Goal: Task Accomplishment & Management: Complete application form

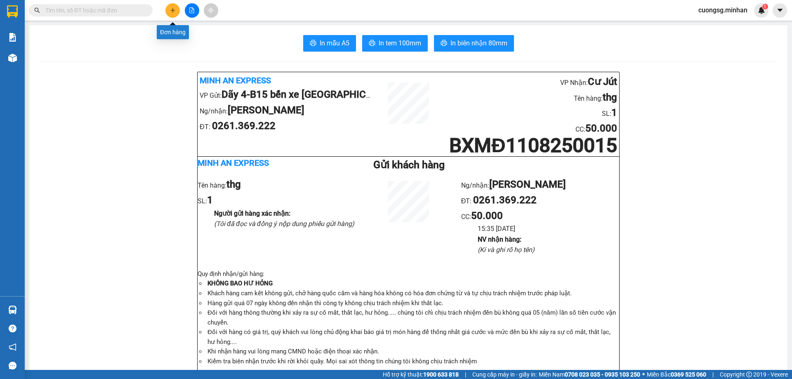
click at [169, 15] on button at bounding box center [172, 10] width 14 height 14
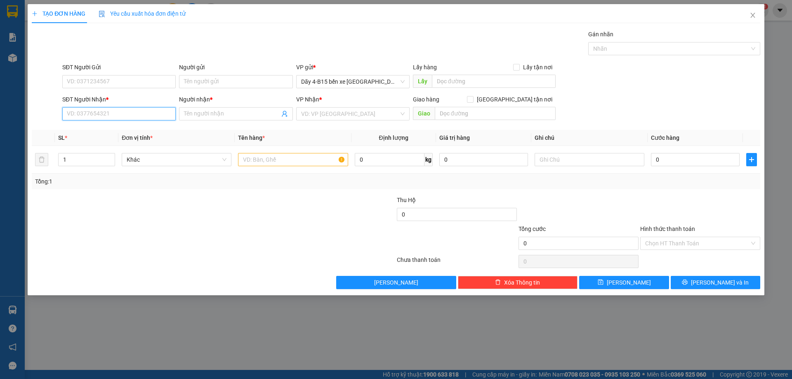
click at [95, 111] on input "SĐT Người Nhận *" at bounding box center [118, 113] width 113 height 13
click at [105, 116] on input "SĐT Người Nhận *" at bounding box center [118, 113] width 113 height 13
click at [104, 143] on div "0905882188 - NGUYỆT" at bounding box center [119, 143] width 104 height 9
type input "0905882188"
type input "NGUYỆT"
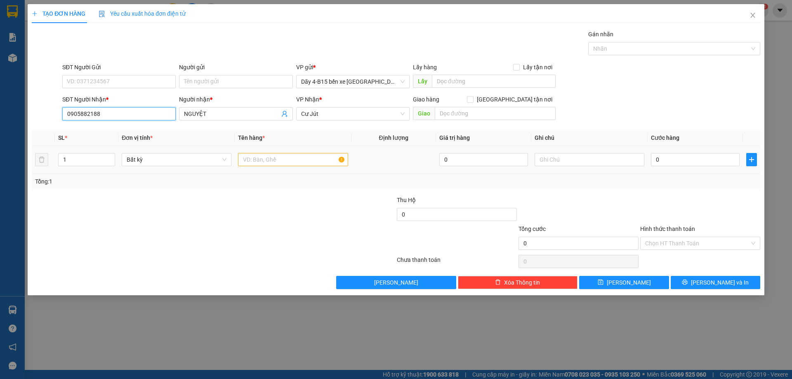
type input "0905882188"
click at [281, 150] on td at bounding box center [293, 160] width 116 height 28
click at [278, 157] on input "text" at bounding box center [293, 159] width 110 height 13
type input "thg"
click at [714, 162] on input "0" at bounding box center [695, 159] width 89 height 13
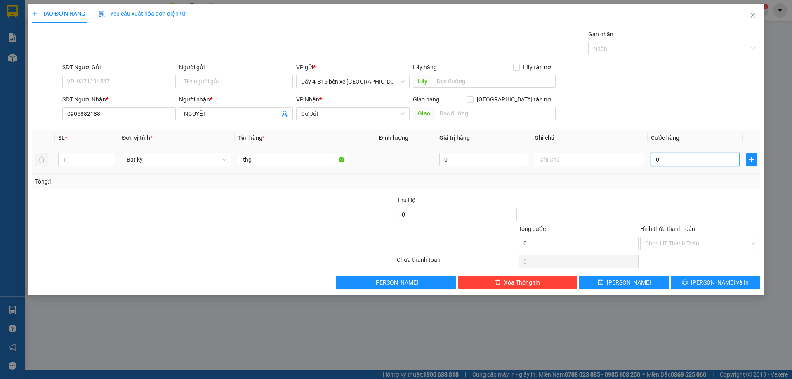
type input "5"
type input "50"
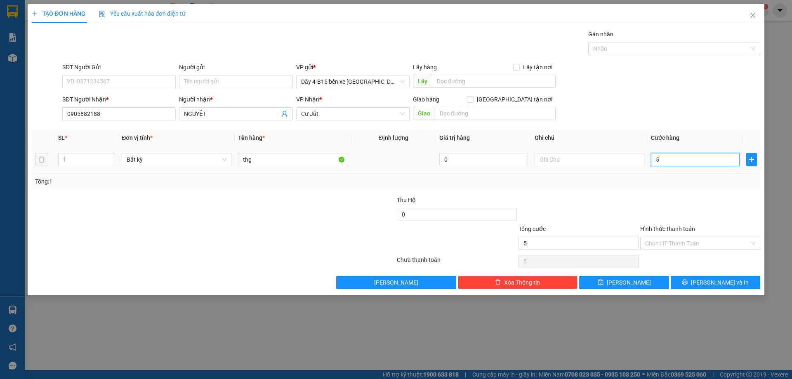
type input "50"
type input "50.000"
click at [694, 279] on button "[PERSON_NAME] và In" at bounding box center [716, 282] width 90 height 13
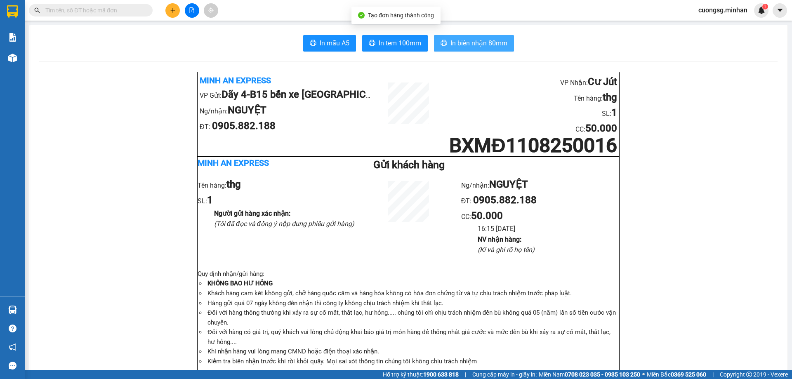
click at [480, 46] on span "In biên nhận 80mm" at bounding box center [478, 43] width 57 height 10
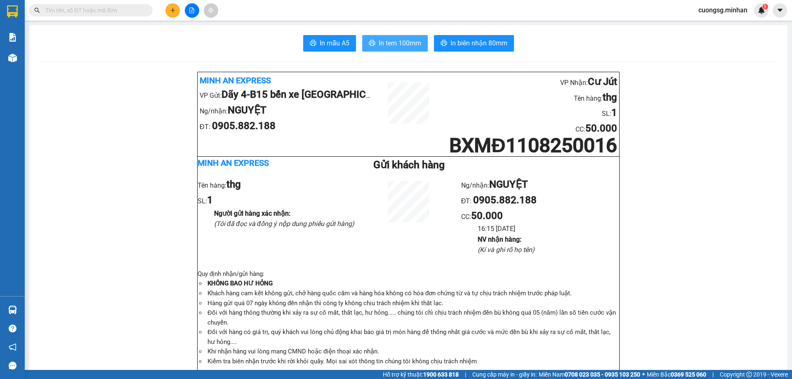
drag, startPoint x: 376, startPoint y: 49, endPoint x: 387, endPoint y: 46, distance: 11.1
click at [376, 48] on button "In tem 100mm" at bounding box center [395, 43] width 66 height 17
click at [167, 9] on button at bounding box center [172, 10] width 14 height 14
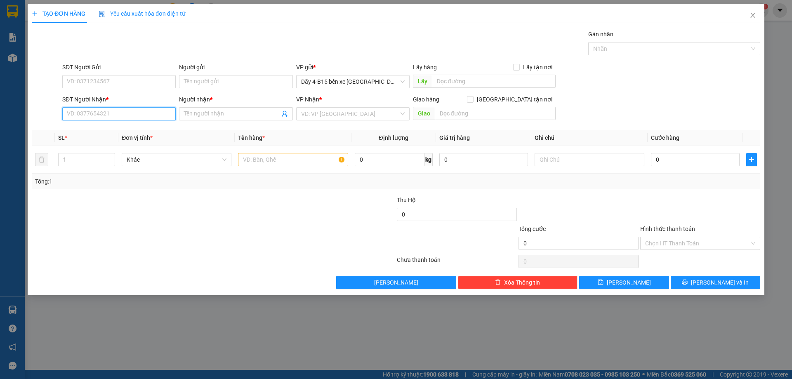
click at [109, 110] on input "SĐT Người Nhận *" at bounding box center [118, 113] width 113 height 13
click at [105, 146] on div "0774593668 - [GEOGRAPHIC_DATA]" at bounding box center [119, 143] width 104 height 9
type input "0774593668"
type input "HÀ"
type input "0774593668"
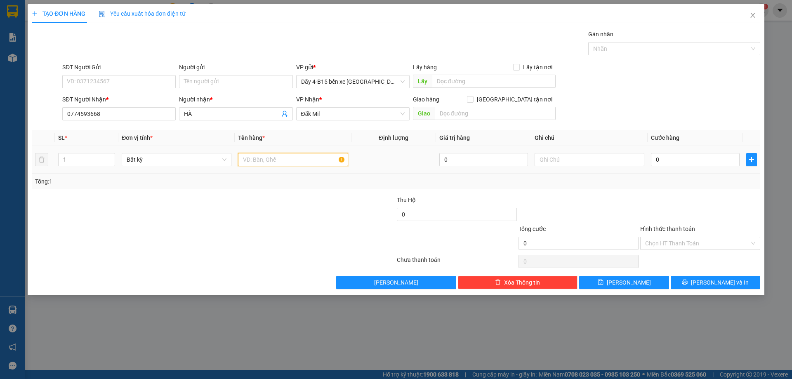
click at [266, 161] on input "text" at bounding box center [293, 159] width 110 height 13
type input "thg"
click at [682, 158] on input "0" at bounding box center [695, 159] width 89 height 13
type input "4"
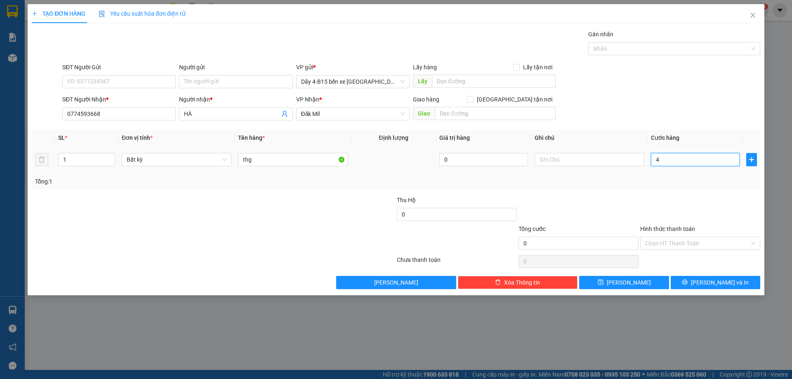
type input "4"
type input "40"
type input "40.000"
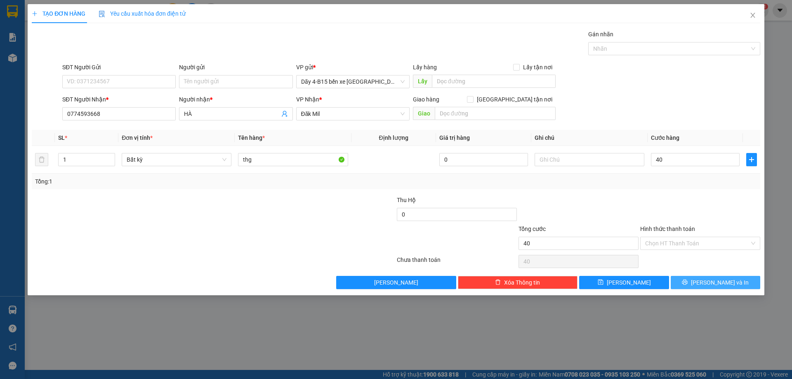
type input "40.000"
click at [717, 281] on span "[PERSON_NAME] và In" at bounding box center [720, 282] width 58 height 9
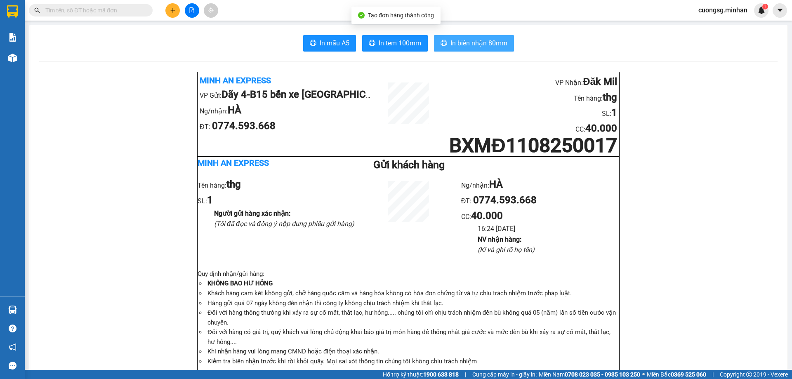
click at [469, 38] on span "In biên nhận 80mm" at bounding box center [478, 43] width 57 height 10
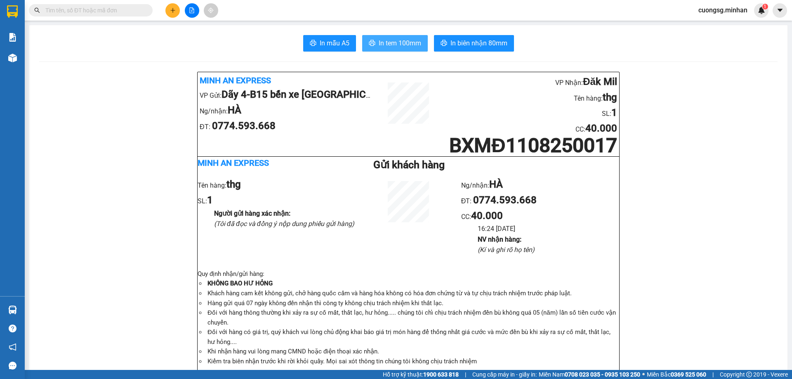
click at [380, 38] on span "In tem 100mm" at bounding box center [400, 43] width 42 height 10
click at [174, 13] on icon "plus" at bounding box center [173, 10] width 6 height 6
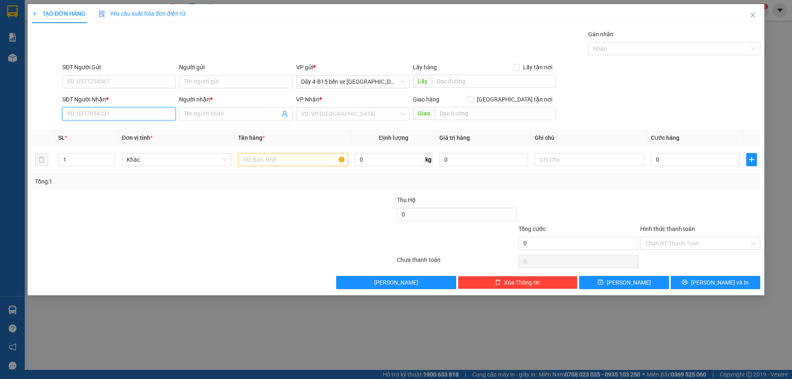
click at [143, 110] on input "SĐT Người Nhận *" at bounding box center [118, 113] width 113 height 13
click at [115, 131] on div "0904453697 - TRUNG KIÊN" at bounding box center [119, 130] width 104 height 9
type input "0904453697"
type input "TRUNG KIÊN"
type input "0904453697"
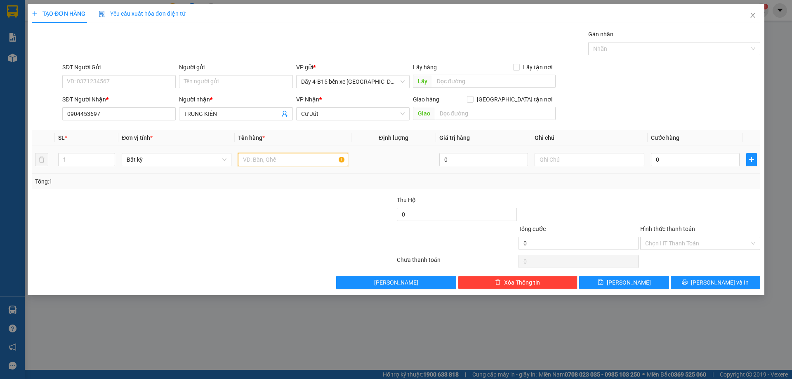
click at [287, 161] on input "text" at bounding box center [293, 159] width 110 height 13
type input "máy"
click at [705, 162] on input "0" at bounding box center [695, 159] width 89 height 13
type input "1"
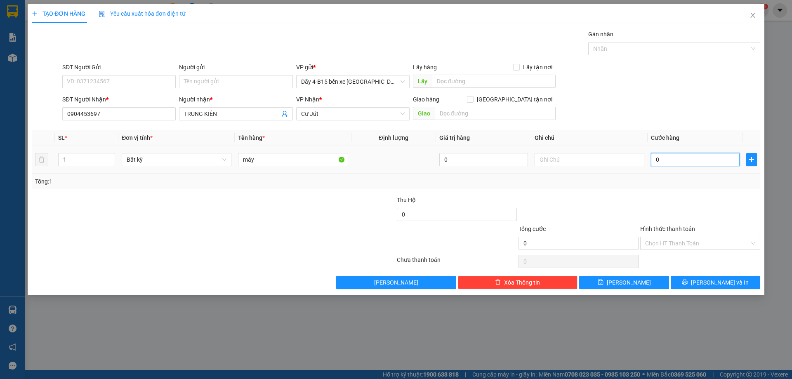
type input "1"
type input "10"
type input "100"
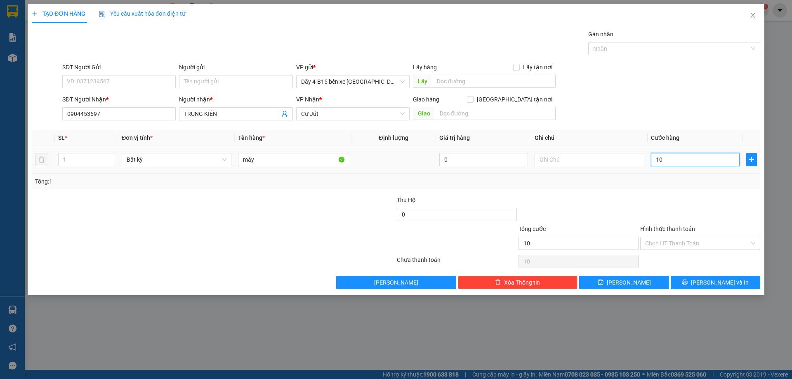
type input "100"
type input "100.000"
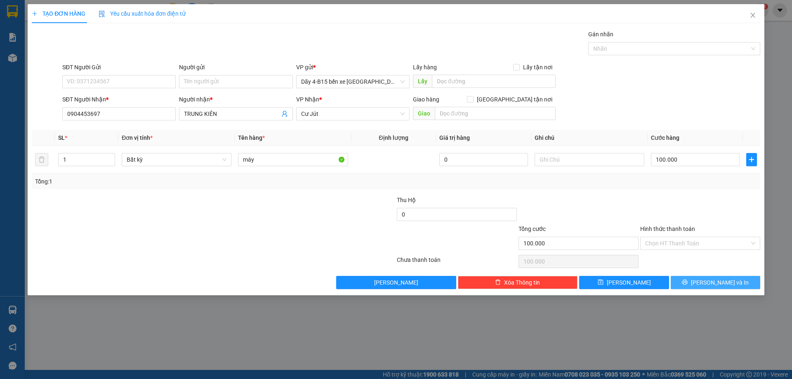
click at [713, 282] on span "[PERSON_NAME] và In" at bounding box center [720, 282] width 58 height 9
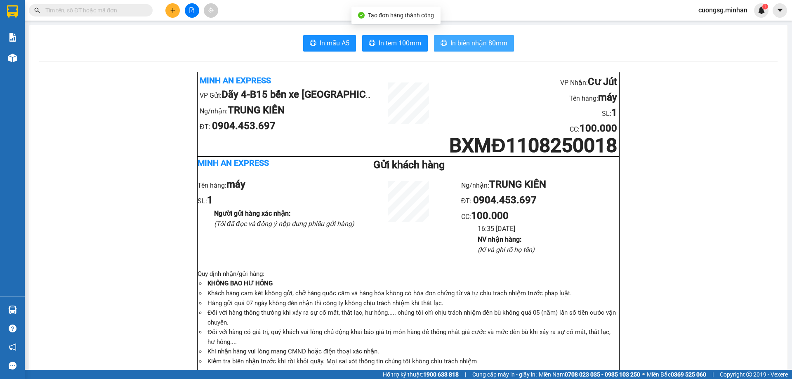
click at [460, 48] on span "In biên nhận 80mm" at bounding box center [478, 43] width 57 height 10
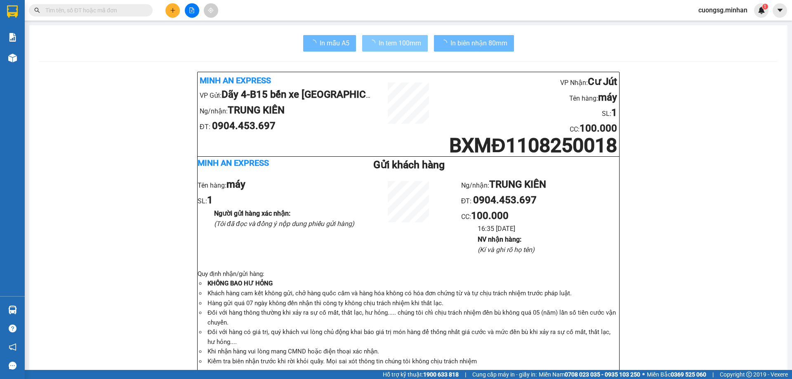
click at [373, 46] on span "loading" at bounding box center [374, 43] width 10 height 7
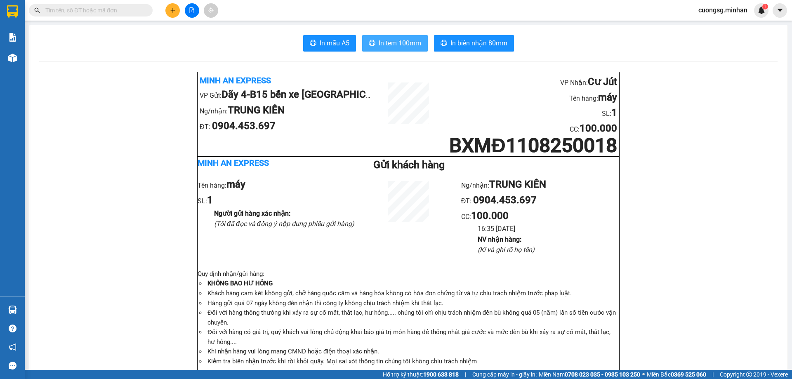
click at [387, 44] on span "In tem 100mm" at bounding box center [400, 43] width 42 height 10
click at [171, 9] on icon "plus" at bounding box center [173, 10] width 6 height 6
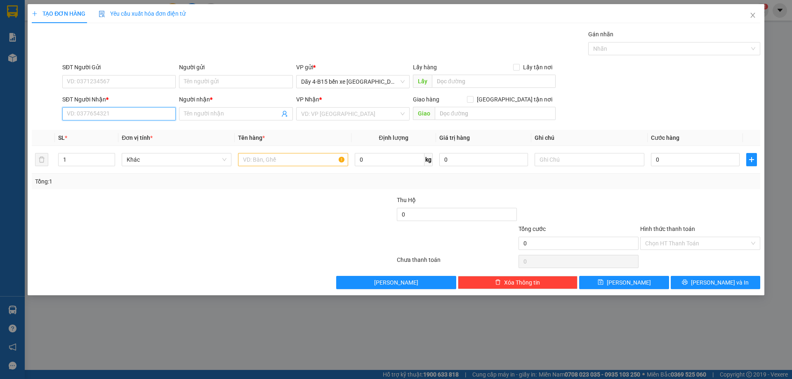
click at [117, 113] on input "SĐT Người Nhận *" at bounding box center [118, 113] width 113 height 13
click at [123, 132] on div "0978003480 - QUYÊN" at bounding box center [119, 130] width 104 height 9
type input "0978003480"
type input "QUYÊN"
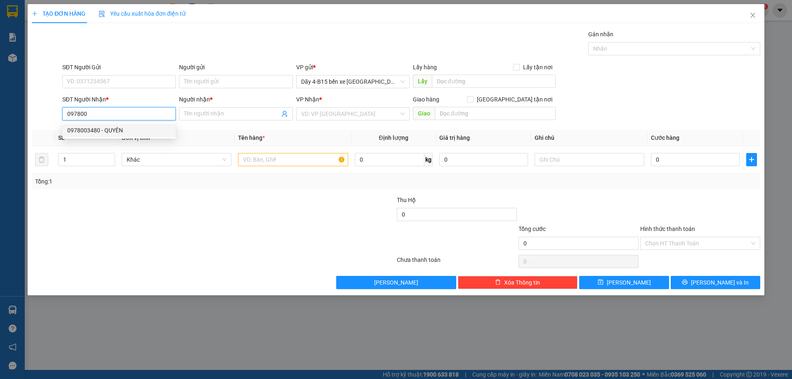
checkbox input "true"
type input "[GEOGRAPHIC_DATA]"
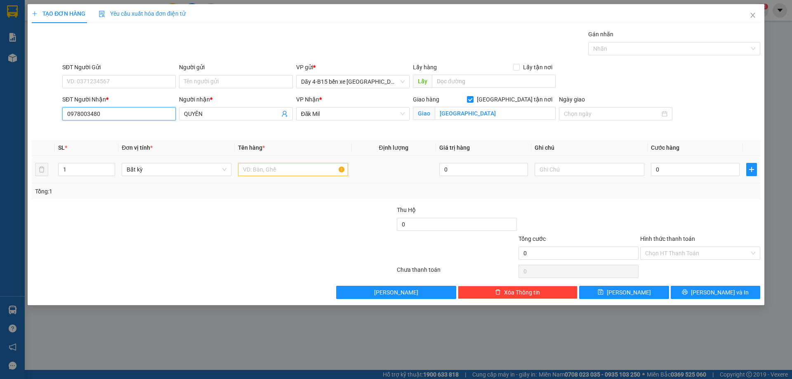
type input "0978003480"
click at [265, 173] on input "text" at bounding box center [293, 169] width 110 height 13
type input "thx"
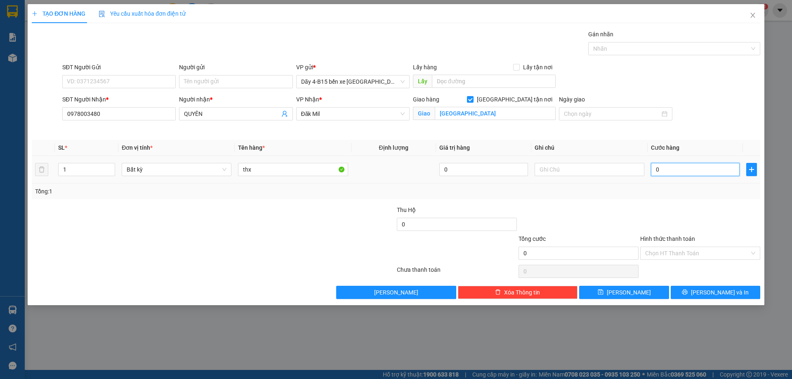
click at [725, 176] on input "0" at bounding box center [695, 169] width 89 height 13
type input "5"
type input "50"
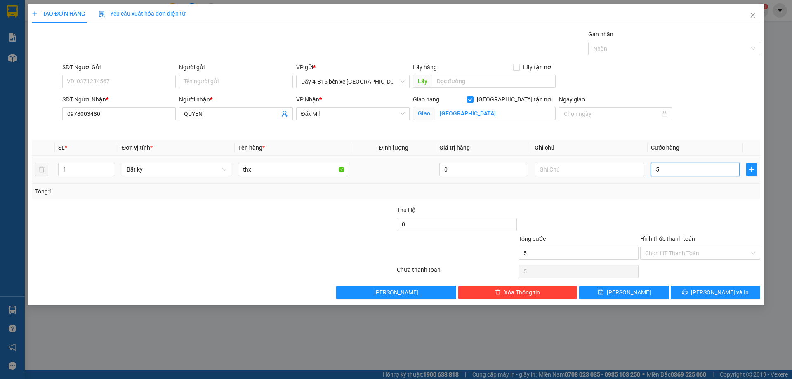
type input "50"
type input "50.000"
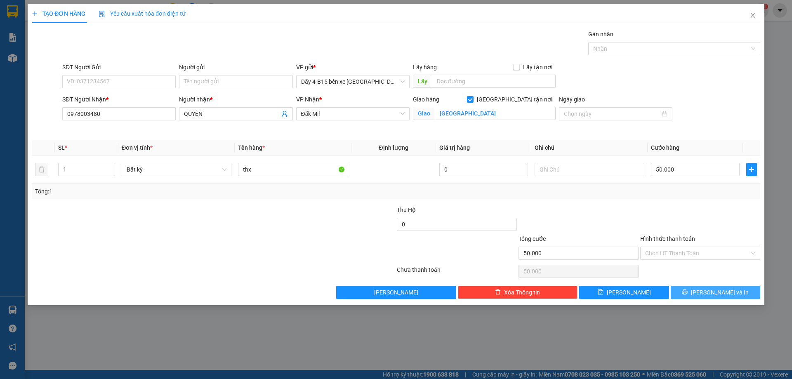
click at [707, 292] on button "[PERSON_NAME] và In" at bounding box center [716, 292] width 90 height 13
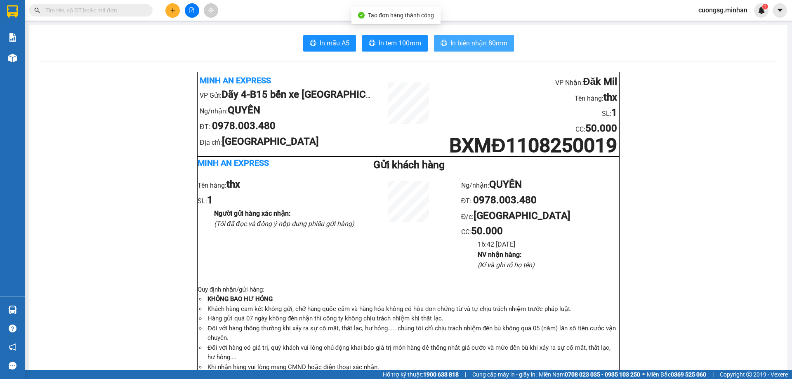
click at [479, 41] on span "In biên nhận 80mm" at bounding box center [478, 43] width 57 height 10
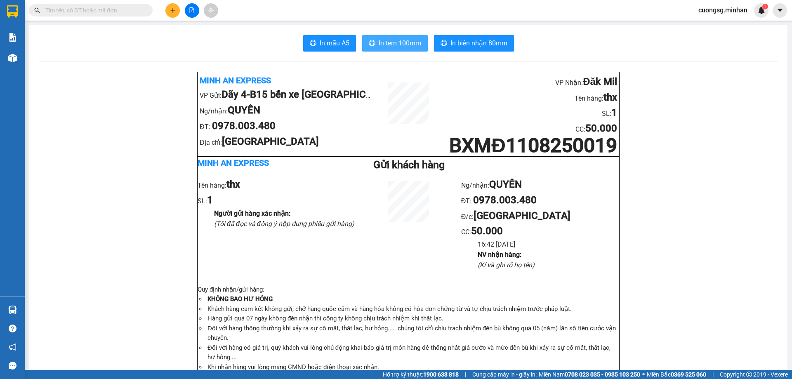
click at [406, 49] on button "In tem 100mm" at bounding box center [395, 43] width 66 height 17
click at [173, 12] on icon "plus" at bounding box center [172, 10] width 0 height 5
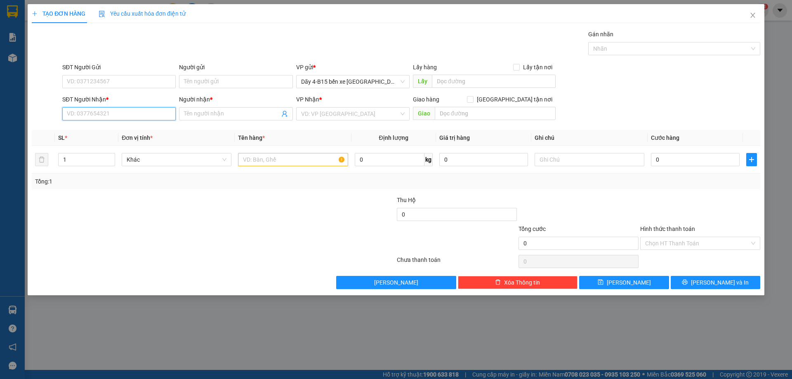
click at [117, 113] on input "SĐT Người Nhận *" at bounding box center [118, 113] width 113 height 13
click at [110, 156] on span "up" at bounding box center [110, 157] width 5 height 5
type input "3"
click at [110, 156] on span "up" at bounding box center [110, 157] width 5 height 5
click at [307, 159] on input "text" at bounding box center [293, 159] width 110 height 13
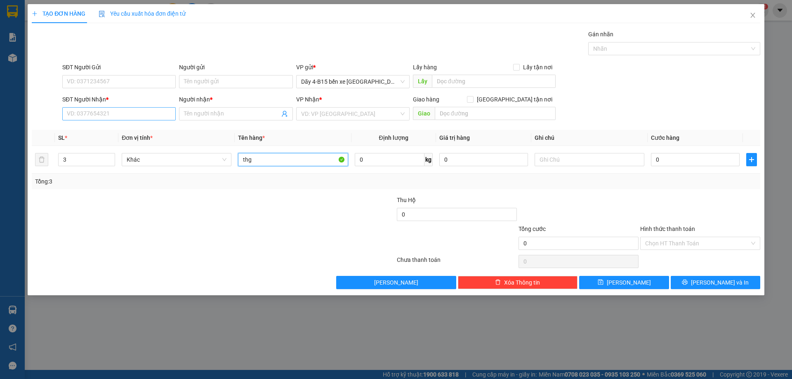
type input "thg"
click at [112, 112] on input "SĐT Người Nhận *" at bounding box center [118, 113] width 113 height 13
click at [133, 135] on div "0827101104 - trâm" at bounding box center [118, 130] width 113 height 13
type input "0827101104"
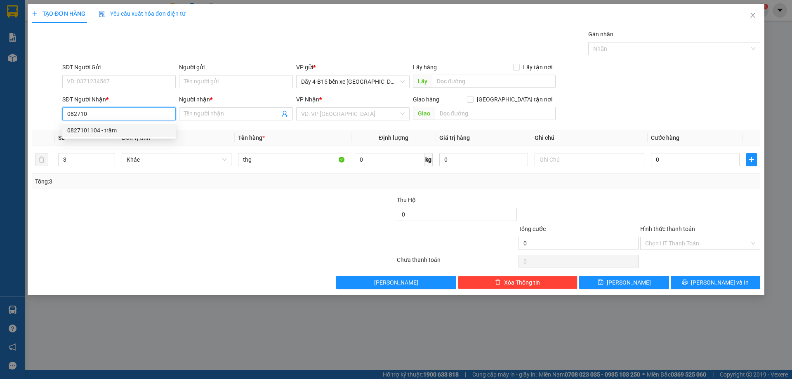
type input "trâm"
type input "0827101104"
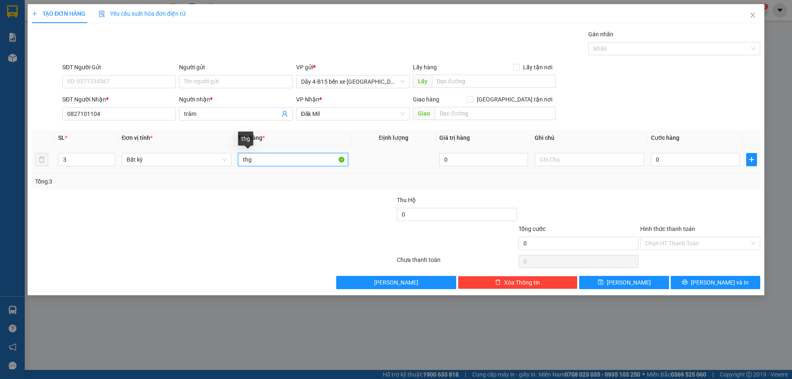
click at [283, 158] on input "thg" at bounding box center [293, 159] width 110 height 13
click at [679, 156] on input "0" at bounding box center [695, 159] width 89 height 13
type input "01"
type input "1"
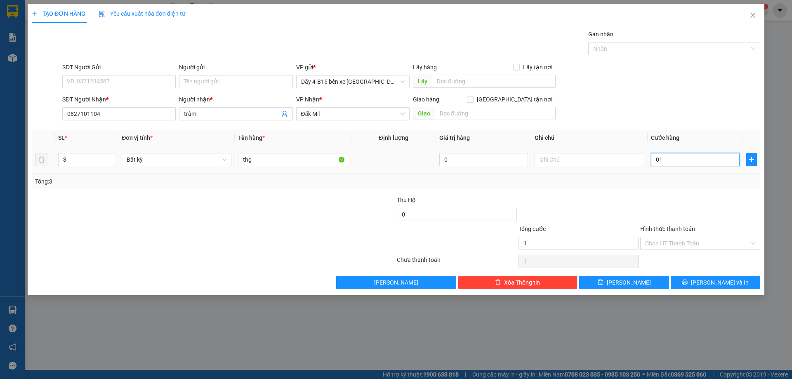
type input "015"
type input "15"
type input "0.150"
type input "150"
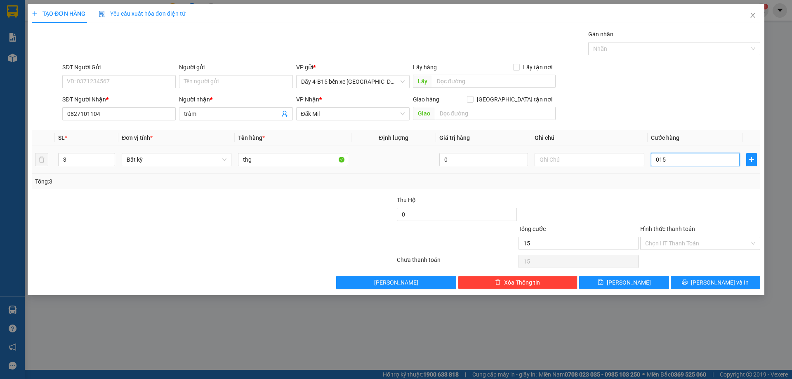
type input "150"
type input "150.000"
click at [719, 280] on span "[PERSON_NAME] và In" at bounding box center [720, 282] width 58 height 9
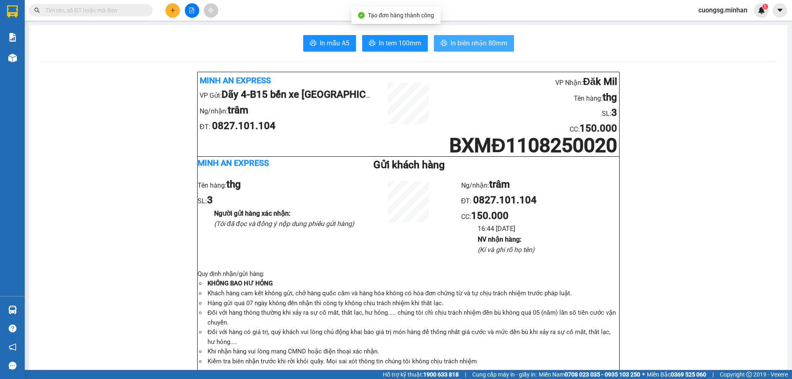
click at [462, 45] on span "In biên nhận 80mm" at bounding box center [478, 43] width 57 height 10
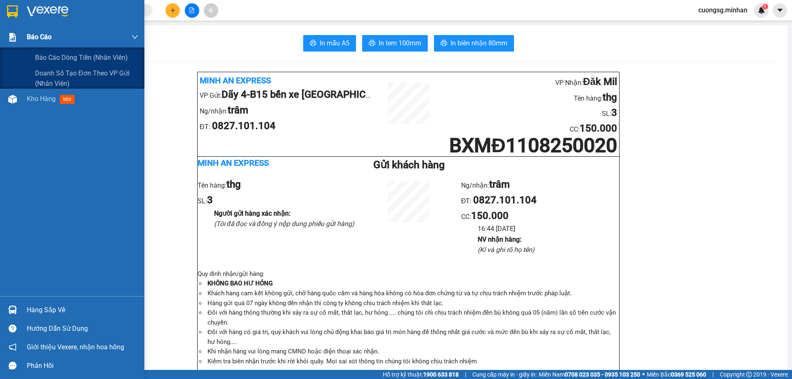
click at [31, 38] on span "Báo cáo" at bounding box center [39, 37] width 25 height 10
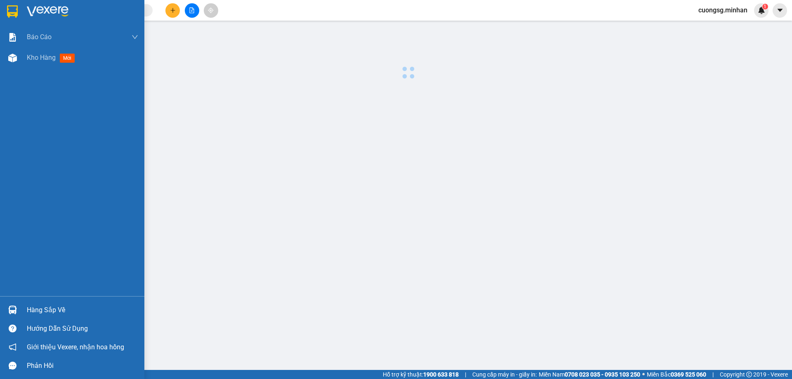
click at [38, 101] on div "Báo cáo Báo cáo dòng tiền (nhân viên) Doanh số tạo đơn theo VP gửi (nhân viên) …" at bounding box center [72, 161] width 144 height 269
click at [26, 12] on div at bounding box center [72, 13] width 144 height 27
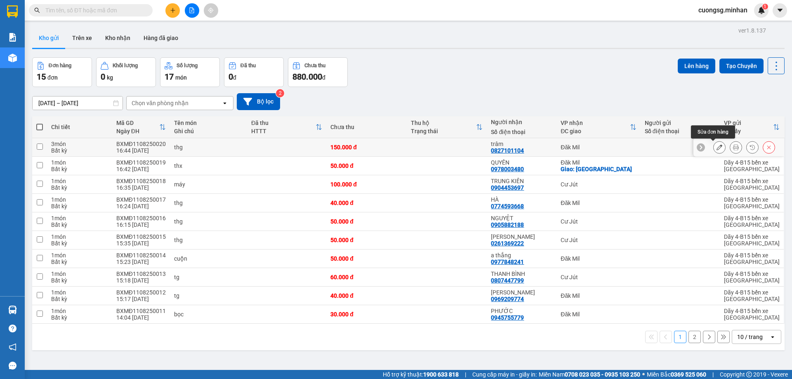
click at [717, 146] on icon at bounding box center [720, 147] width 6 height 6
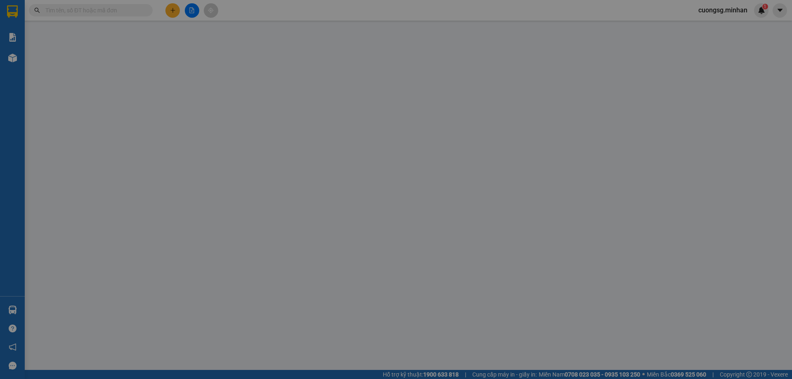
type input "0827101104"
type input "trâm"
type input "150.000"
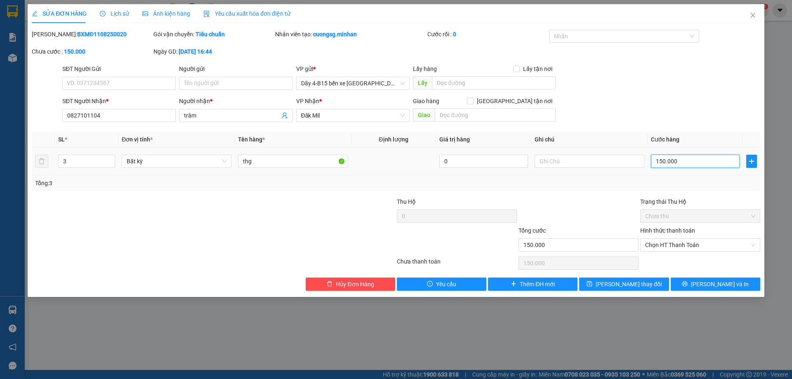
click at [681, 157] on input "150.000" at bounding box center [695, 161] width 89 height 13
type input "1"
type input "12"
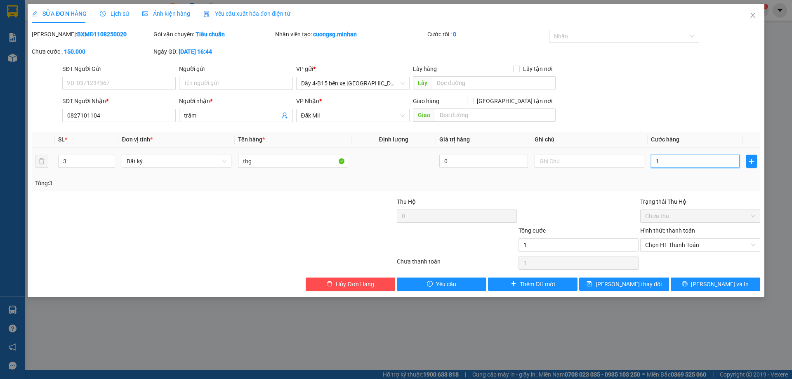
type input "12"
type input "120"
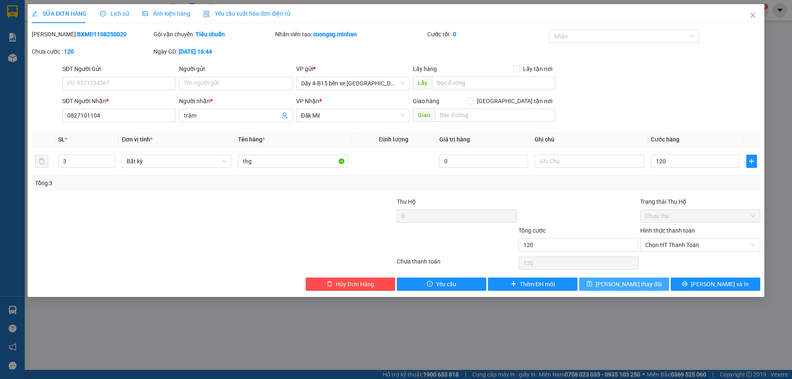
type input "120.000"
click at [626, 281] on span "[PERSON_NAME] thay đổi" at bounding box center [629, 284] width 66 height 9
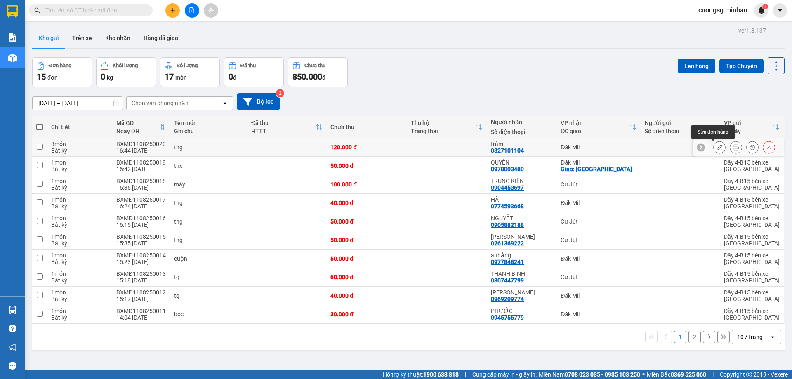
click at [718, 146] on button at bounding box center [720, 147] width 12 height 14
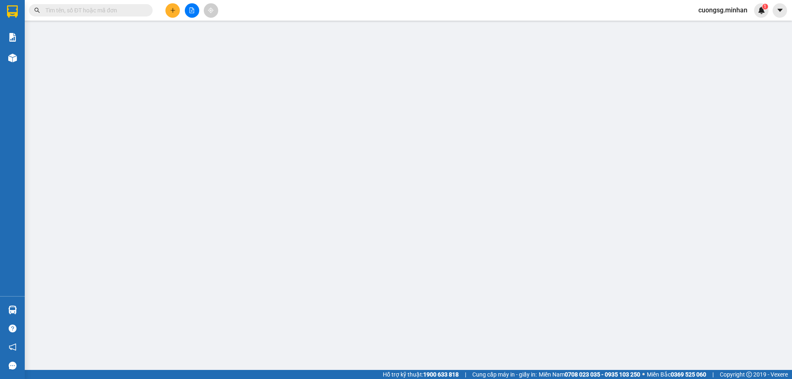
type input "0827101104"
type input "trâm"
type input "120.000"
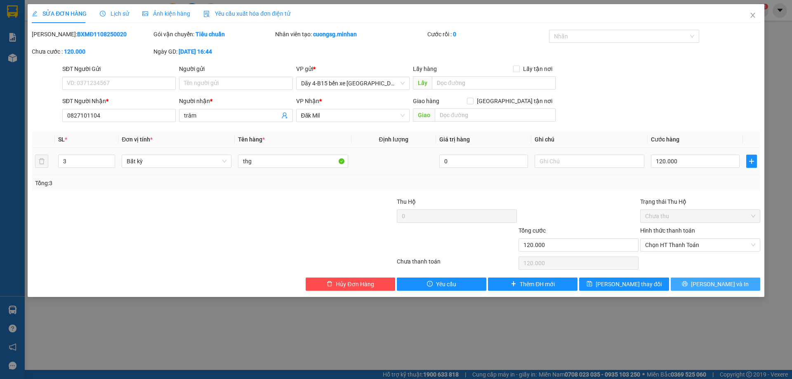
click at [739, 285] on button "[PERSON_NAME] và In" at bounding box center [716, 284] width 90 height 13
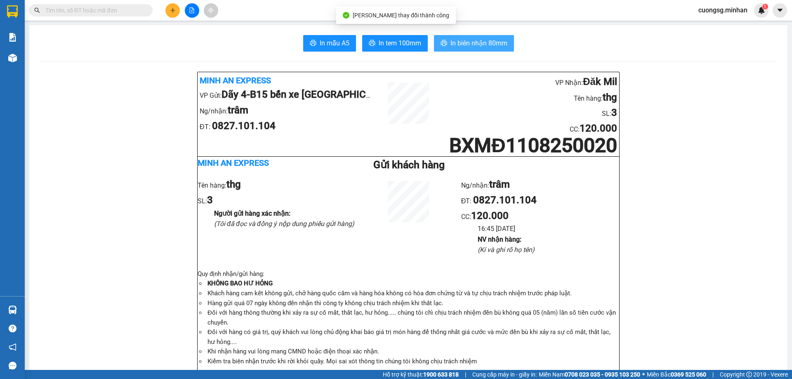
click at [474, 42] on span "In biên nhận 80mm" at bounding box center [478, 43] width 57 height 10
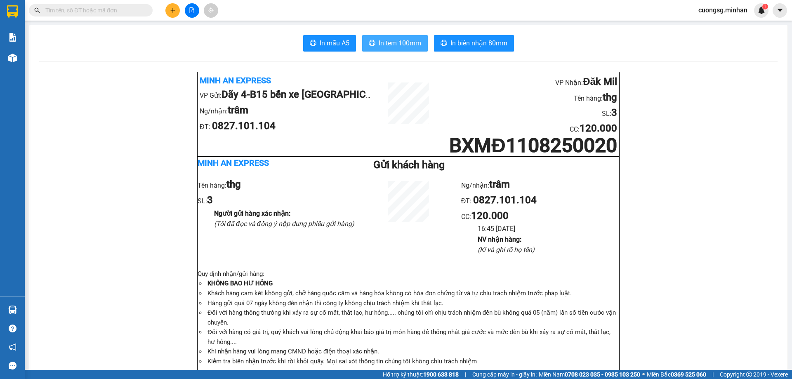
click at [398, 45] on span "In tem 100mm" at bounding box center [400, 43] width 42 height 10
click at [174, 9] on icon "plus" at bounding box center [173, 10] width 6 height 6
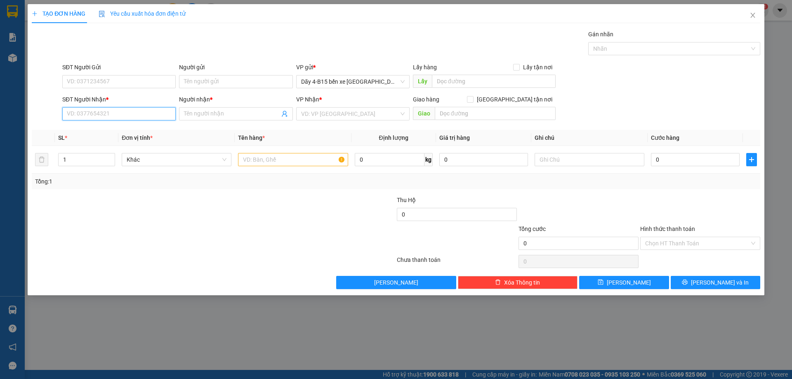
click at [121, 112] on input "SĐT Người Nhận *" at bounding box center [118, 113] width 113 height 13
type input "3"
click at [115, 128] on div "0978003480 - QUYÊN" at bounding box center [119, 130] width 104 height 9
type input "0978003480"
type input "QUYÊN"
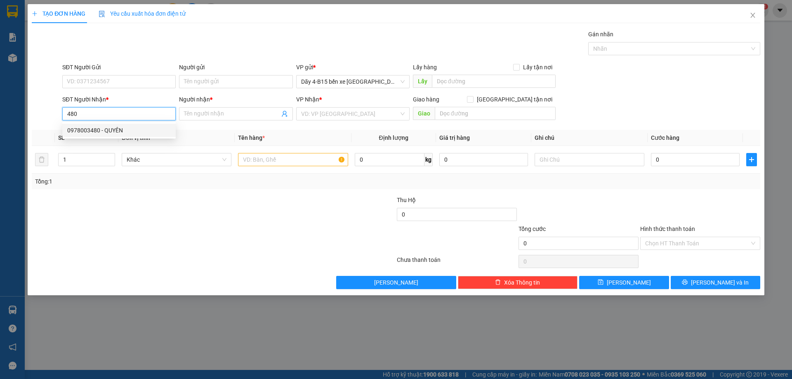
checkbox input "true"
type input "[GEOGRAPHIC_DATA]"
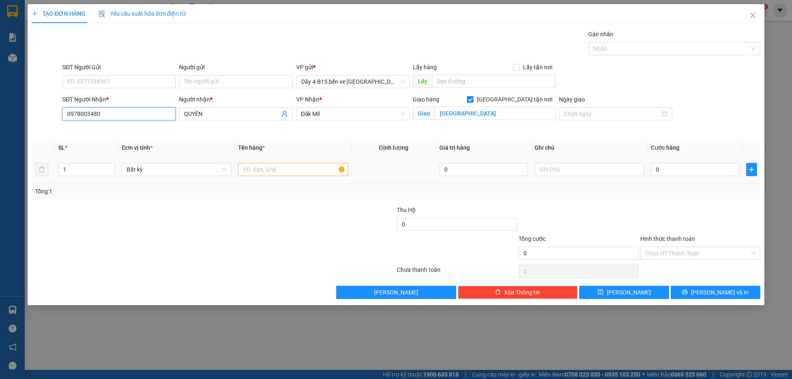
type input "0978003480"
click at [302, 169] on input "text" at bounding box center [293, 169] width 110 height 13
type input "thg"
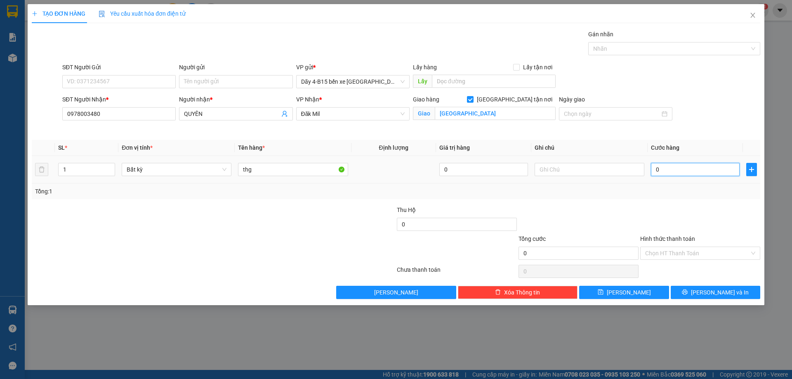
click at [700, 172] on input "0" at bounding box center [695, 169] width 89 height 13
type input "5"
type input "50"
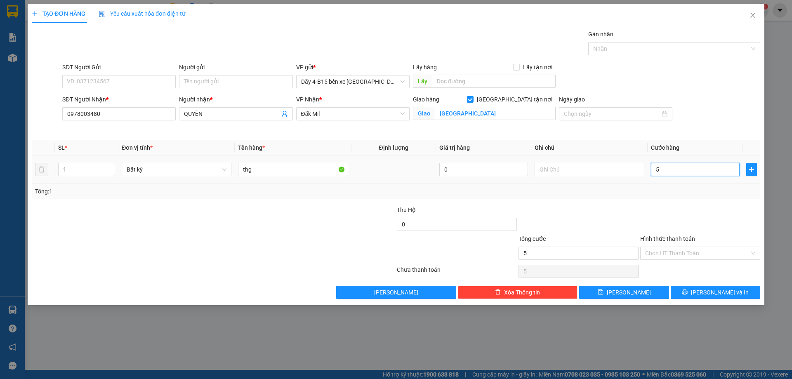
type input "50"
type input "50.000"
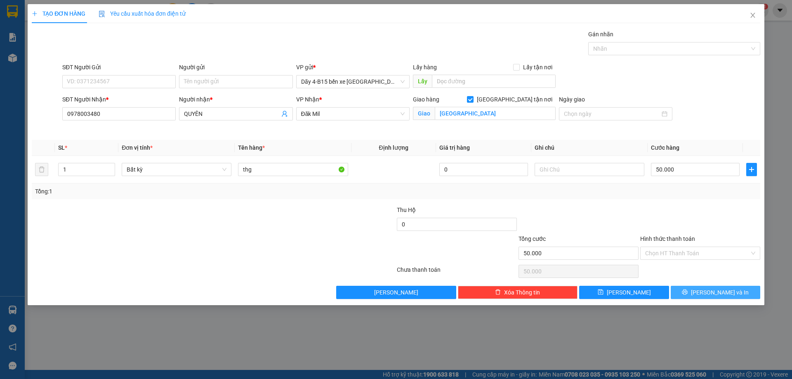
click at [719, 294] on span "[PERSON_NAME] và In" at bounding box center [720, 292] width 58 height 9
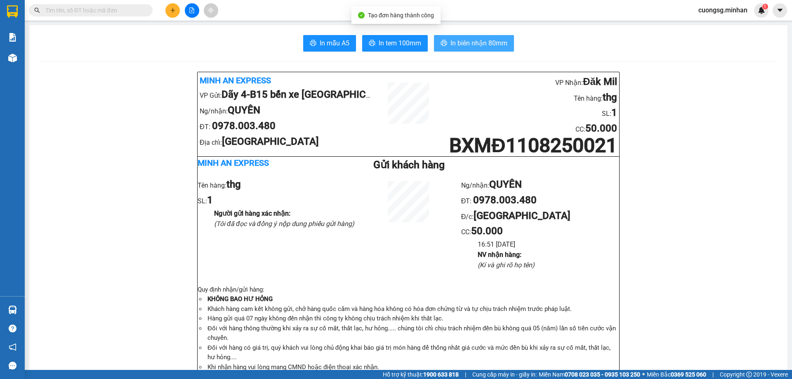
click at [468, 44] on span "In biên nhận 80mm" at bounding box center [478, 43] width 57 height 10
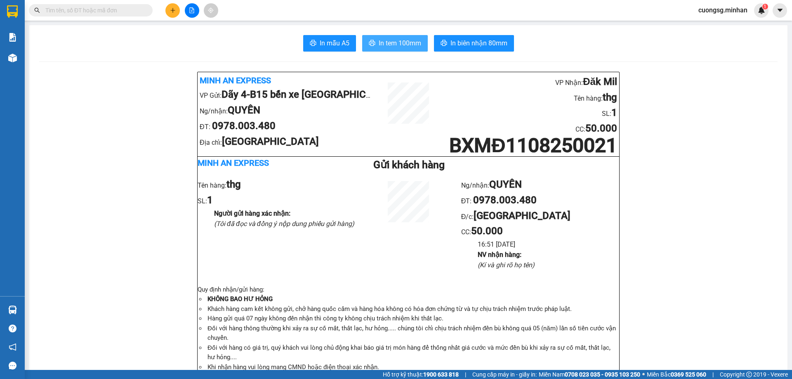
click at [396, 40] on span "In tem 100mm" at bounding box center [400, 43] width 42 height 10
click at [170, 12] on icon "plus" at bounding box center [173, 10] width 6 height 6
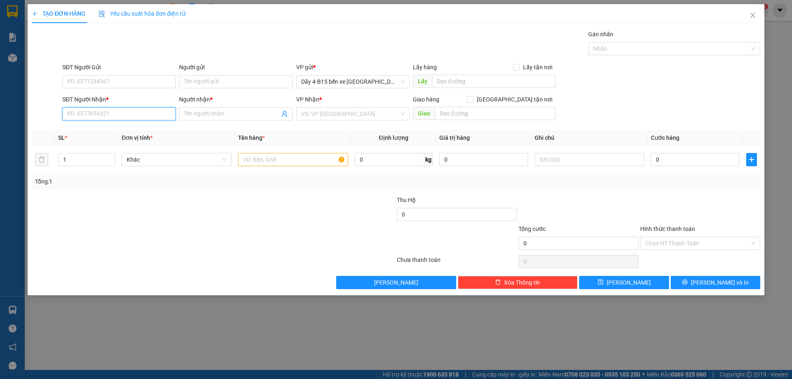
click at [116, 111] on input "SĐT Người Nhận *" at bounding box center [118, 113] width 113 height 13
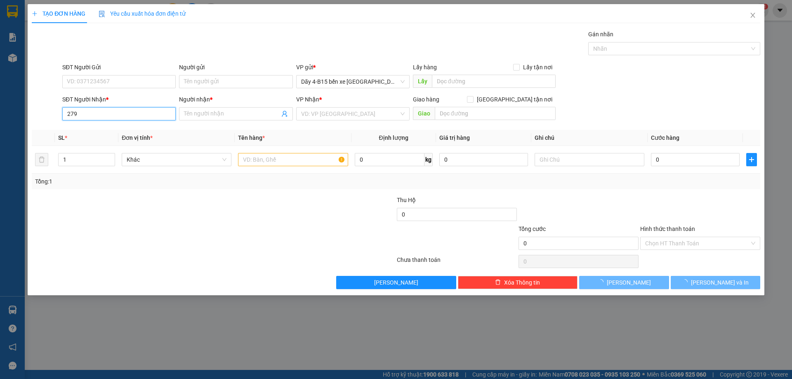
click at [104, 110] on input "279" at bounding box center [118, 113] width 113 height 13
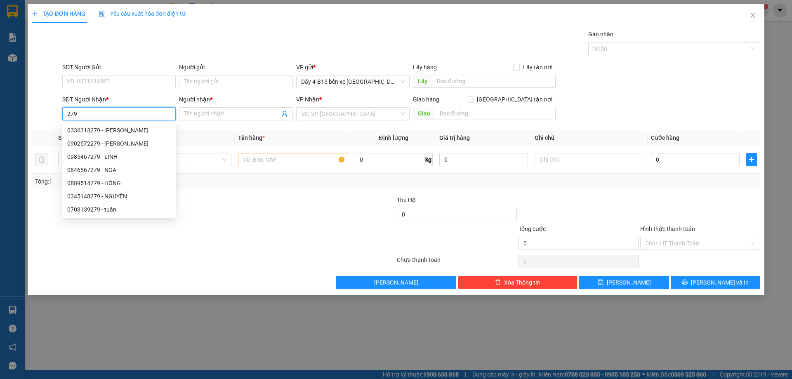
click at [104, 110] on input "279" at bounding box center [118, 113] width 113 height 13
click at [111, 131] on div "0336313279 - [PERSON_NAME]" at bounding box center [119, 130] width 104 height 9
type input "0336313279"
type input "MINH"
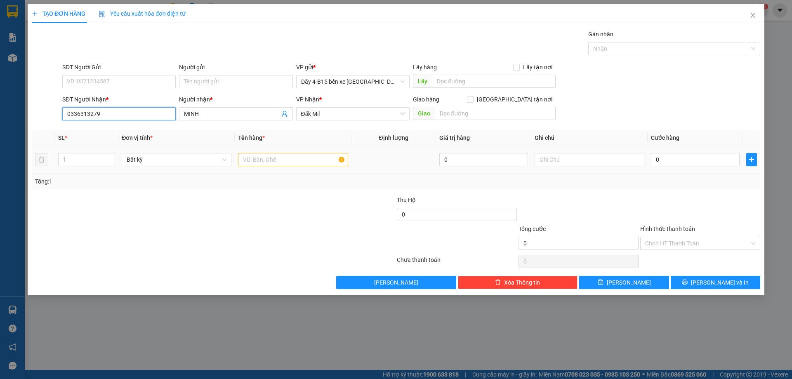
type input "0336313279"
click at [290, 163] on input "text" at bounding box center [293, 159] width 110 height 13
type input "xô"
type input "2"
click at [108, 156] on span "up" at bounding box center [110, 157] width 5 height 5
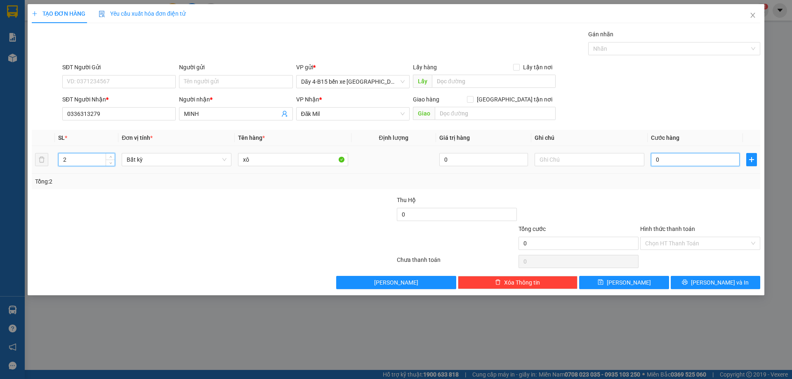
click at [698, 160] on input "0" at bounding box center [695, 159] width 89 height 13
type input "6"
type input "60"
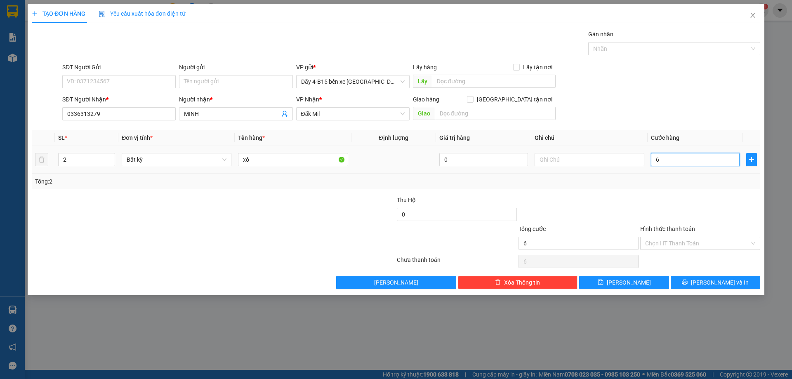
type input "60"
type input "60.000"
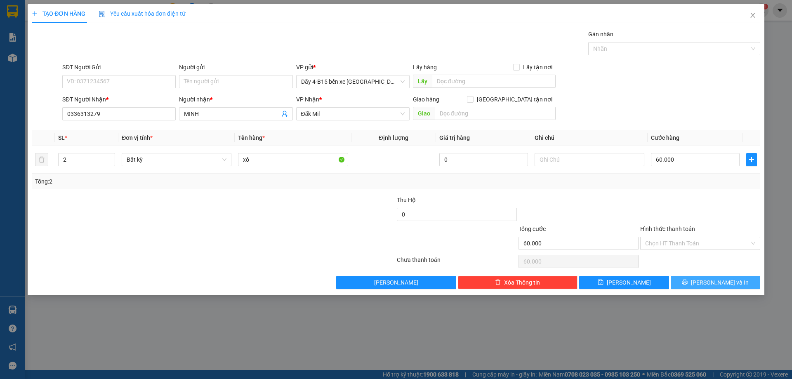
drag, startPoint x: 708, startPoint y: 278, endPoint x: 715, endPoint y: 276, distance: 7.3
click at [707, 278] on button "[PERSON_NAME] và In" at bounding box center [716, 282] width 90 height 13
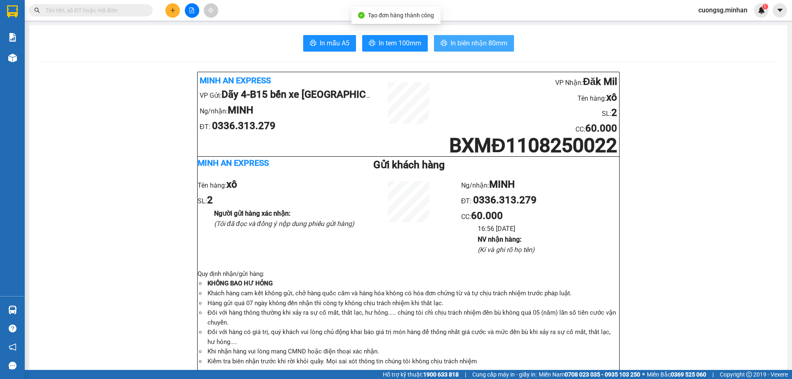
click at [462, 41] on span "In biên nhận 80mm" at bounding box center [478, 43] width 57 height 10
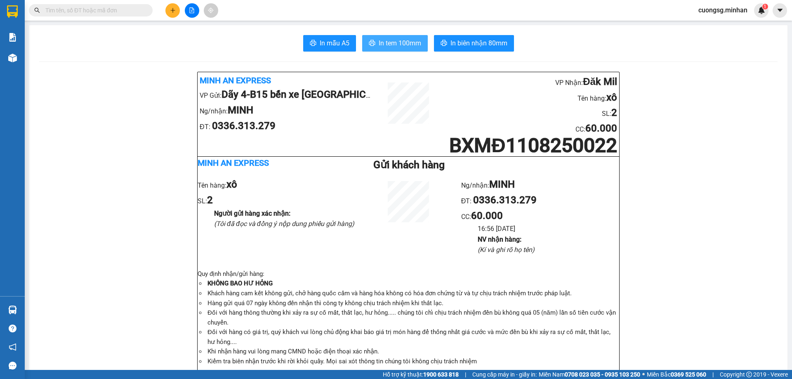
click at [383, 42] on span "In tem 100mm" at bounding box center [400, 43] width 42 height 10
click at [175, 13] on button at bounding box center [172, 10] width 14 height 14
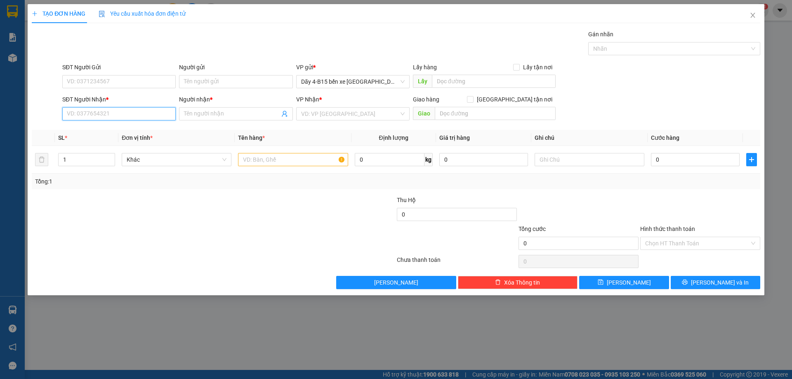
click at [86, 119] on input "SĐT Người Nhận *" at bounding box center [118, 113] width 113 height 13
click at [117, 108] on input "734" at bounding box center [118, 113] width 113 height 13
click at [116, 125] on div "0399136734 - EAPO" at bounding box center [118, 130] width 113 height 13
type input "0399136734"
type input "EAPO"
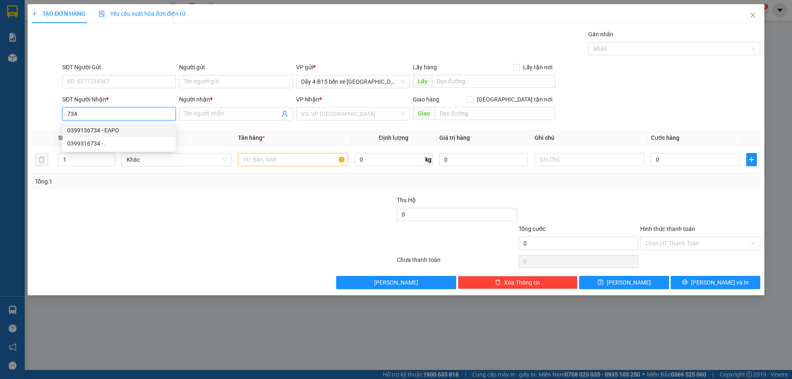
type input "EAPO"
type input "0399136734"
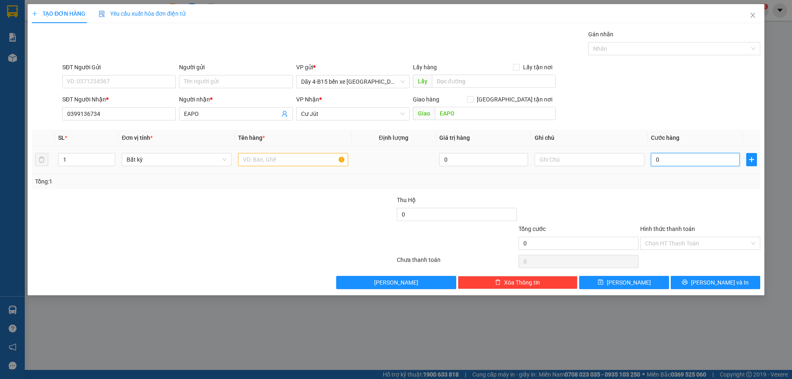
click at [680, 164] on input "0" at bounding box center [695, 159] width 89 height 13
type input "4"
type input "40"
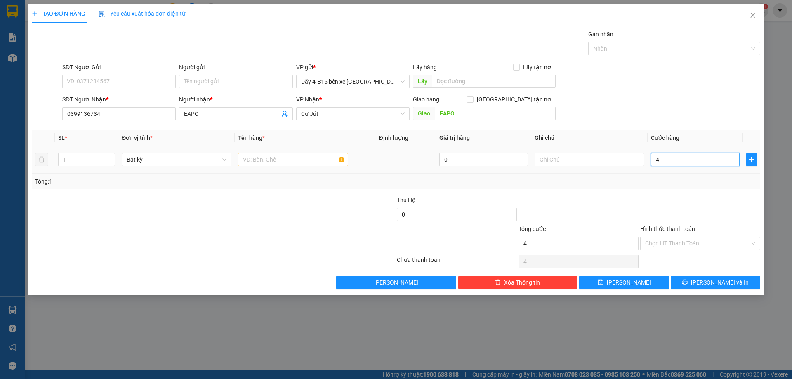
type input "40"
type input "40.000"
click at [712, 241] on input "Hình thức thanh toán" at bounding box center [697, 243] width 104 height 12
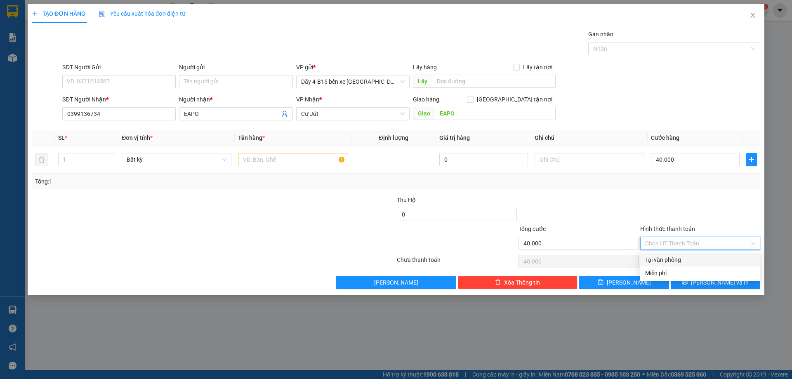
click at [711, 264] on div "Tại văn phòng" at bounding box center [700, 259] width 110 height 9
type input "0"
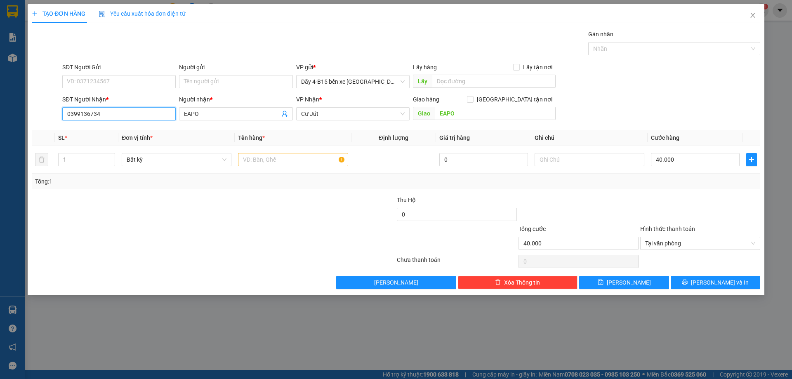
click at [86, 114] on input "0399136734" at bounding box center [118, 113] width 113 height 13
type input "0399316734"
click at [708, 281] on button "[PERSON_NAME] và In" at bounding box center [716, 282] width 90 height 13
click at [275, 161] on input "text" at bounding box center [293, 159] width 110 height 13
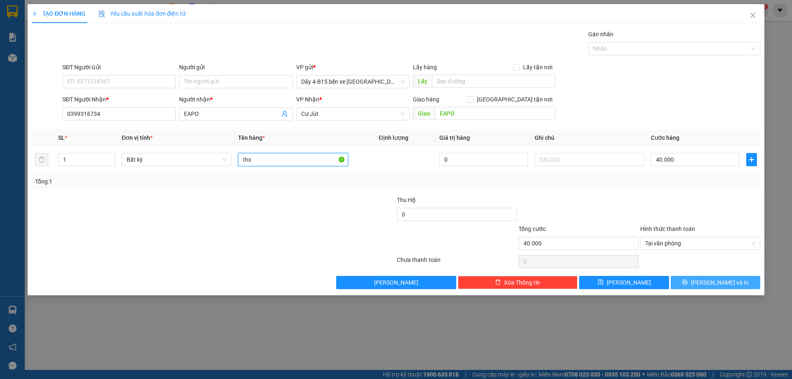
type input "thx"
click at [730, 281] on span "[PERSON_NAME] và In" at bounding box center [720, 282] width 58 height 9
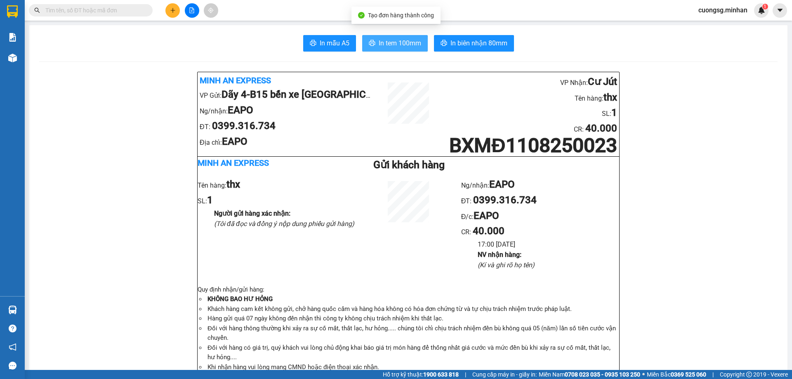
click at [402, 44] on span "In tem 100mm" at bounding box center [400, 43] width 42 height 10
click at [173, 10] on icon "plus" at bounding box center [172, 10] width 0 height 5
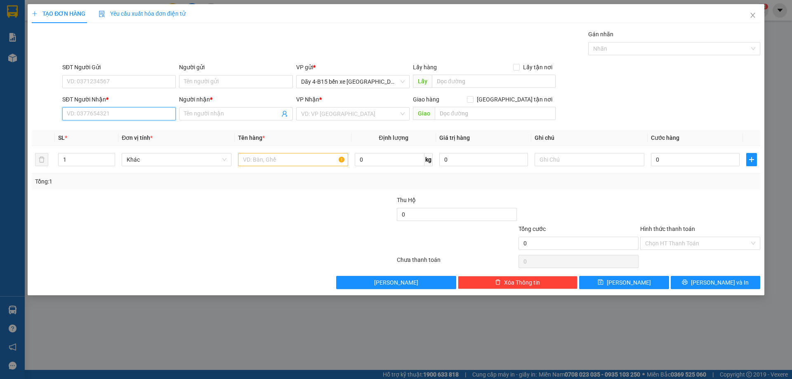
click at [111, 115] on input "SĐT Người Nhận *" at bounding box center [118, 113] width 113 height 13
click at [104, 130] on div "0938939798 - [GEOGRAPHIC_DATA]" at bounding box center [119, 130] width 104 height 9
type input "0938939798"
type input "HÀ"
type input "0938939798"
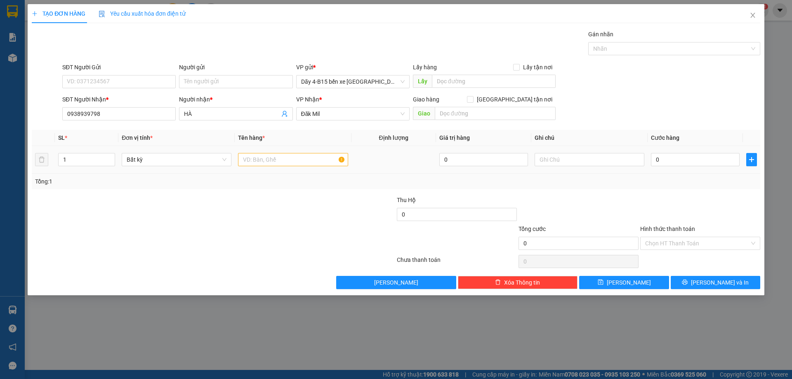
click at [306, 153] on div at bounding box center [293, 159] width 110 height 17
click at [301, 157] on input "text" at bounding box center [293, 159] width 110 height 13
type input "kiện"
click at [709, 161] on input "0" at bounding box center [695, 159] width 89 height 13
type input "3"
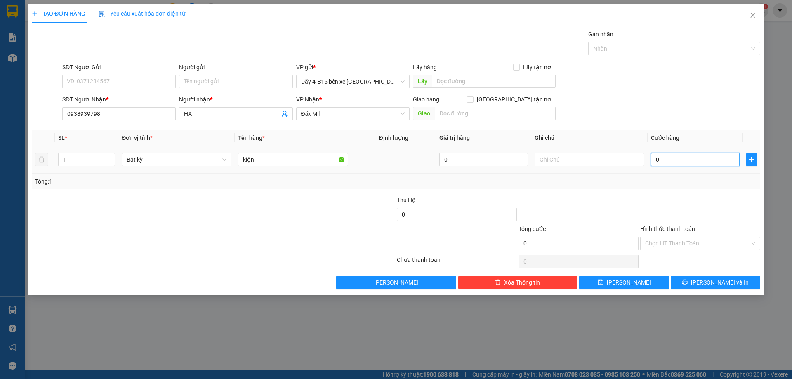
type input "3"
type input "30"
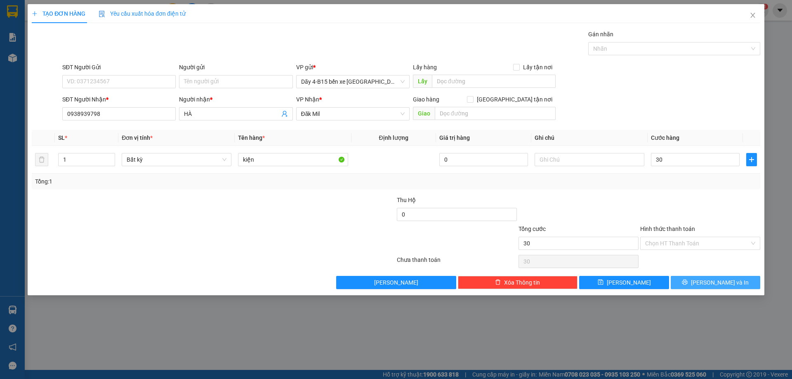
type input "30.000"
click at [687, 281] on button "[PERSON_NAME] và In" at bounding box center [716, 282] width 90 height 13
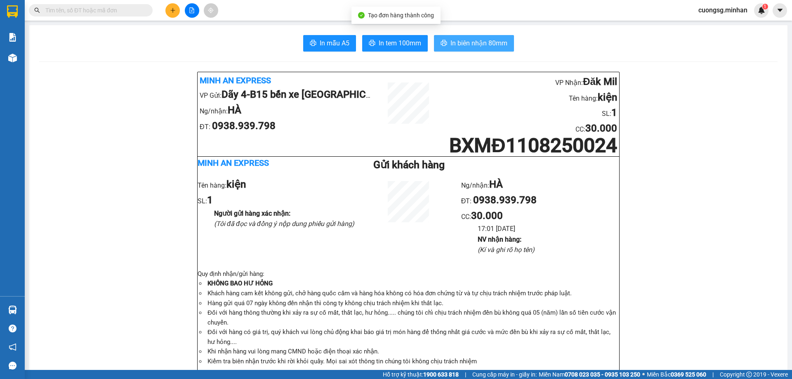
click at [478, 41] on span "In biên nhận 80mm" at bounding box center [478, 43] width 57 height 10
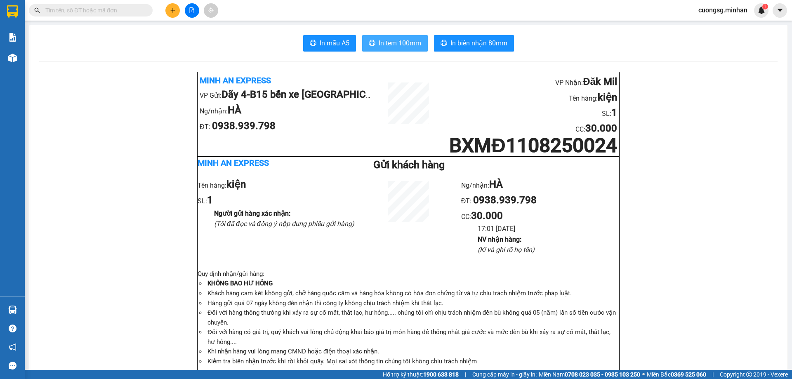
click at [387, 38] on button "In tem 100mm" at bounding box center [395, 43] width 66 height 17
click at [176, 13] on button at bounding box center [172, 10] width 14 height 14
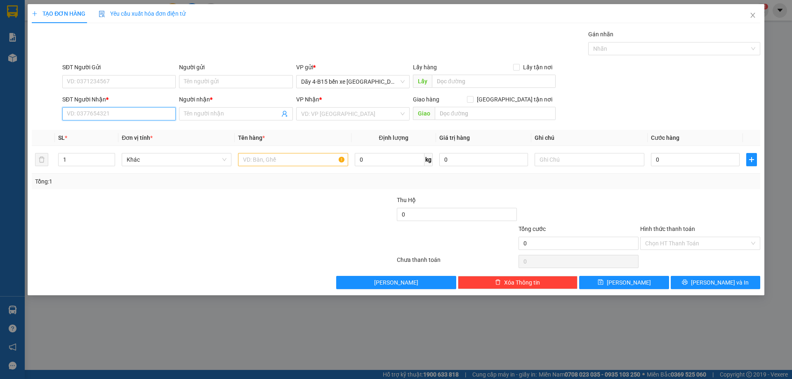
click at [108, 111] on input "SĐT Người Nhận *" at bounding box center [118, 113] width 113 height 13
click at [126, 130] on div "0973921717 - SHOP SƯƠNG" at bounding box center [119, 130] width 104 height 9
type input "0973921717"
type input "SHOP SƯƠNG"
checkbox input "true"
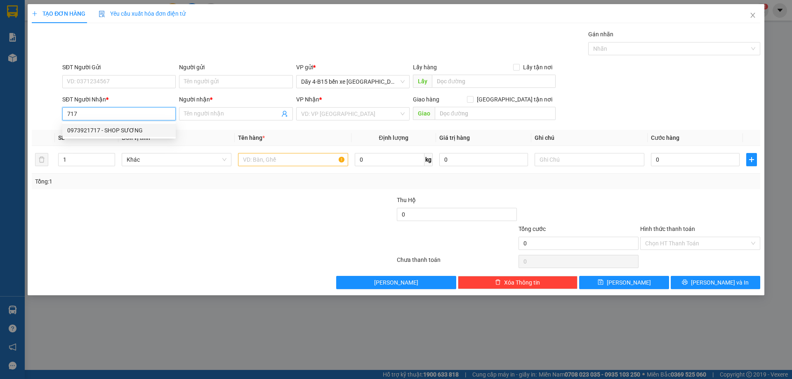
type input "TT"
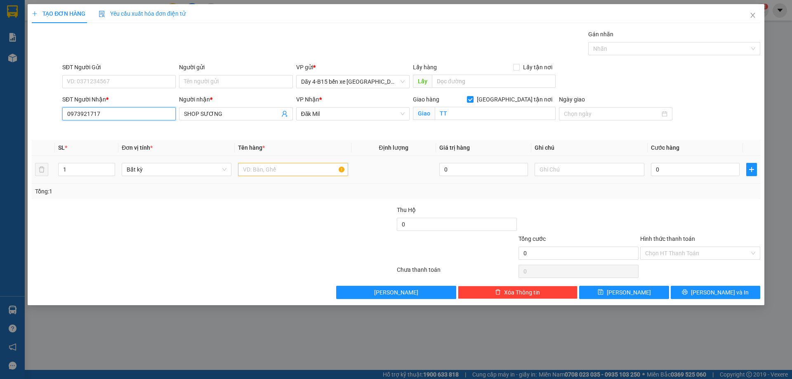
type input "0973921717"
click at [303, 171] on input "text" at bounding box center [293, 169] width 110 height 13
type input "bao"
click at [687, 160] on td "0" at bounding box center [695, 170] width 95 height 28
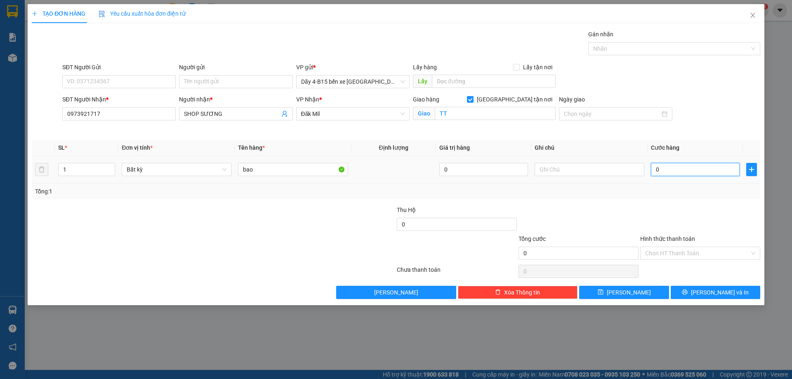
click at [686, 163] on input "0" at bounding box center [695, 169] width 89 height 13
type input "1"
type input "10"
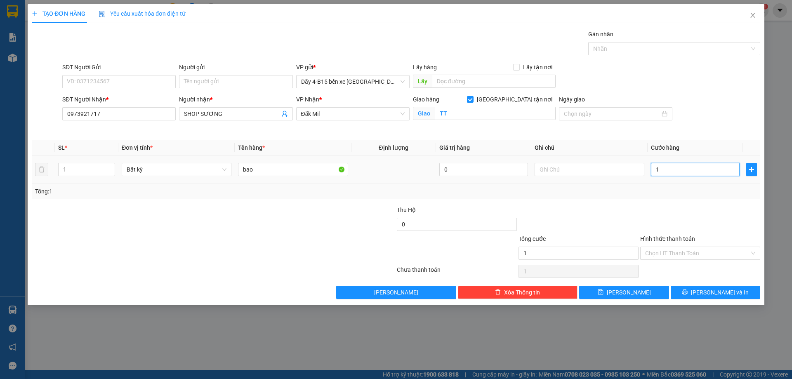
type input "10"
type input "100"
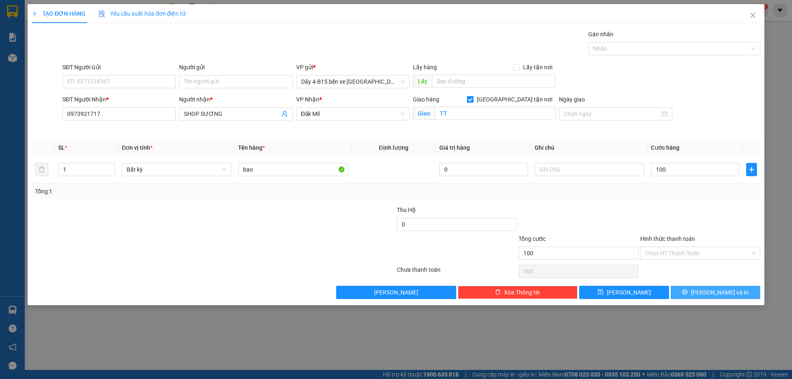
type input "100.000"
click at [723, 296] on span "[PERSON_NAME] và In" at bounding box center [720, 292] width 58 height 9
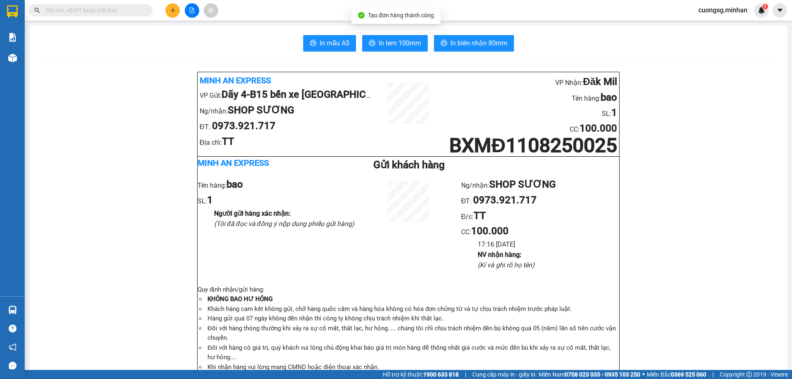
click at [481, 45] on span "In biên nhận 80mm" at bounding box center [478, 43] width 57 height 10
click at [389, 48] on span "In tem 100mm" at bounding box center [400, 43] width 42 height 10
click at [173, 13] on icon "plus" at bounding box center [173, 10] width 6 height 6
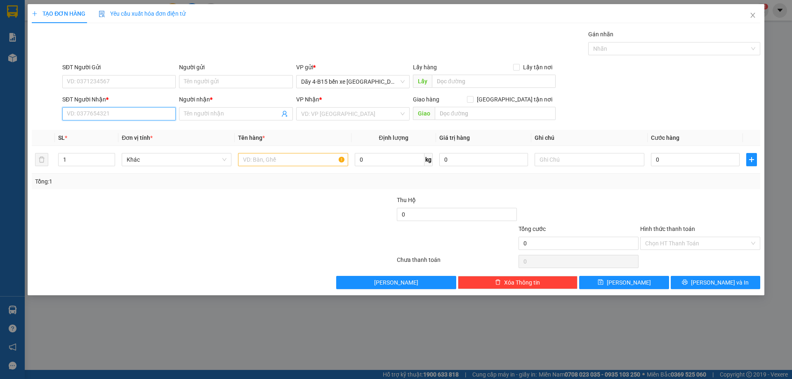
click at [89, 112] on input "SĐT Người Nhận *" at bounding box center [118, 113] width 113 height 13
type input "0345736766"
click at [216, 115] on input "Người nhận *" at bounding box center [231, 113] width 95 height 9
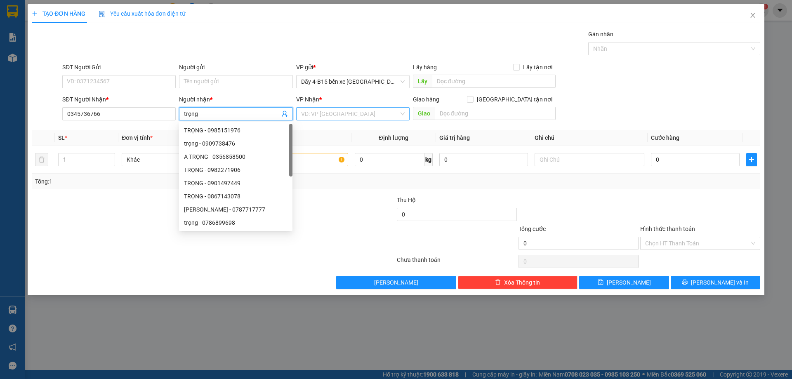
type input "trọng"
click at [319, 109] on input "search" at bounding box center [350, 114] width 98 height 12
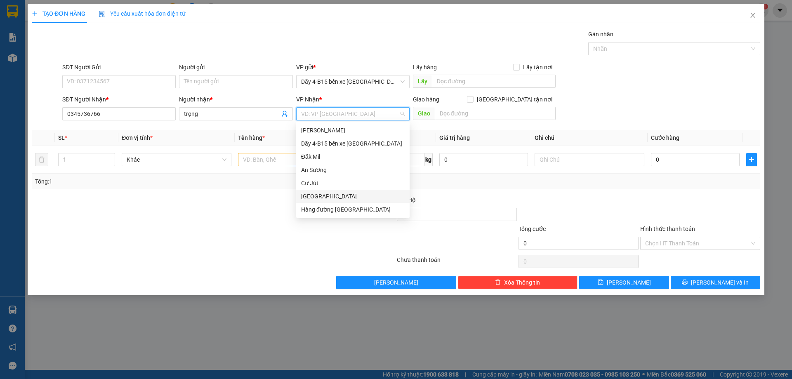
click at [331, 198] on div "[GEOGRAPHIC_DATA]" at bounding box center [353, 196] width 104 height 9
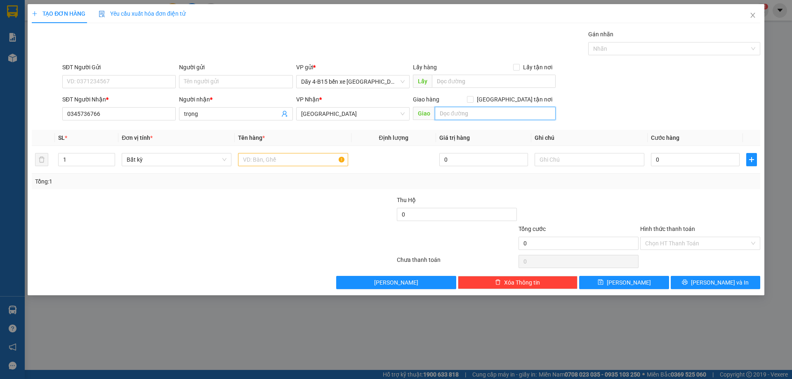
click at [470, 111] on input "text" at bounding box center [495, 113] width 121 height 13
type input "rừng lạnh"
click at [250, 156] on input "text" at bounding box center [293, 159] width 110 height 13
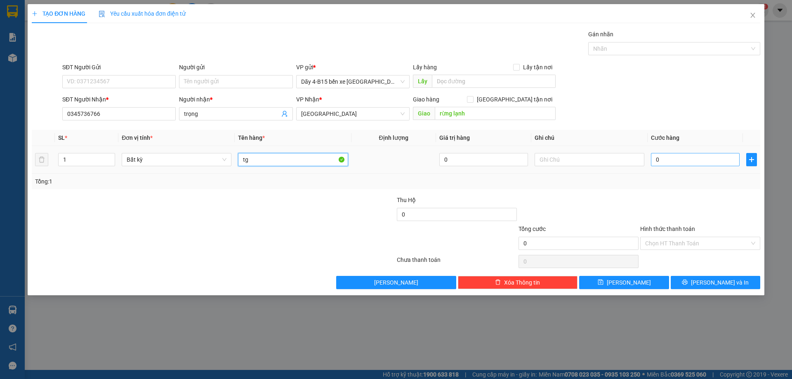
type input "tg"
click at [665, 159] on input "0" at bounding box center [695, 159] width 89 height 13
type input "6"
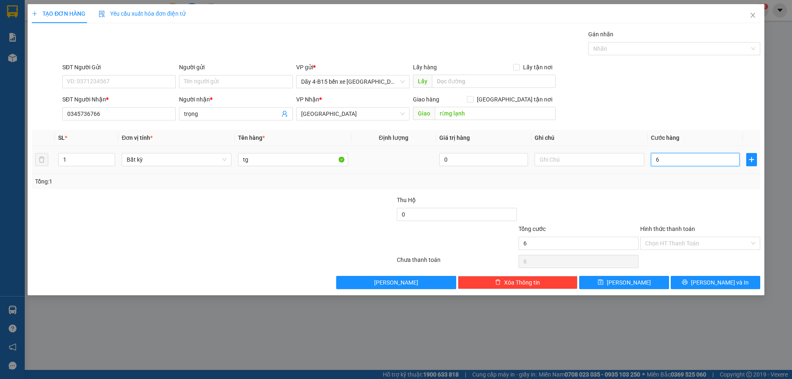
type input "60"
type input "60.000"
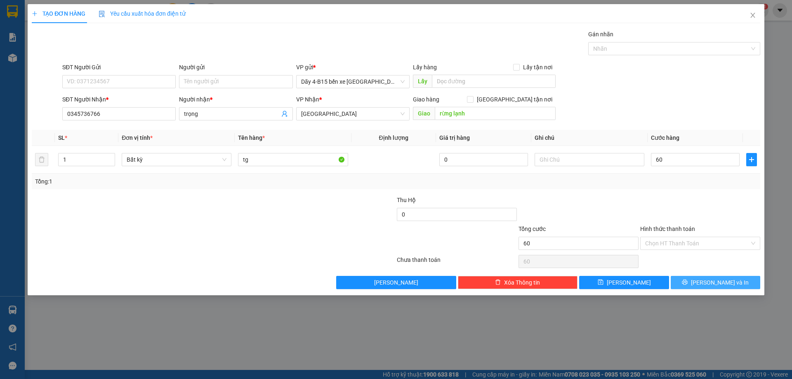
type input "60.000"
click at [688, 282] on icon "printer" at bounding box center [685, 282] width 6 height 6
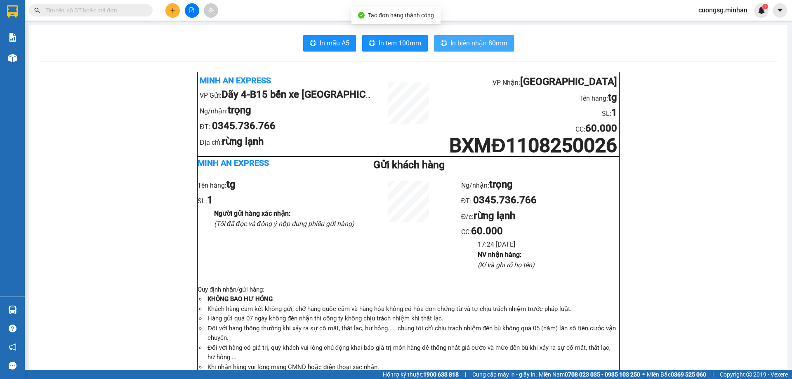
click at [469, 40] on span "In biên nhận 80mm" at bounding box center [478, 43] width 57 height 10
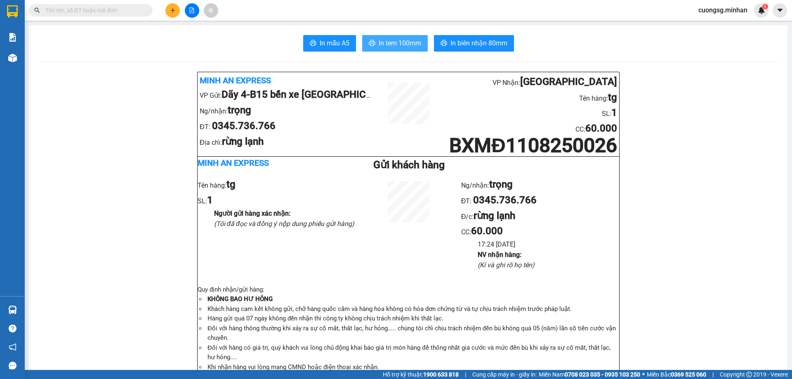
click at [387, 45] on span "In tem 100mm" at bounding box center [400, 43] width 42 height 10
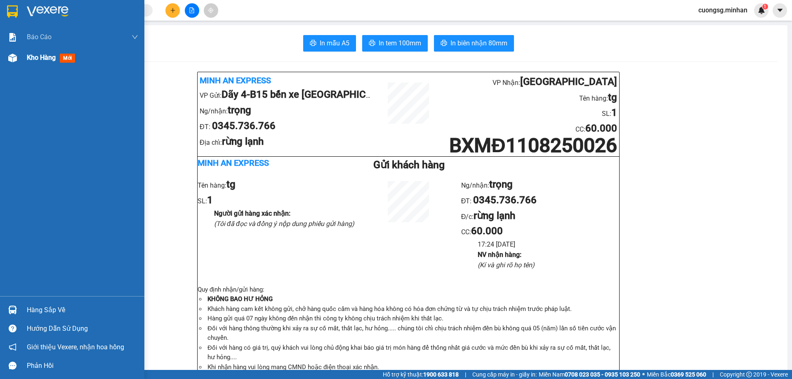
click at [10, 57] on img at bounding box center [12, 58] width 9 height 9
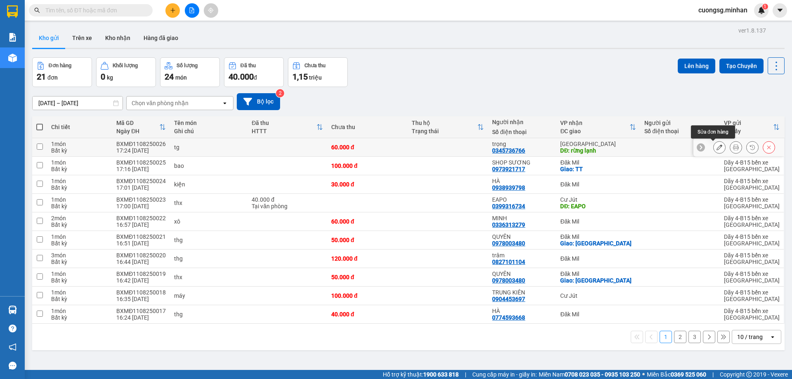
click at [717, 145] on icon at bounding box center [720, 147] width 6 height 6
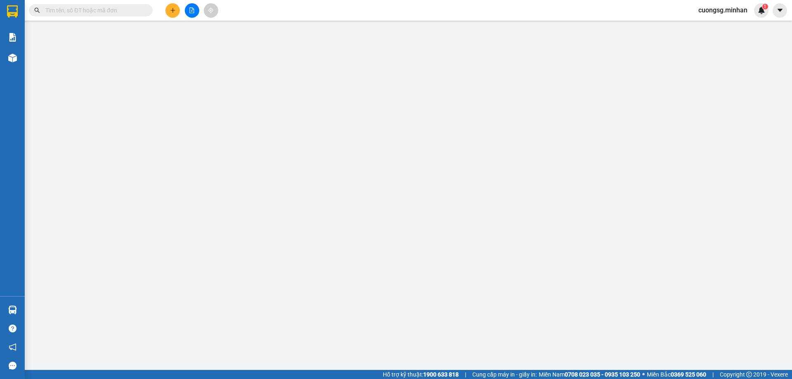
type input "0345736766"
type input "trọng"
type input "rừng lạnh"
type input "60.000"
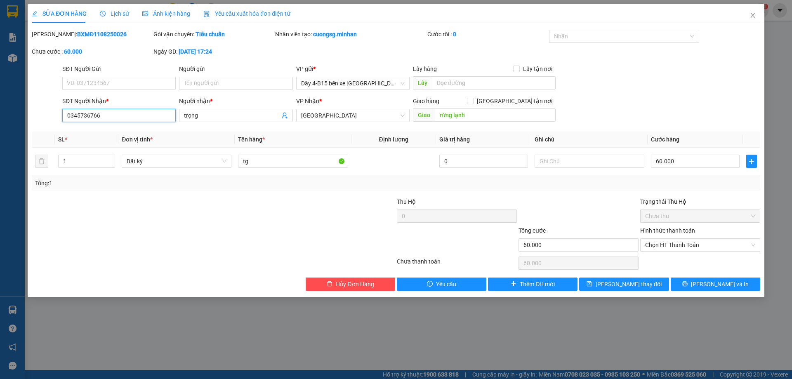
click at [147, 116] on input "0345736766" at bounding box center [118, 115] width 113 height 13
type input "0"
type input "0963000879"
click at [627, 285] on span "[PERSON_NAME] thay đổi" at bounding box center [629, 284] width 66 height 9
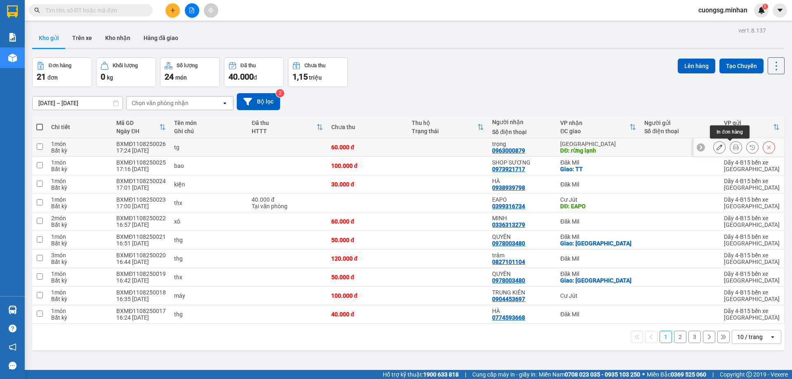
click at [730, 143] on button at bounding box center [736, 147] width 12 height 14
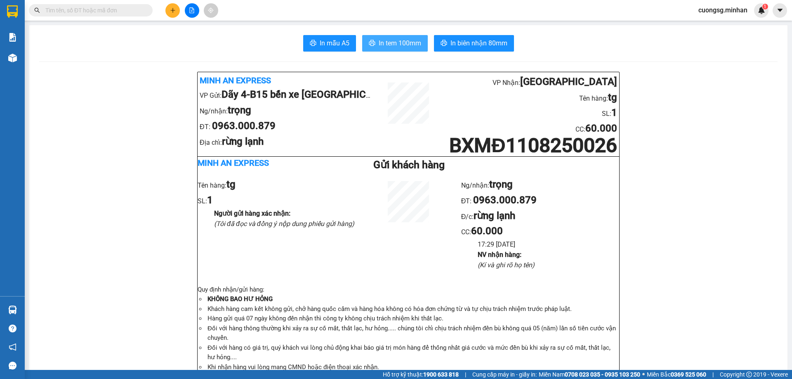
click at [382, 42] on span "In tem 100mm" at bounding box center [400, 43] width 42 height 10
click at [173, 13] on button at bounding box center [172, 10] width 14 height 14
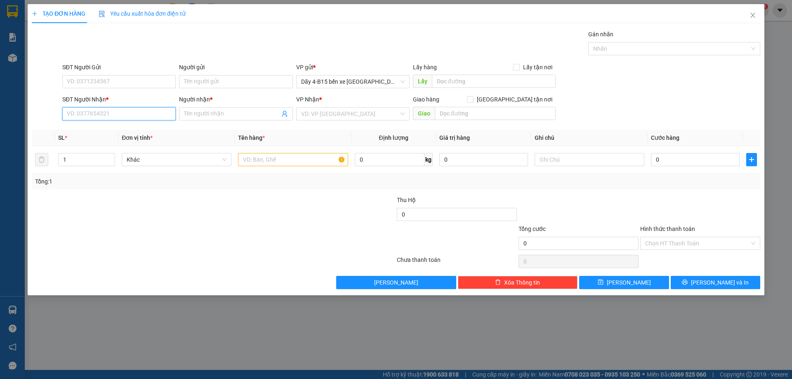
click at [73, 117] on input "SĐT Người Nhận *" at bounding box center [118, 113] width 113 height 13
type input "0917026292"
click at [240, 112] on input "Người nhận *" at bounding box center [231, 113] width 95 height 9
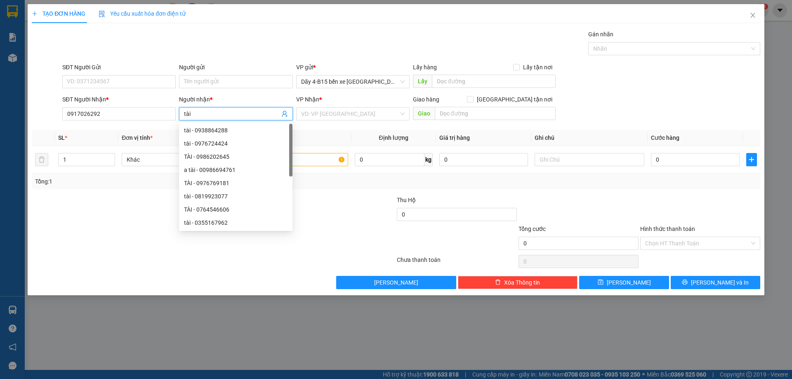
type input "tài"
click at [326, 106] on div "VP Nhận *" at bounding box center [352, 101] width 113 height 12
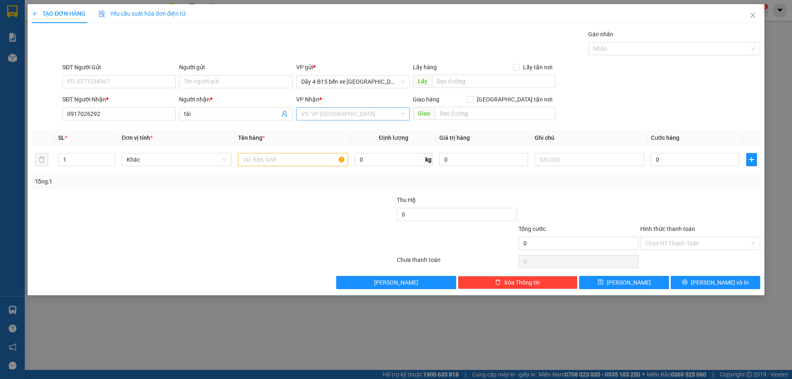
click at [321, 117] on input "search" at bounding box center [350, 114] width 98 height 12
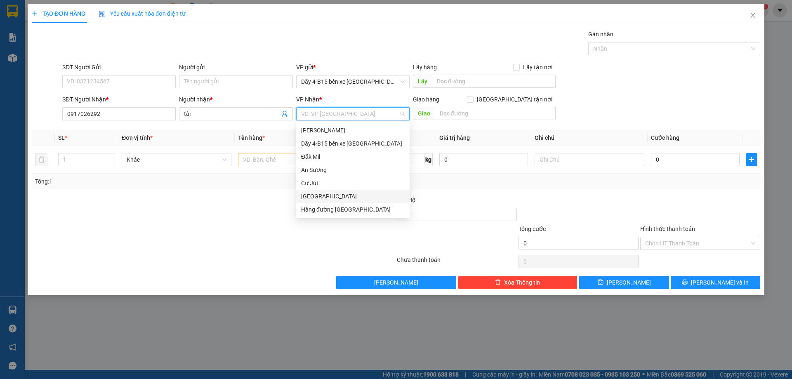
drag, startPoint x: 318, startPoint y: 196, endPoint x: 424, endPoint y: 142, distance: 119.2
click at [318, 196] on div "[GEOGRAPHIC_DATA]" at bounding box center [353, 196] width 104 height 9
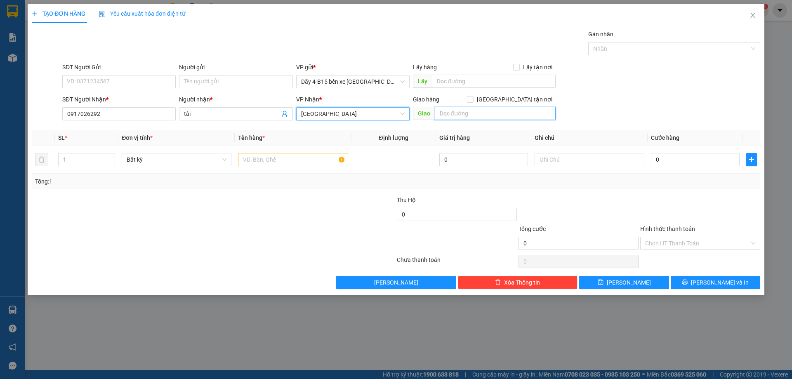
click at [449, 114] on input "text" at bounding box center [495, 113] width 121 height 13
type input "thuận an"
click at [281, 161] on input "text" at bounding box center [293, 159] width 110 height 13
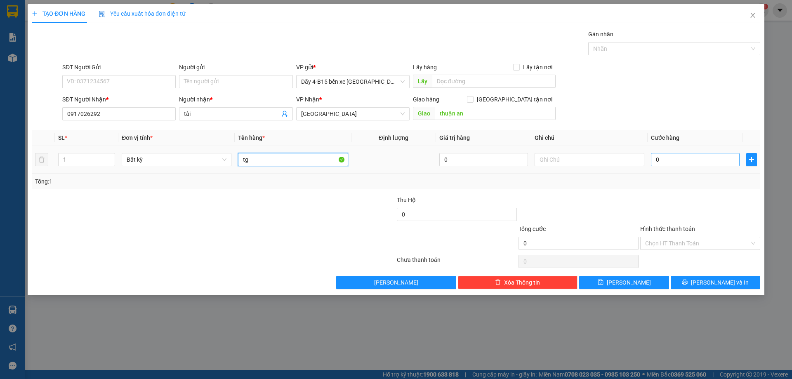
type input "tg"
drag, startPoint x: 669, startPoint y: 157, endPoint x: 648, endPoint y: 168, distance: 23.8
click at [668, 158] on input "0" at bounding box center [695, 159] width 89 height 13
type input "5"
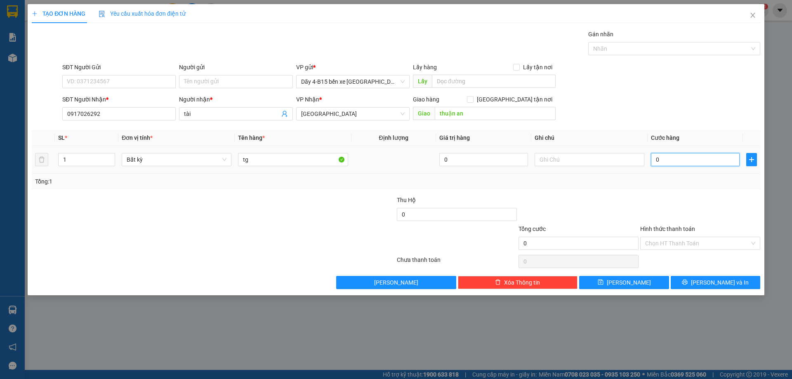
type input "5"
type input "50"
click at [705, 287] on button "[PERSON_NAME] và In" at bounding box center [716, 282] width 90 height 13
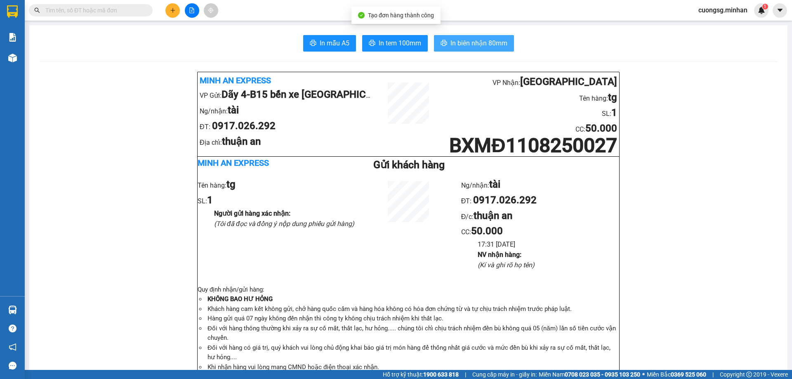
click at [469, 44] on span "In biên nhận 80mm" at bounding box center [478, 43] width 57 height 10
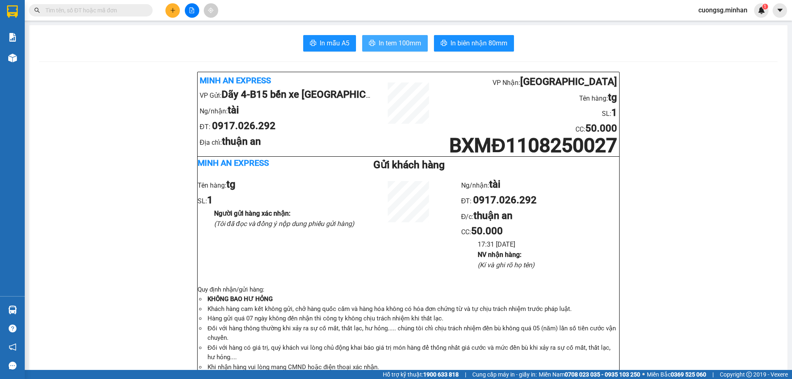
click at [383, 38] on button "In tem 100mm" at bounding box center [395, 43] width 66 height 17
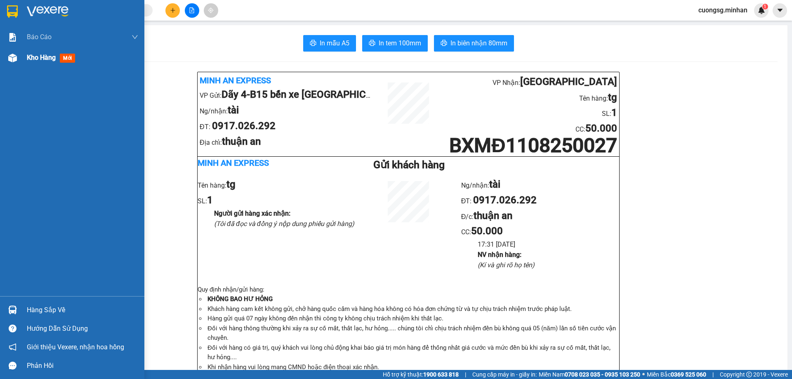
click at [14, 57] on img at bounding box center [12, 58] width 9 height 9
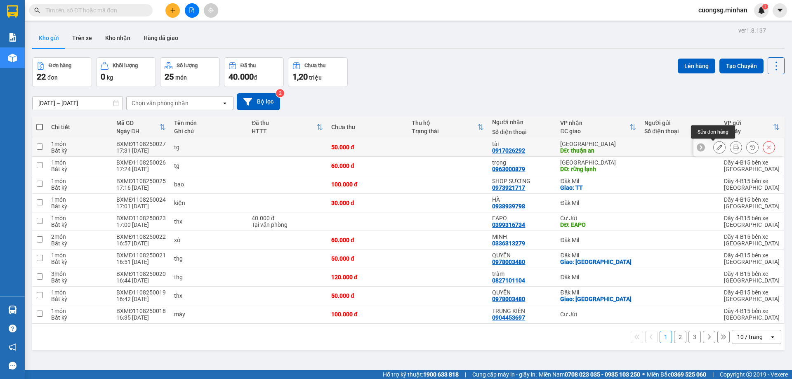
click at [717, 147] on icon at bounding box center [720, 147] width 6 height 6
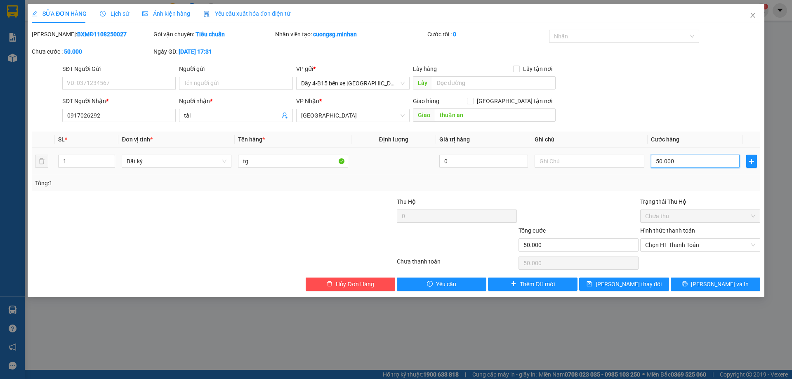
click at [703, 159] on input "50.000" at bounding box center [695, 161] width 89 height 13
click at [631, 281] on span "[PERSON_NAME] thay đổi" at bounding box center [629, 284] width 66 height 9
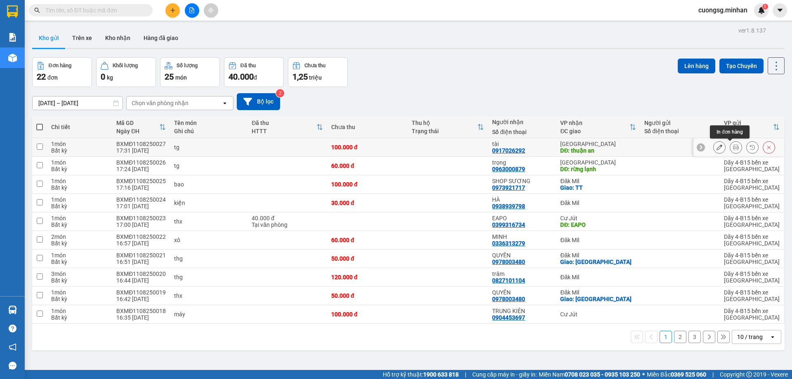
click at [733, 147] on icon at bounding box center [736, 147] width 6 height 6
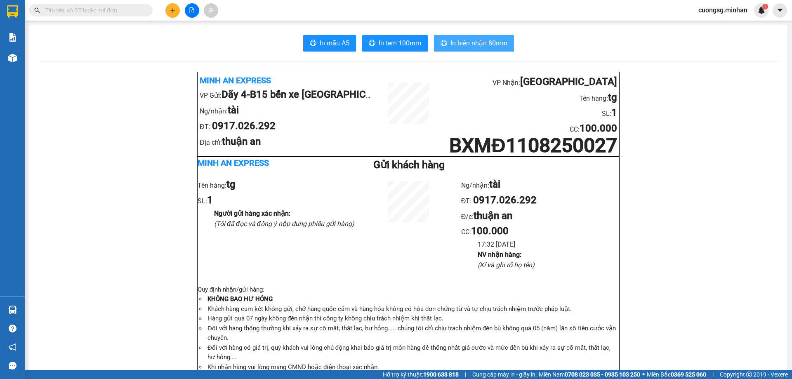
click at [471, 44] on span "In biên nhận 80mm" at bounding box center [478, 43] width 57 height 10
click at [409, 42] on span "In tem 100mm" at bounding box center [400, 43] width 42 height 10
click at [174, 14] on button at bounding box center [172, 10] width 14 height 14
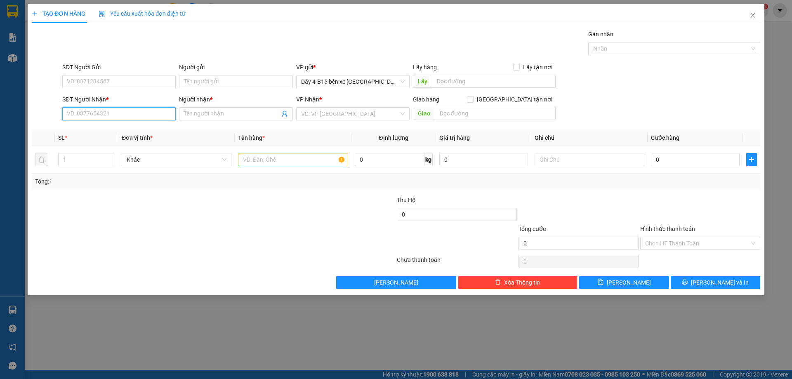
click at [106, 113] on input "SĐT Người Nhận *" at bounding box center [118, 113] width 113 height 13
click at [140, 132] on div "0935949219 - VÂN" at bounding box center [119, 130] width 104 height 9
click at [255, 160] on input "text" at bounding box center [293, 159] width 110 height 13
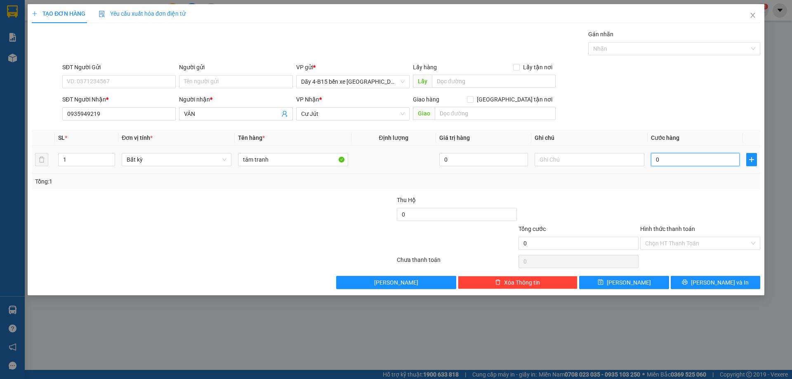
click at [672, 157] on input "0" at bounding box center [695, 159] width 89 height 13
click at [696, 283] on button "[PERSON_NAME] và In" at bounding box center [716, 282] width 90 height 13
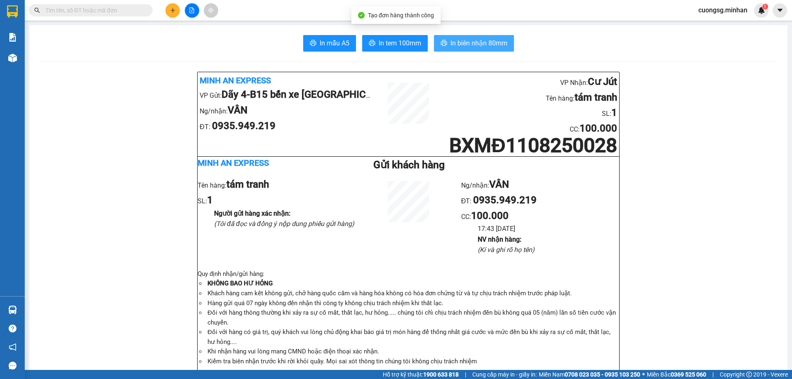
click at [483, 42] on span "In biên nhận 80mm" at bounding box center [478, 43] width 57 height 10
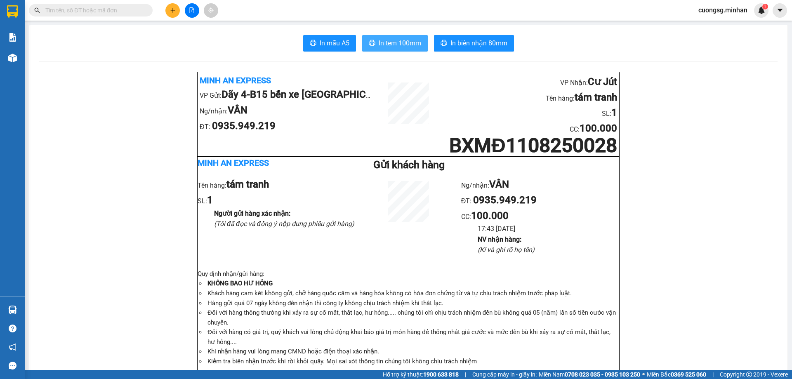
click at [396, 42] on span "In tem 100mm" at bounding box center [400, 43] width 42 height 10
click at [174, 16] on button at bounding box center [172, 10] width 14 height 14
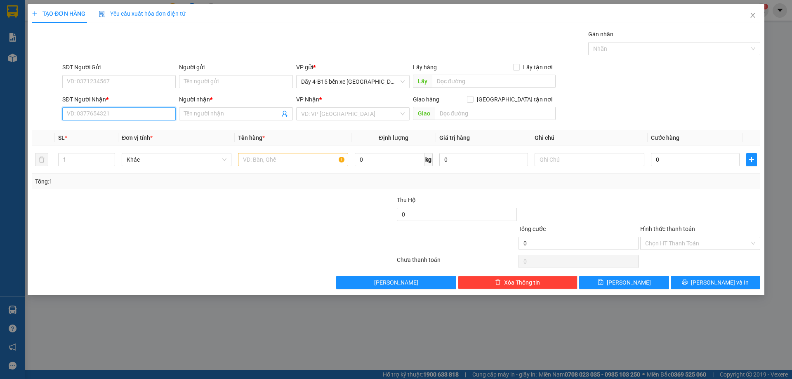
click at [120, 116] on input "SĐT Người Nhận *" at bounding box center [118, 113] width 113 height 13
click at [121, 113] on input "SĐT Người Nhận *" at bounding box center [118, 113] width 113 height 13
click at [132, 130] on div "0819997775 - A TOÁN" at bounding box center [119, 130] width 104 height 9
click at [111, 156] on icon "up" at bounding box center [110, 157] width 3 height 3
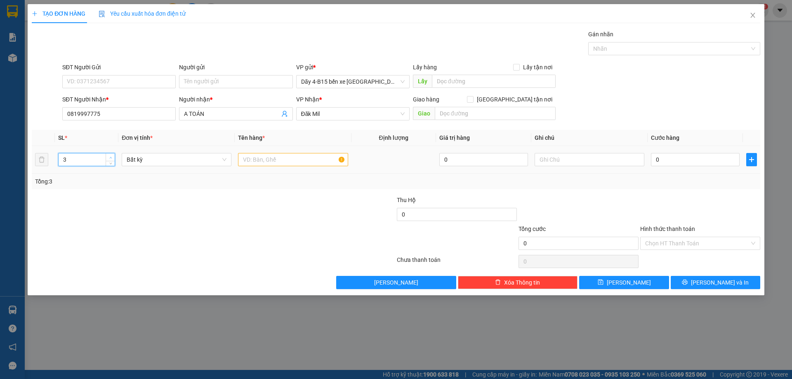
click at [111, 156] on icon "up" at bounding box center [110, 157] width 3 height 3
click at [262, 156] on input "text" at bounding box center [293, 159] width 110 height 13
click at [661, 162] on input "0" at bounding box center [695, 159] width 89 height 13
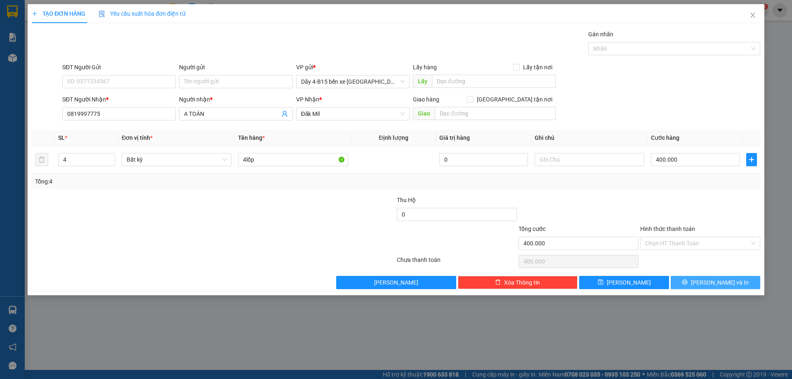
click at [697, 278] on button "[PERSON_NAME] và In" at bounding box center [716, 282] width 90 height 13
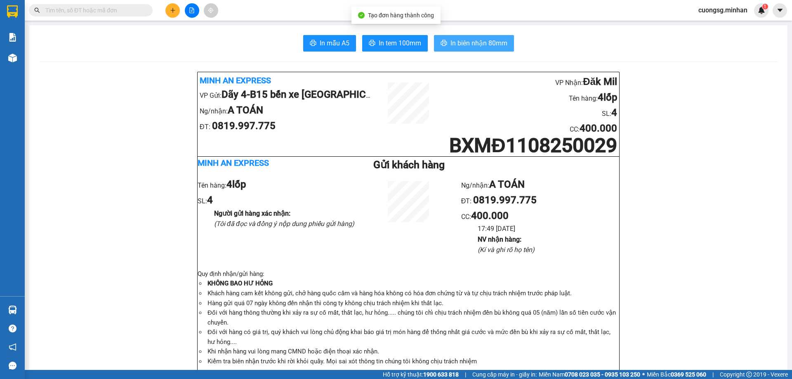
click at [468, 45] on span "In biên nhận 80mm" at bounding box center [478, 43] width 57 height 10
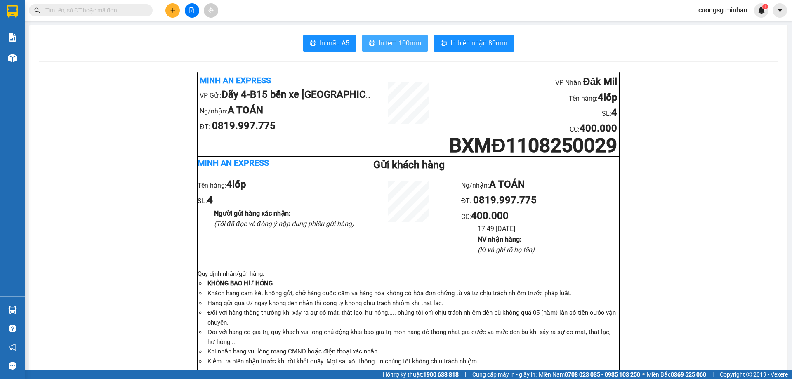
click at [387, 42] on span "In tem 100mm" at bounding box center [400, 43] width 42 height 10
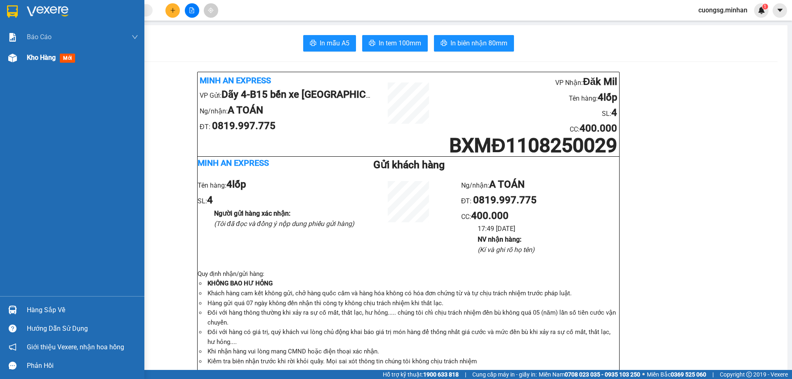
click at [16, 59] on img at bounding box center [12, 58] width 9 height 9
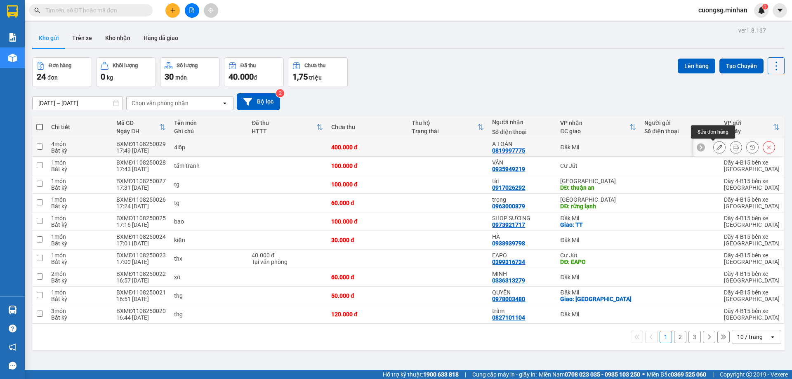
click at [717, 148] on icon at bounding box center [720, 147] width 6 height 6
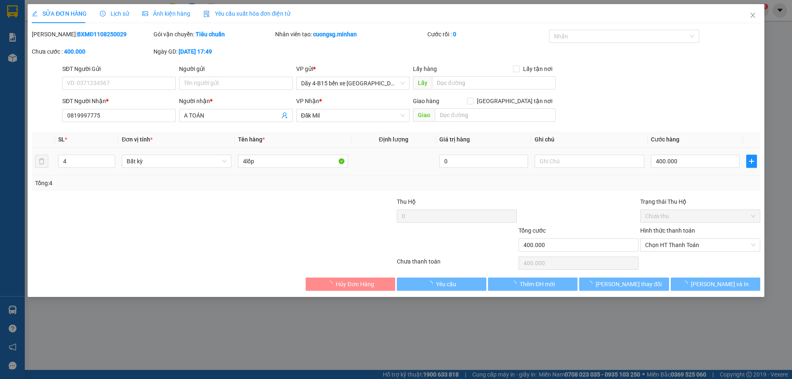
click at [691, 231] on label "Hình thức thanh toán" at bounding box center [667, 230] width 55 height 7
click at [691, 239] on input "Hình thức thanh toán" at bounding box center [697, 245] width 104 height 12
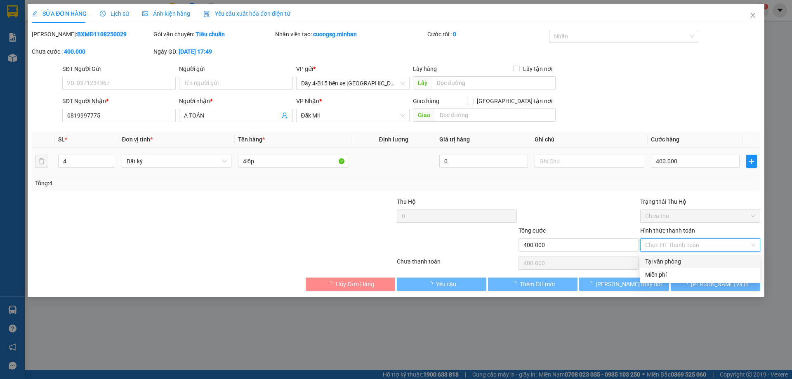
click at [670, 257] on div "Tại văn phòng" at bounding box center [700, 261] width 110 height 9
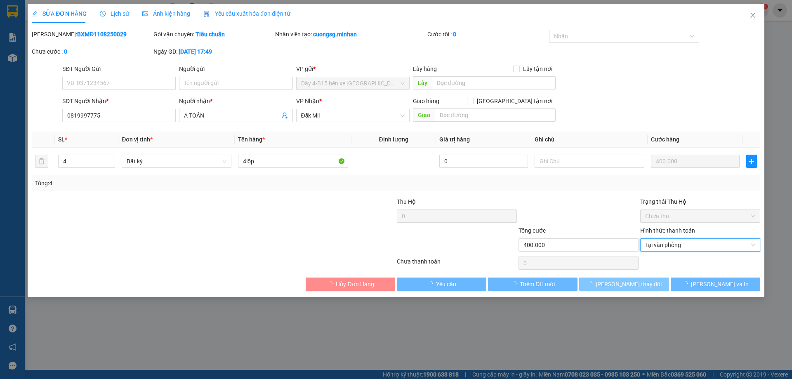
click at [623, 285] on span "[PERSON_NAME] thay đổi" at bounding box center [629, 284] width 66 height 9
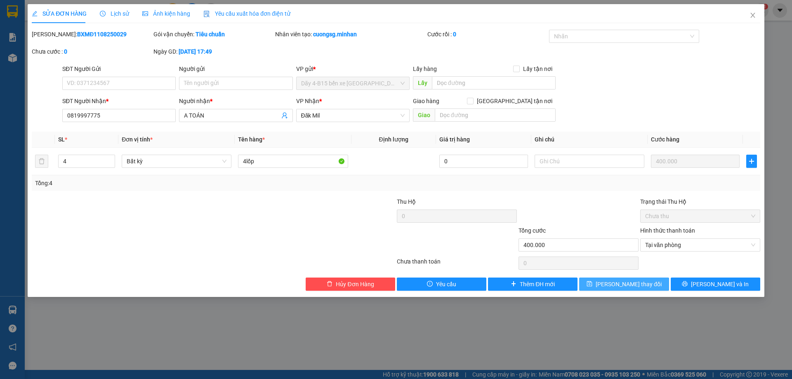
click at [623, 285] on span "[PERSON_NAME] thay đổi" at bounding box center [629, 284] width 66 height 9
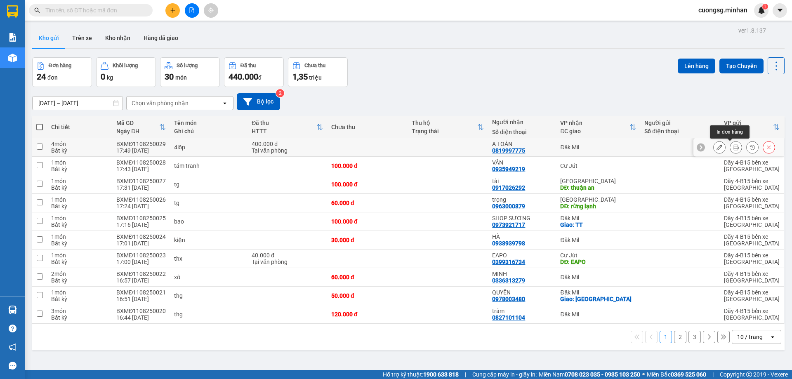
click at [733, 147] on icon at bounding box center [736, 147] width 6 height 6
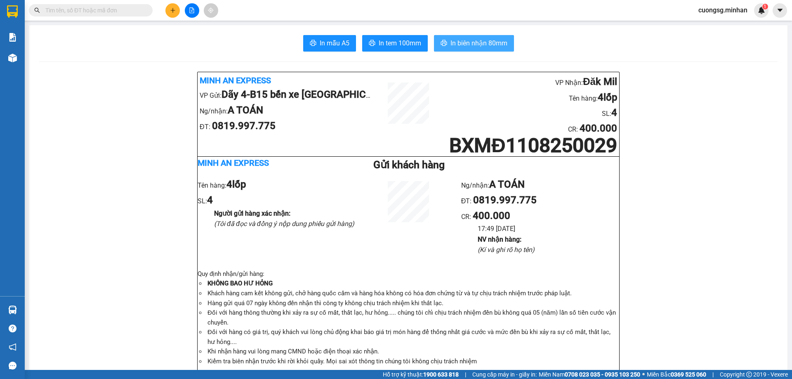
click at [465, 41] on span "In biên nhận 80mm" at bounding box center [478, 43] width 57 height 10
click at [380, 43] on span "In tem 100mm" at bounding box center [400, 43] width 42 height 10
click at [172, 11] on icon "plus" at bounding box center [173, 10] width 6 height 6
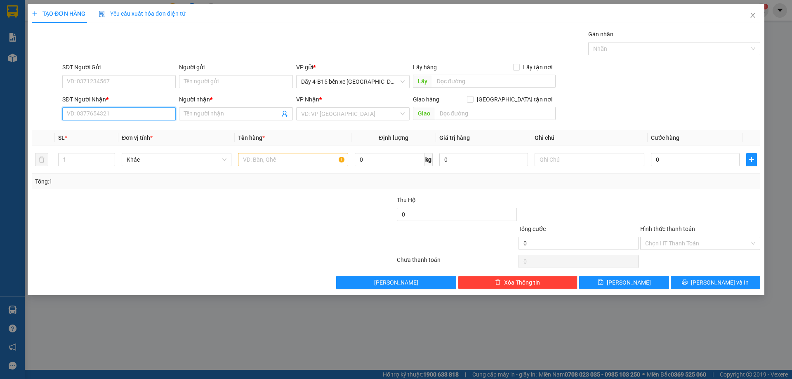
click at [100, 112] on input "SĐT Người Nhận *" at bounding box center [118, 113] width 113 height 13
click at [85, 116] on input "SĐT Người Nhận *" at bounding box center [118, 113] width 113 height 13
click at [125, 127] on div "0935938341 - HẬU" at bounding box center [119, 130] width 104 height 9
click at [260, 160] on input "text" at bounding box center [293, 159] width 110 height 13
click at [110, 156] on icon "up" at bounding box center [110, 157] width 3 height 3
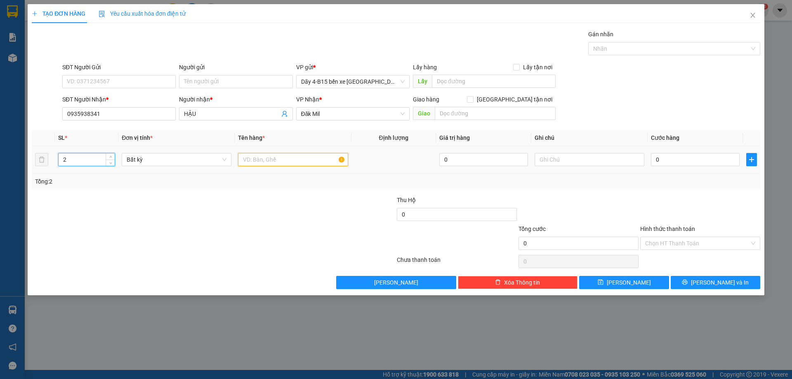
click at [243, 157] on input "text" at bounding box center [293, 159] width 110 height 13
click at [695, 157] on input "0" at bounding box center [695, 159] width 89 height 13
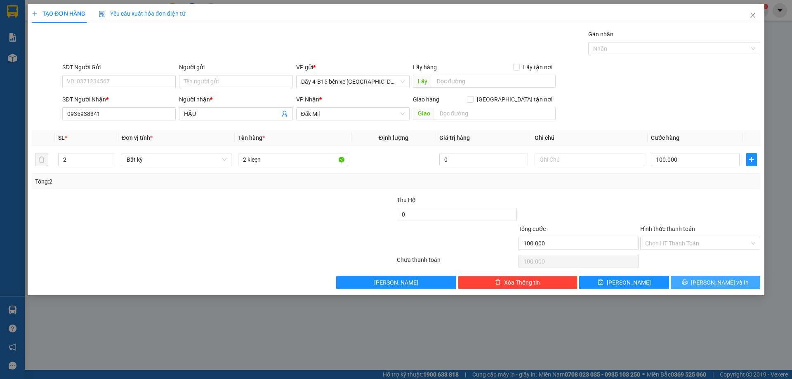
click at [691, 285] on button "[PERSON_NAME] và In" at bounding box center [716, 282] width 90 height 13
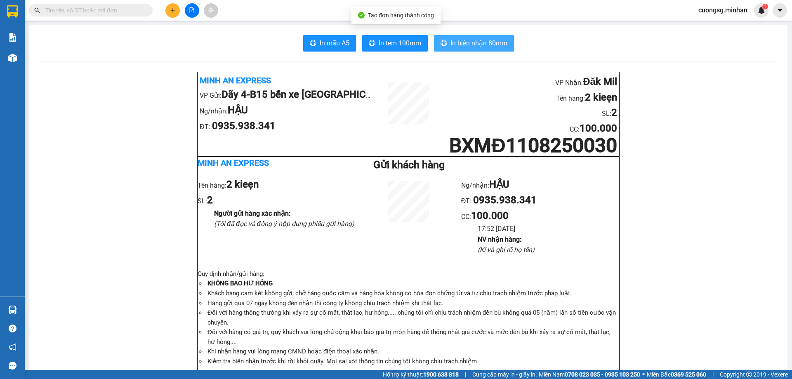
click at [460, 38] on button "In biên nhận 80mm" at bounding box center [474, 43] width 80 height 17
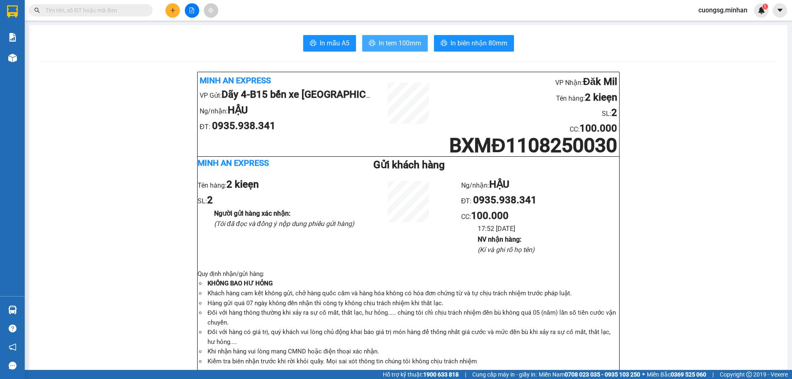
click at [397, 45] on span "In tem 100mm" at bounding box center [400, 43] width 42 height 10
click at [170, 9] on icon "plus" at bounding box center [173, 10] width 6 height 6
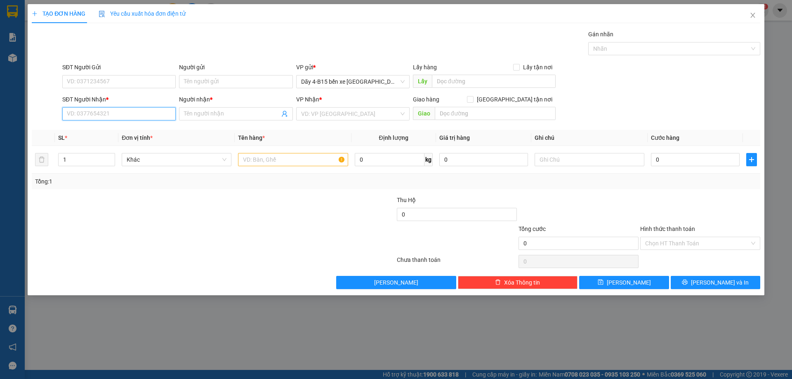
click at [106, 114] on input "SĐT Người Nhận *" at bounding box center [118, 113] width 113 height 13
click at [112, 135] on div "0963765052 - [GEOGRAPHIC_DATA]" at bounding box center [118, 130] width 113 height 13
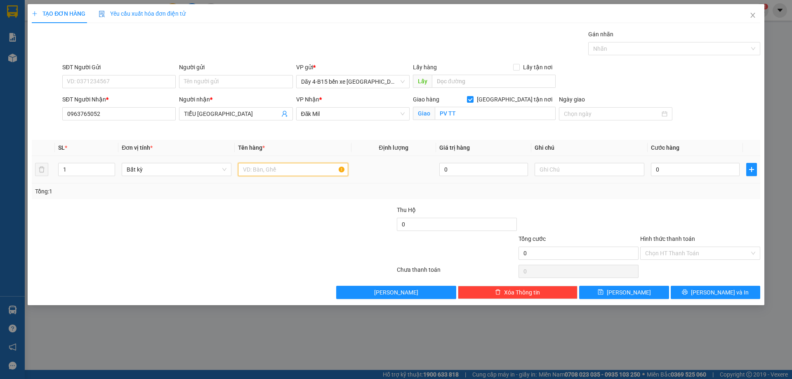
click at [274, 171] on input "text" at bounding box center [293, 169] width 110 height 13
click at [720, 175] on input "0" at bounding box center [695, 169] width 89 height 13
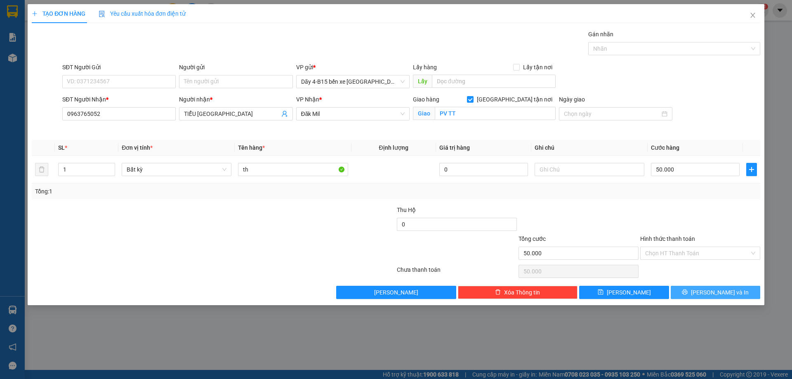
click at [714, 295] on span "[PERSON_NAME] và In" at bounding box center [720, 292] width 58 height 9
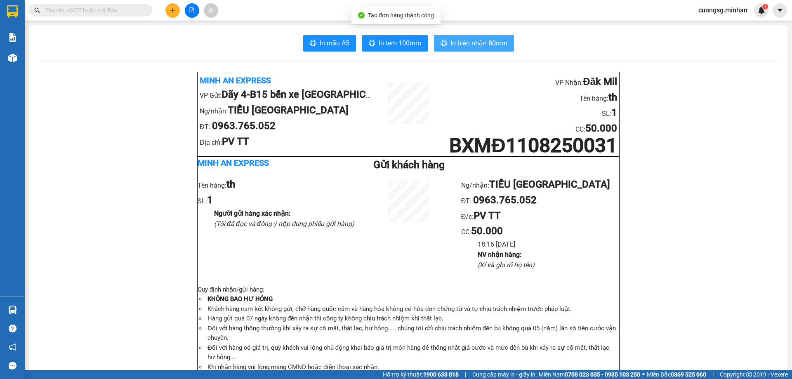
click at [469, 48] on span "In biên nhận 80mm" at bounding box center [478, 43] width 57 height 10
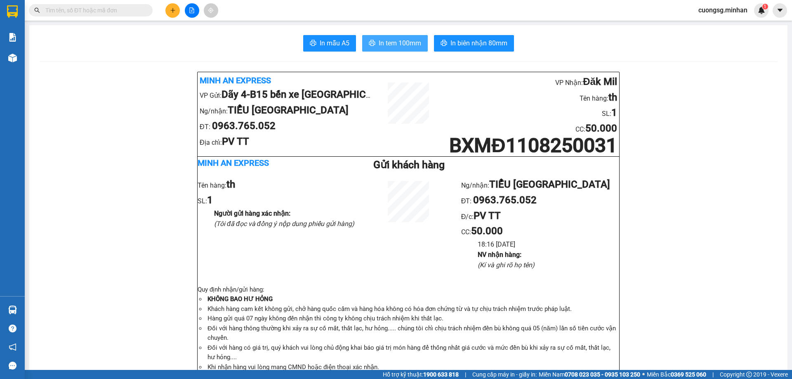
click at [403, 47] on span "In tem 100mm" at bounding box center [400, 43] width 42 height 10
click at [171, 6] on button at bounding box center [172, 10] width 14 height 14
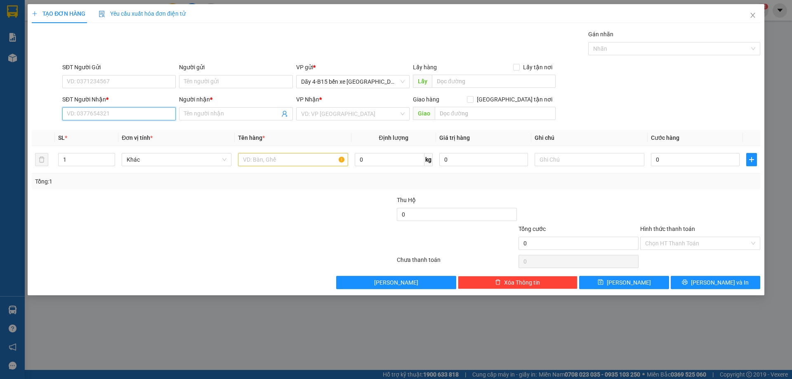
click at [107, 113] on input "SĐT Người Nhận *" at bounding box center [118, 113] width 113 height 13
click at [130, 126] on div "0774593668 - [GEOGRAPHIC_DATA]" at bounding box center [119, 130] width 104 height 9
click at [253, 162] on input "text" at bounding box center [293, 159] width 110 height 13
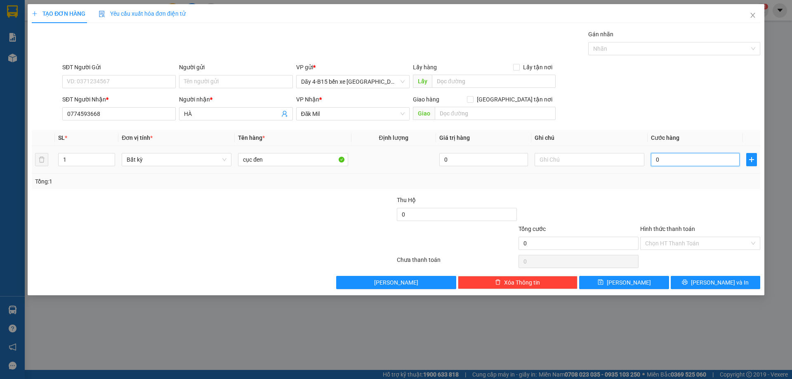
click at [721, 157] on input "0" at bounding box center [695, 159] width 89 height 13
click at [744, 280] on button "[PERSON_NAME] và In" at bounding box center [716, 282] width 90 height 13
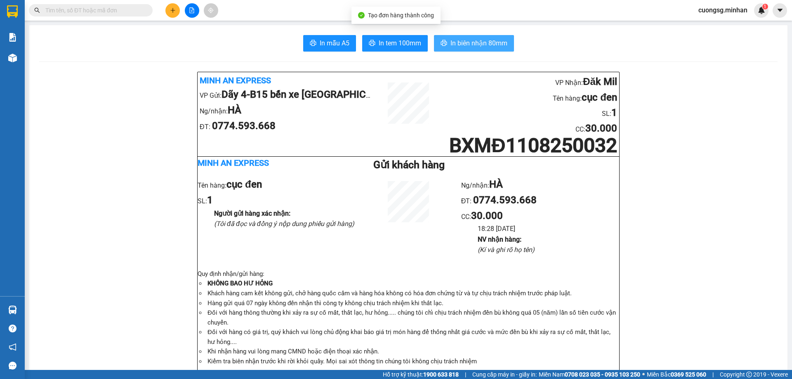
click at [480, 42] on span "In biên nhận 80mm" at bounding box center [478, 43] width 57 height 10
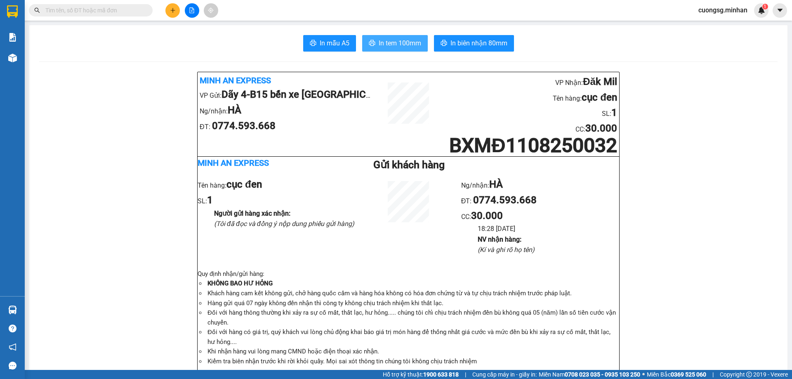
click at [388, 45] on span "In tem 100mm" at bounding box center [400, 43] width 42 height 10
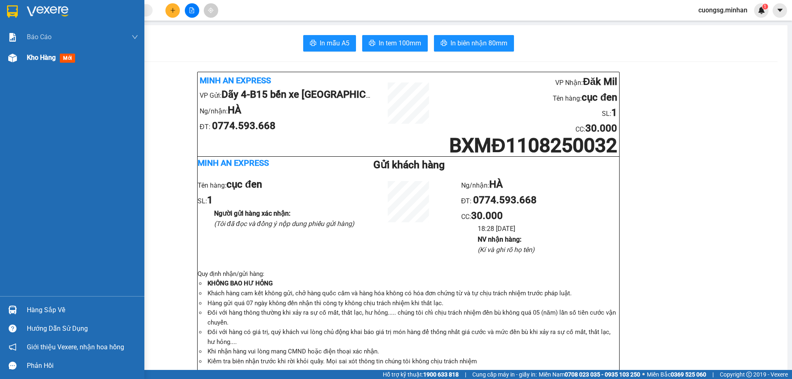
click at [48, 61] on span "Kho hàng" at bounding box center [41, 58] width 29 height 8
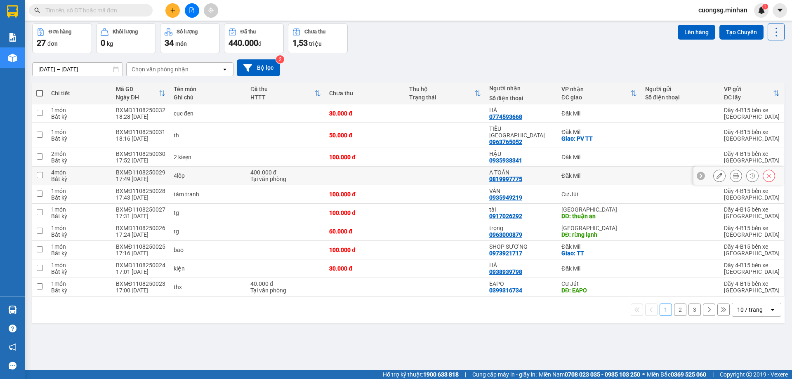
scroll to position [38, 0]
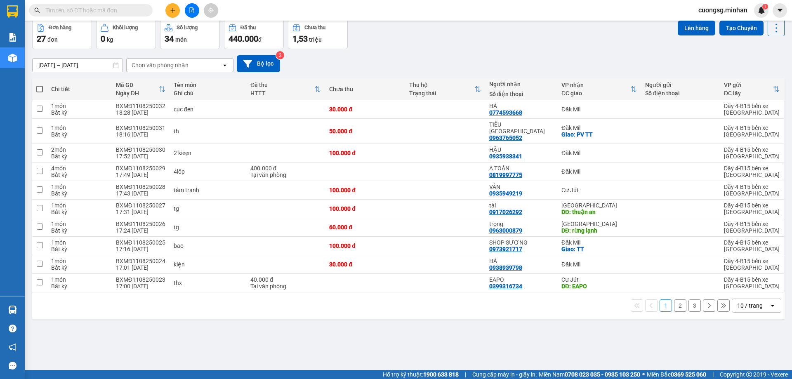
click at [172, 16] on button at bounding box center [172, 10] width 14 height 14
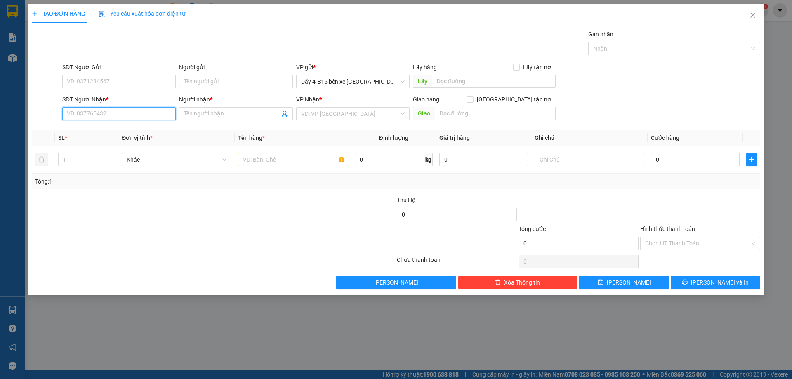
click at [123, 114] on input "SĐT Người Nhận *" at bounding box center [118, 113] width 113 height 13
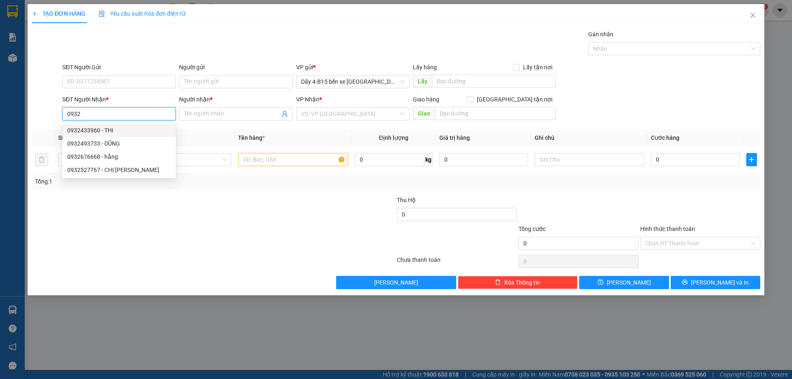
drag, startPoint x: 104, startPoint y: 117, endPoint x: 38, endPoint y: 121, distance: 65.3
click at [38, 121] on div "SĐT Người Nhận * 0932 Người nhận * Tên người nhận VP Nhận * VD: VP [GEOGRAPHIC_…" at bounding box center [396, 109] width 730 height 29
click at [74, 129] on div "0903809370 - A HƯNG" at bounding box center [119, 130] width 104 height 9
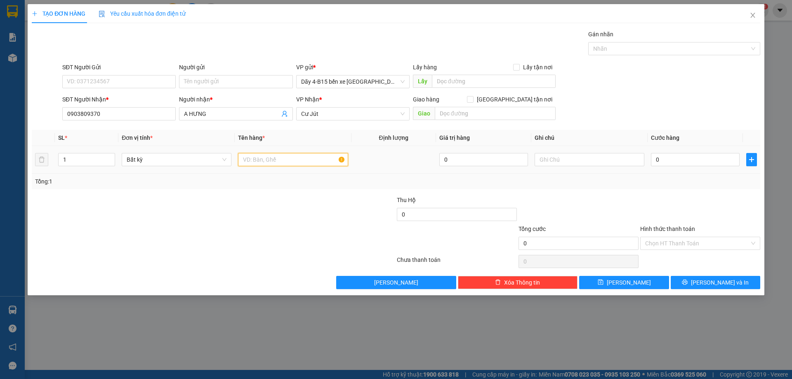
click at [279, 156] on input "text" at bounding box center [293, 159] width 110 height 13
click at [674, 161] on input "0" at bounding box center [695, 159] width 89 height 13
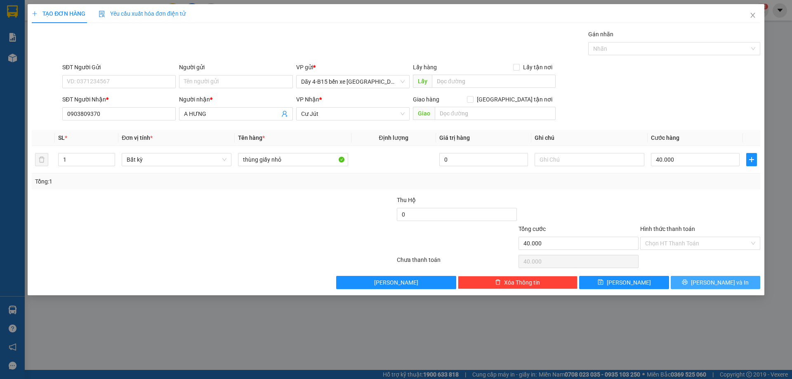
click at [695, 287] on button "[PERSON_NAME] và In" at bounding box center [716, 282] width 90 height 13
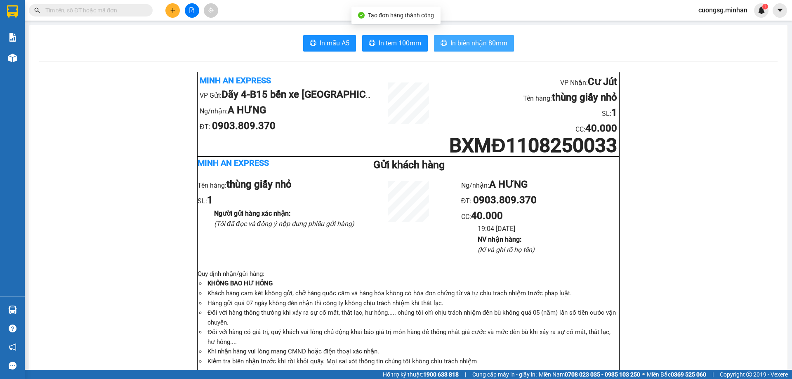
click at [461, 42] on span "In biên nhận 80mm" at bounding box center [478, 43] width 57 height 10
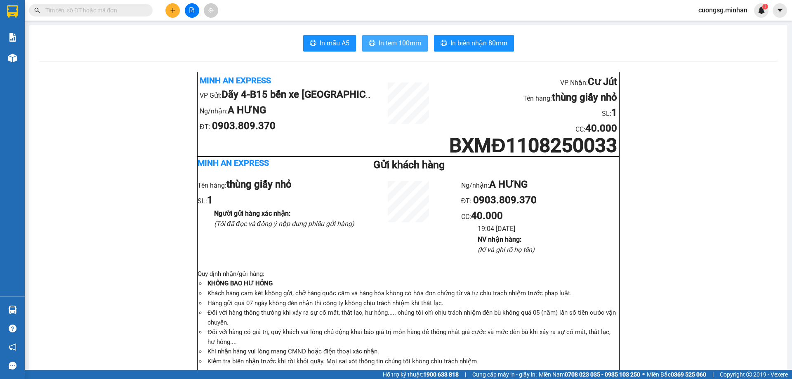
click at [396, 42] on span "In tem 100mm" at bounding box center [400, 43] width 42 height 10
click at [393, 47] on span "In tem 100mm" at bounding box center [400, 43] width 42 height 10
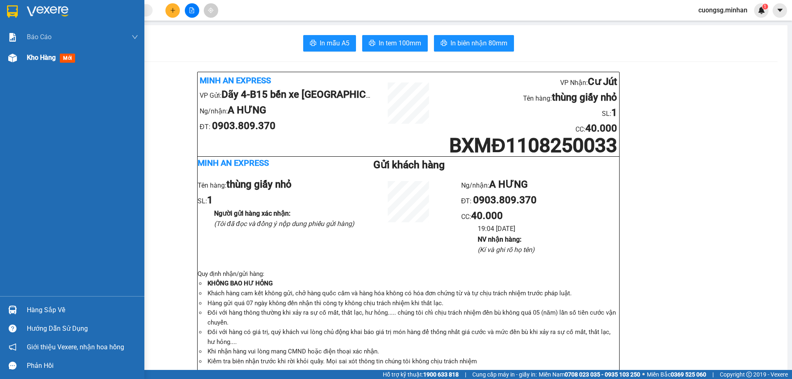
click at [13, 56] on img at bounding box center [12, 58] width 9 height 9
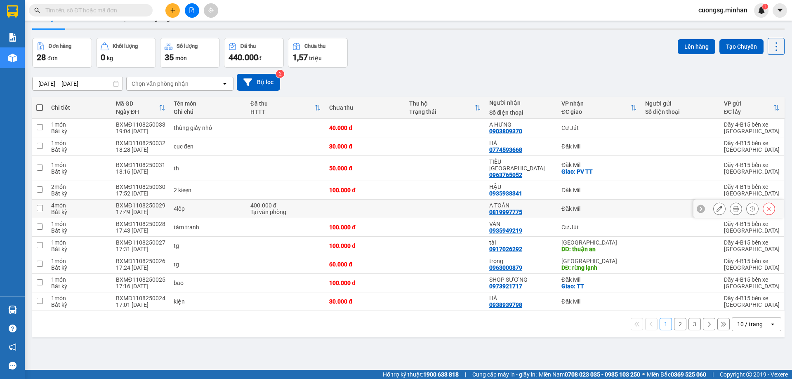
scroll to position [38, 0]
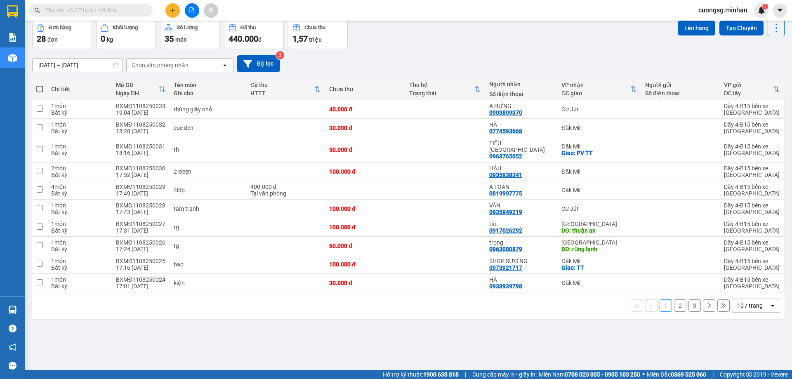
click at [737, 302] on div "10 / trang" at bounding box center [750, 306] width 26 height 8
click at [740, 281] on span "100 / trang" at bounding box center [747, 281] width 30 height 8
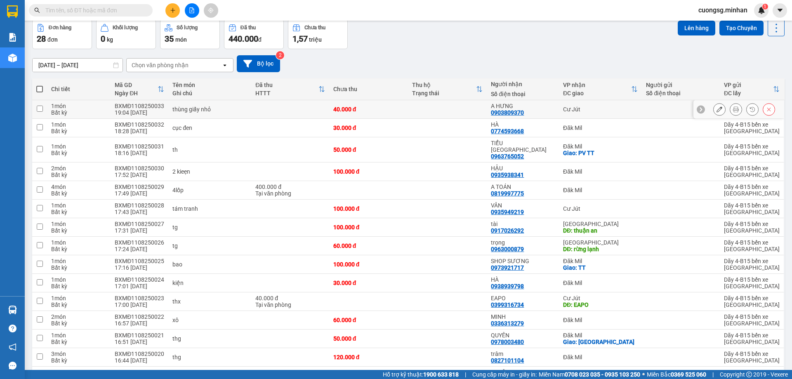
click at [609, 107] on div "Cư Jút" at bounding box center [600, 109] width 75 height 7
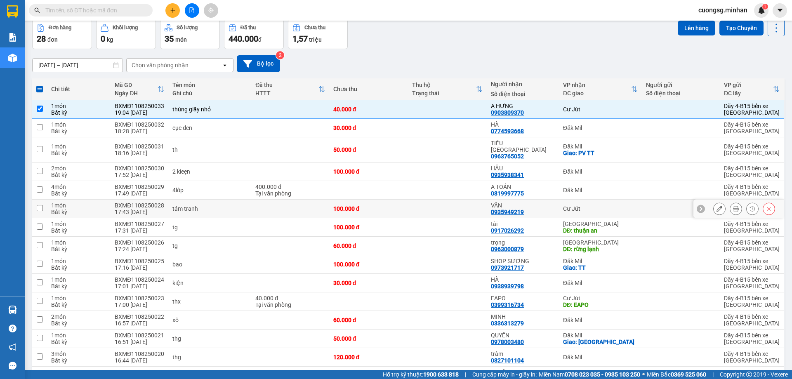
click at [602, 205] on div "Cư Jút" at bounding box center [600, 208] width 75 height 7
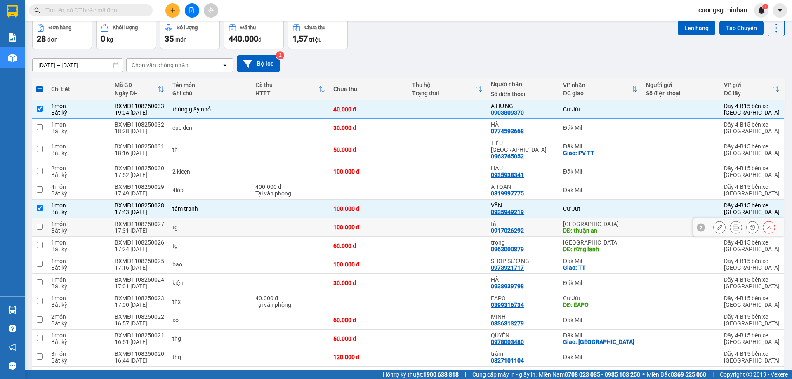
click at [634, 226] on td "[GEOGRAPHIC_DATA]: thuận an" at bounding box center [600, 227] width 83 height 19
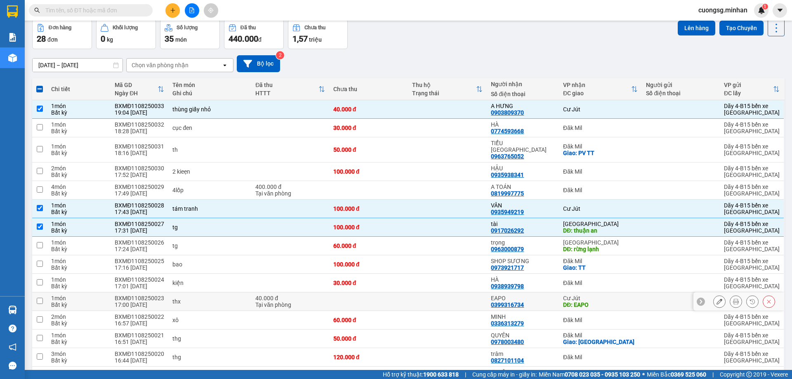
click at [624, 302] on div "DĐ: EAPO" at bounding box center [600, 305] width 75 height 7
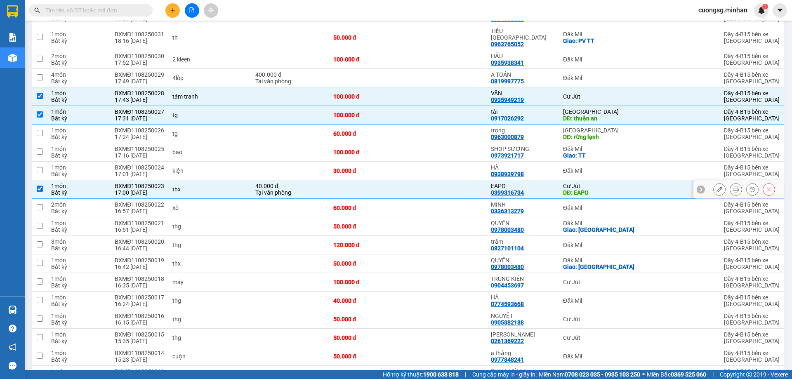
scroll to position [162, 0]
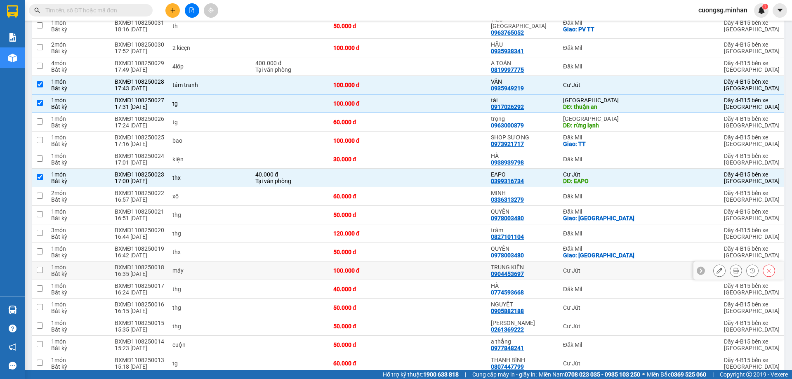
click at [613, 268] on td "Cư Jút" at bounding box center [600, 271] width 83 height 19
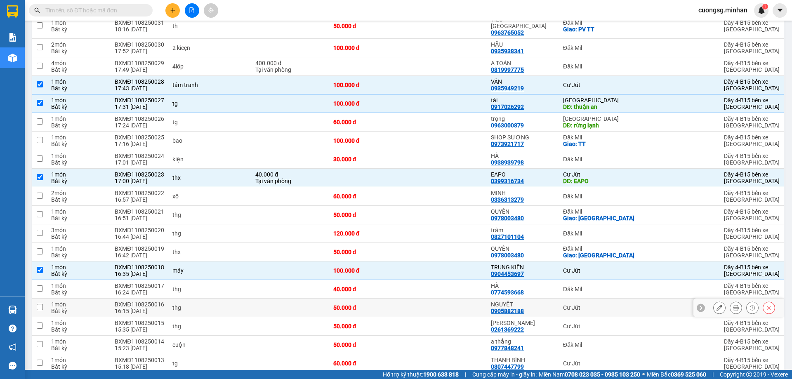
click at [610, 299] on td "Cư Jút" at bounding box center [600, 308] width 83 height 19
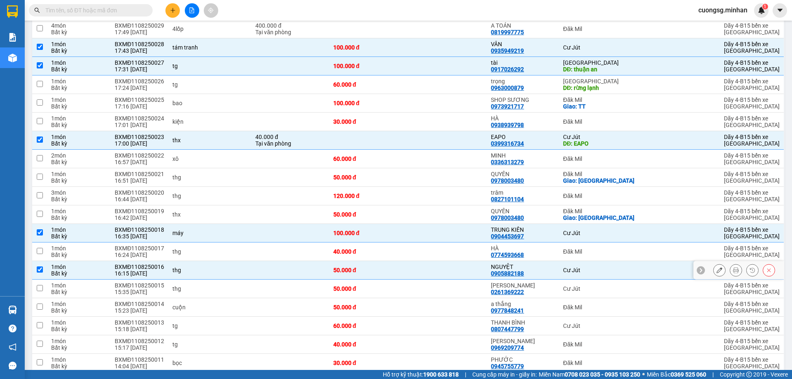
scroll to position [244, 0]
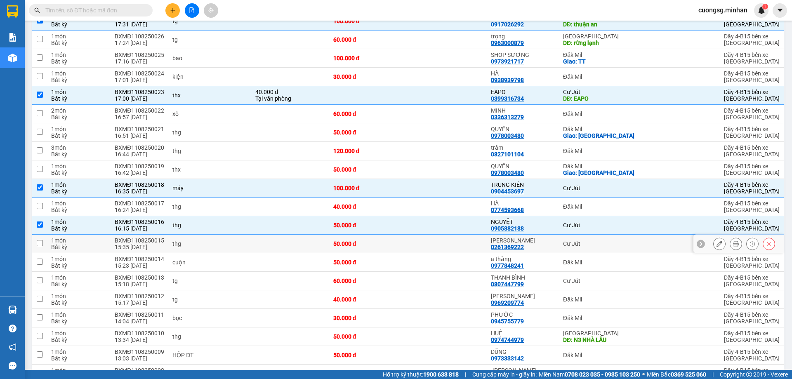
click at [593, 241] on div "Cư Jút" at bounding box center [600, 244] width 75 height 7
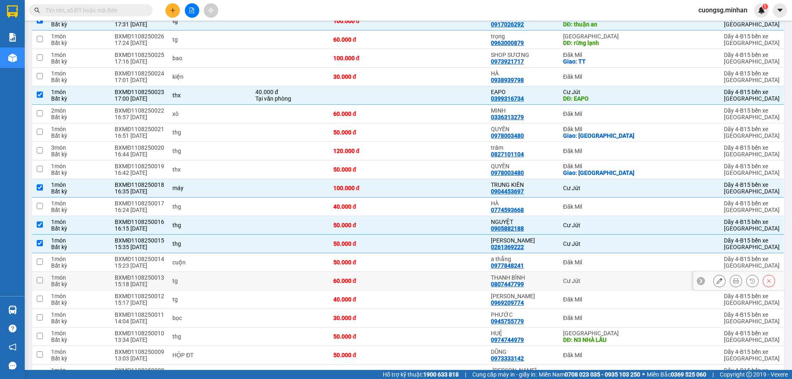
click at [595, 278] on div "Cư Jút" at bounding box center [600, 281] width 75 height 7
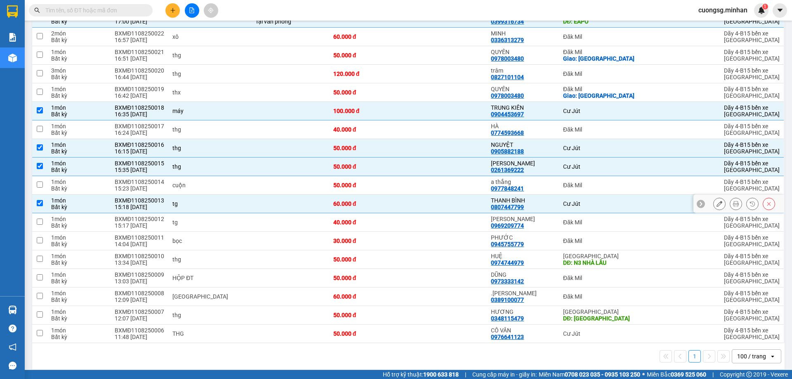
scroll to position [322, 0]
click at [590, 330] on div "Cư Jút" at bounding box center [600, 333] width 75 height 7
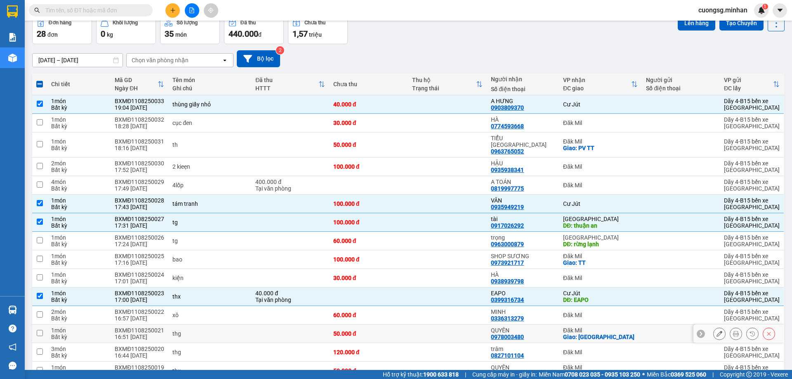
scroll to position [0, 0]
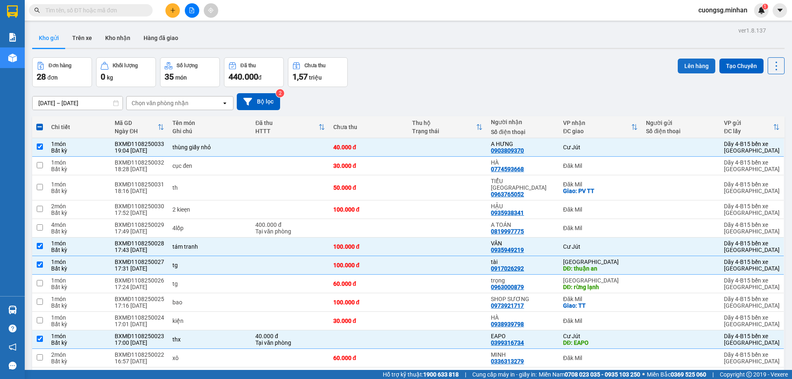
click at [696, 66] on button "Lên hàng" at bounding box center [697, 66] width 38 height 15
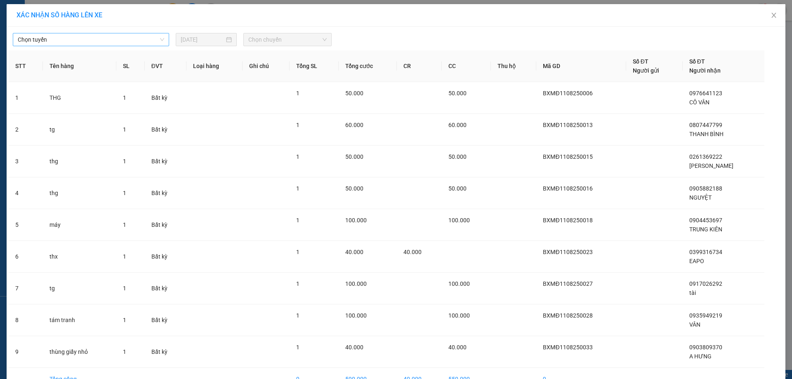
click at [58, 40] on span "Chọn tuyến" at bounding box center [91, 39] width 146 height 12
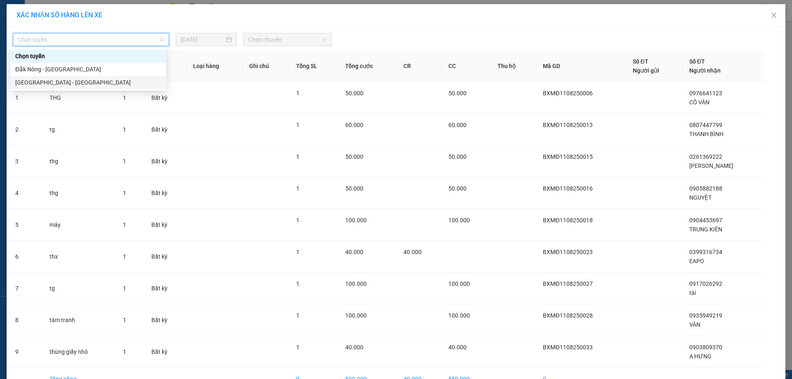
click at [59, 82] on div "[GEOGRAPHIC_DATA] - [GEOGRAPHIC_DATA]" at bounding box center [88, 82] width 146 height 9
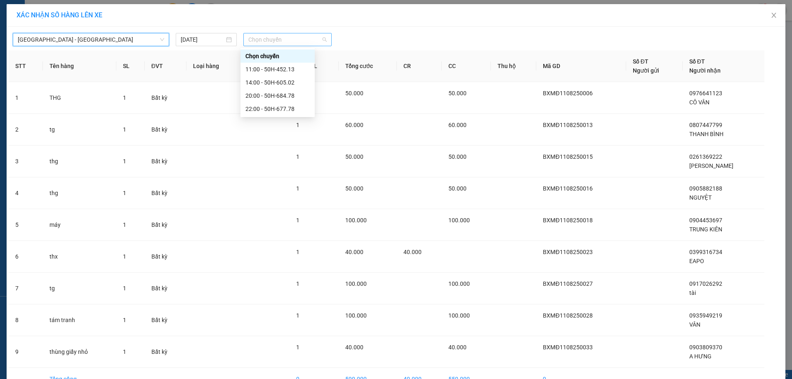
click at [284, 39] on span "Chọn chuyến" at bounding box center [287, 39] width 78 height 12
click at [284, 108] on div "22:00 - 50H-677.78" at bounding box center [277, 108] width 64 height 9
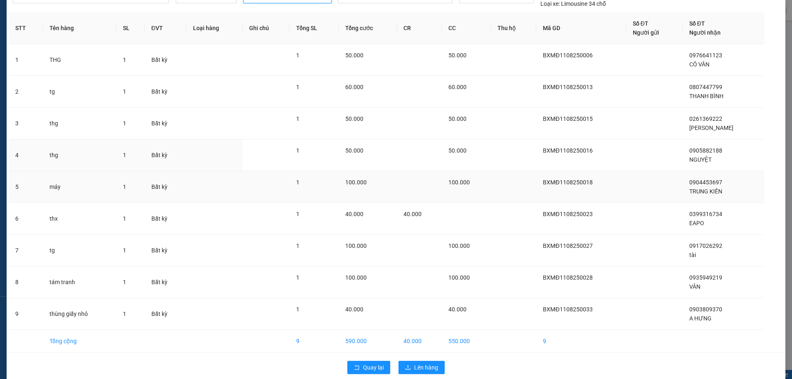
scroll to position [54, 0]
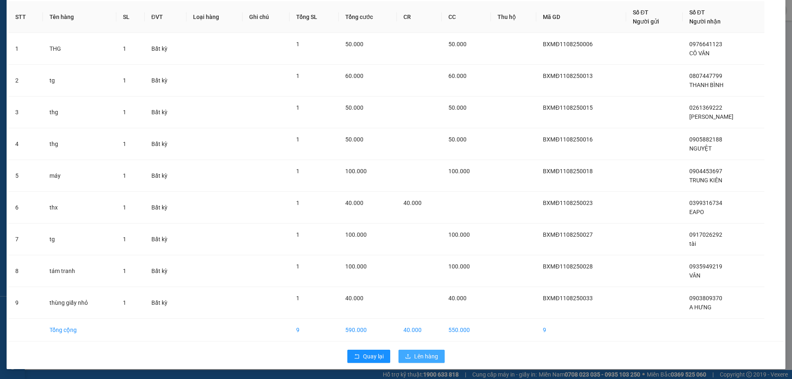
drag, startPoint x: 424, startPoint y: 358, endPoint x: 423, endPoint y: 348, distance: 10.8
click at [424, 358] on span "Lên hàng" at bounding box center [426, 356] width 24 height 9
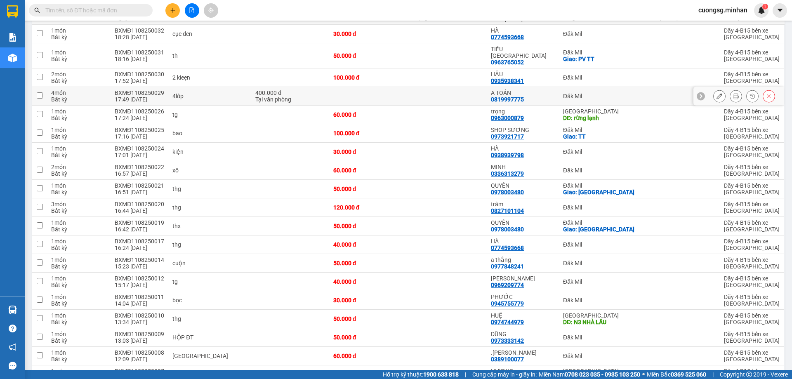
scroll to position [155, 0]
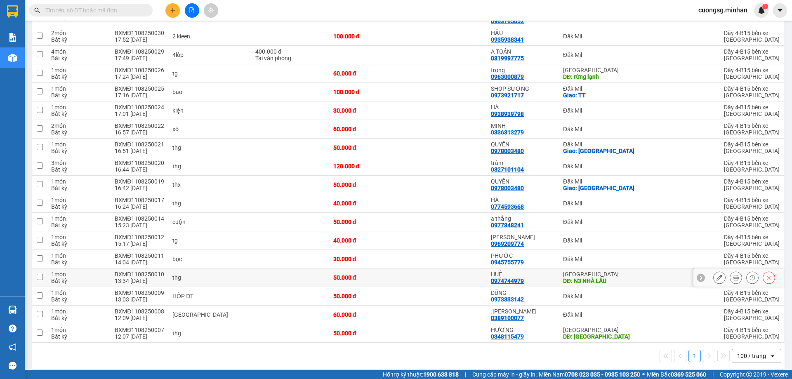
click at [642, 271] on td at bounding box center [681, 278] width 78 height 19
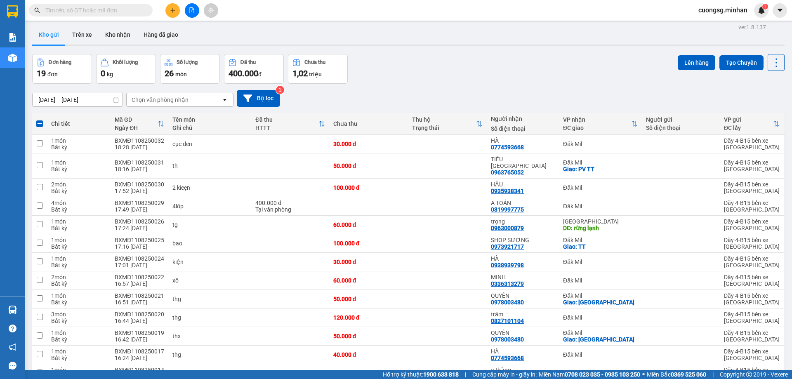
scroll to position [0, 0]
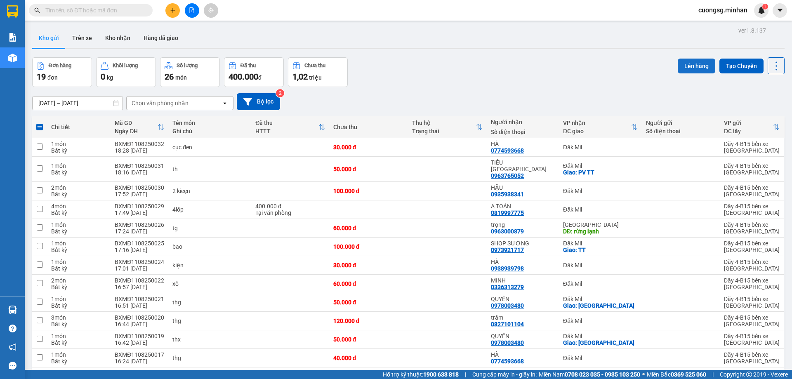
click at [684, 62] on button "Lên hàng" at bounding box center [697, 66] width 38 height 15
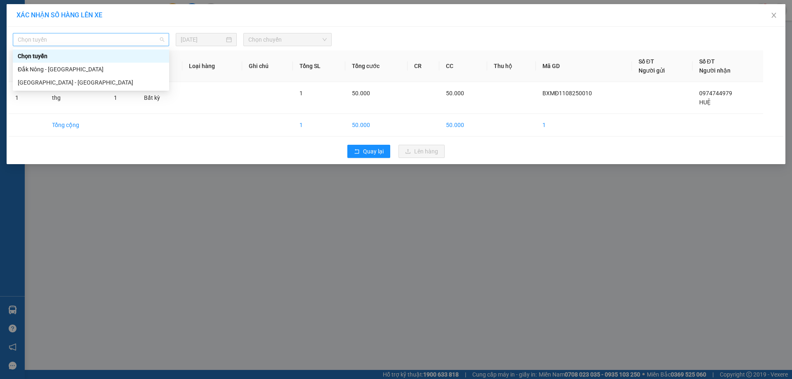
click at [42, 38] on span "Chọn tuyến" at bounding box center [91, 39] width 146 height 12
click at [55, 79] on div "[GEOGRAPHIC_DATA] - [GEOGRAPHIC_DATA]" at bounding box center [91, 82] width 146 height 9
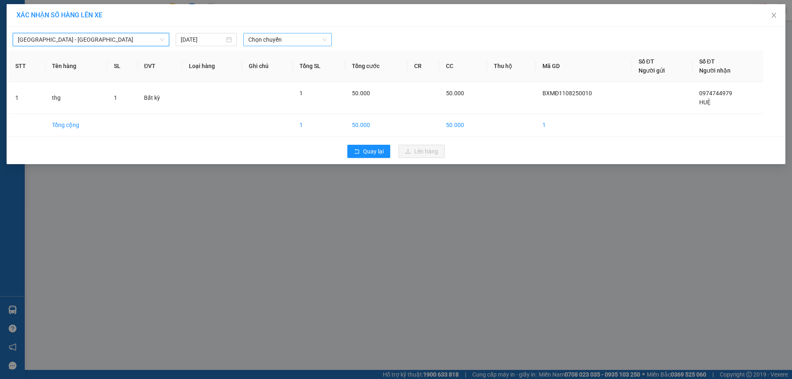
click at [281, 38] on span "Chọn chuyến" at bounding box center [287, 39] width 78 height 12
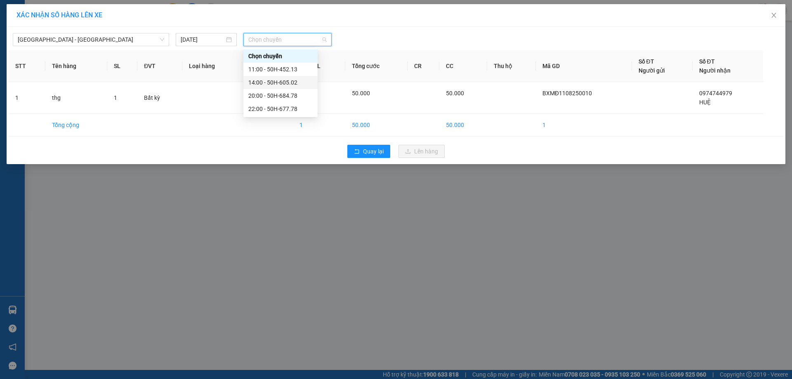
click at [295, 82] on div "14:00 - 50H-605.02" at bounding box center [280, 82] width 64 height 9
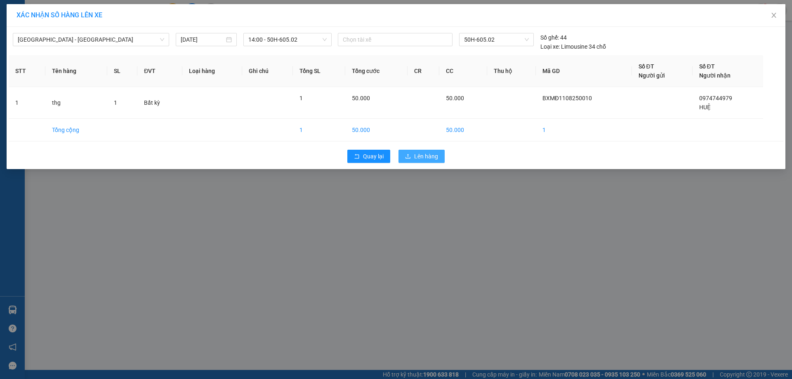
click at [415, 160] on span "Lên hàng" at bounding box center [426, 156] width 24 height 9
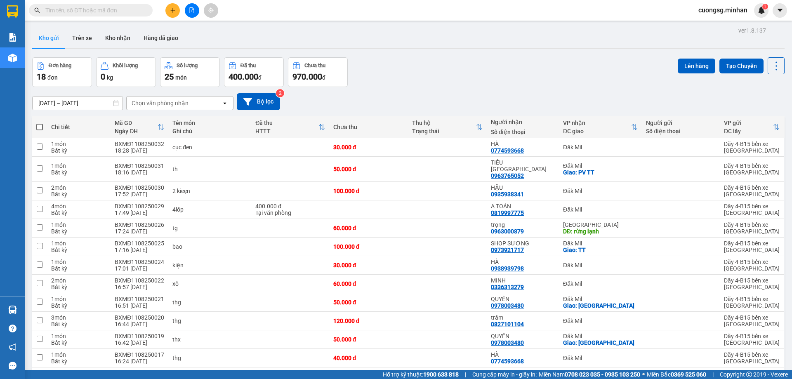
click at [38, 126] on span at bounding box center [39, 127] width 7 height 7
click at [40, 123] on input "checkbox" at bounding box center [40, 123] width 0 height 0
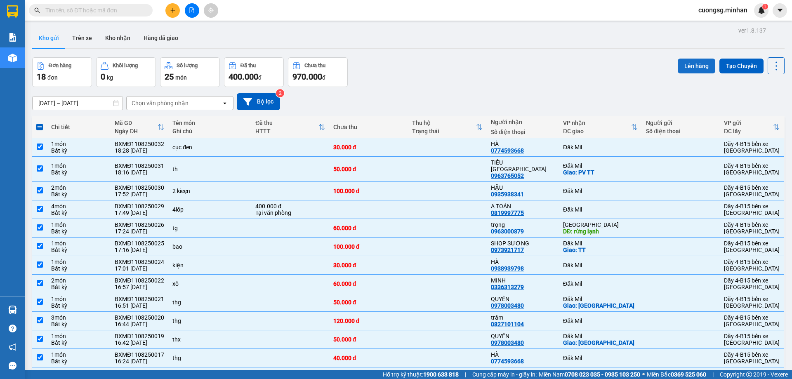
click at [686, 66] on button "Lên hàng" at bounding box center [697, 66] width 38 height 15
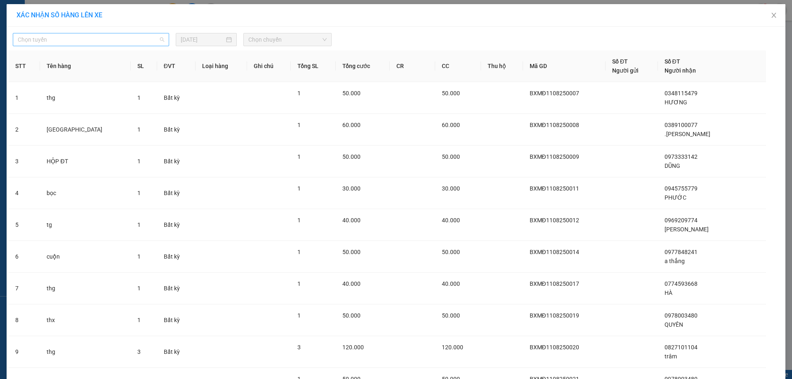
click at [73, 36] on span "Chọn tuyến" at bounding box center [91, 39] width 146 height 12
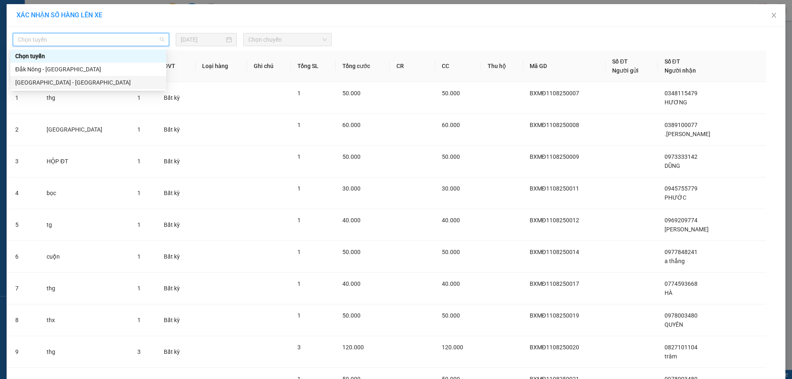
click at [64, 83] on div "[GEOGRAPHIC_DATA] - [GEOGRAPHIC_DATA]" at bounding box center [88, 82] width 146 height 9
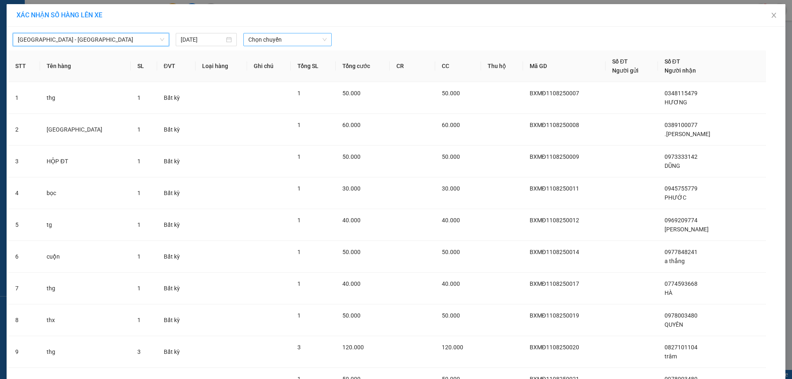
click at [263, 42] on span "Chọn chuyến" at bounding box center [287, 39] width 78 height 12
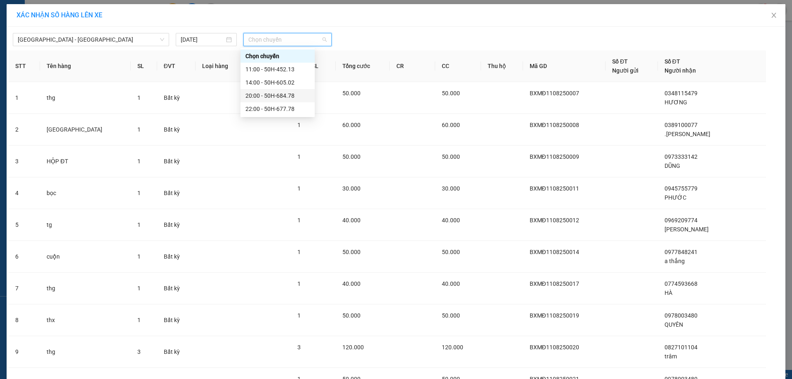
click at [273, 95] on div "20:00 - 50H-684.78" at bounding box center [277, 95] width 64 height 9
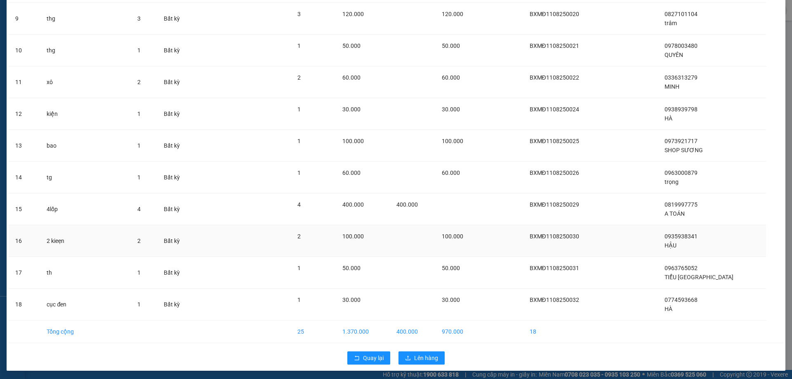
scroll to position [340, 0]
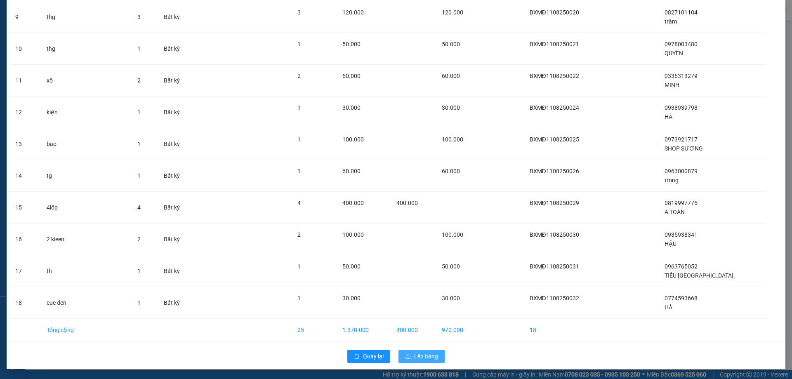
click at [415, 359] on span "Lên hàng" at bounding box center [426, 356] width 24 height 9
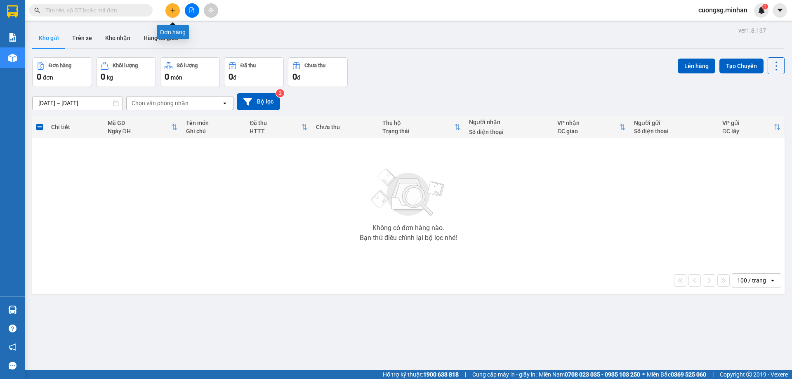
click at [172, 8] on icon "plus" at bounding box center [173, 10] width 6 height 6
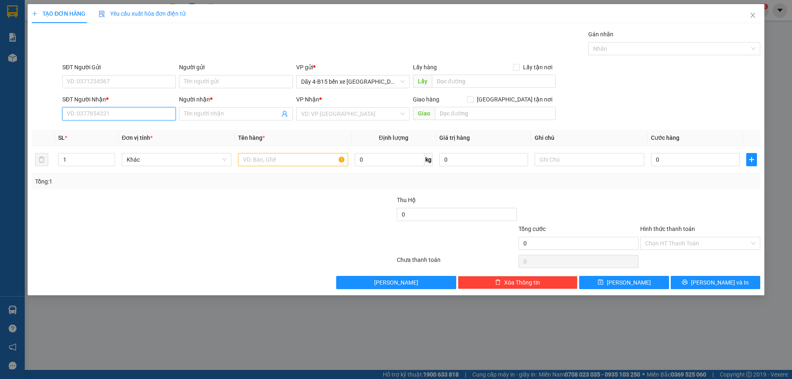
click at [107, 114] on input "SĐT Người Nhận *" at bounding box center [118, 113] width 113 height 13
click at [110, 127] on div "0336034848 - MINH TÀNG" at bounding box center [119, 130] width 104 height 9
click at [258, 163] on input "text" at bounding box center [293, 159] width 110 height 13
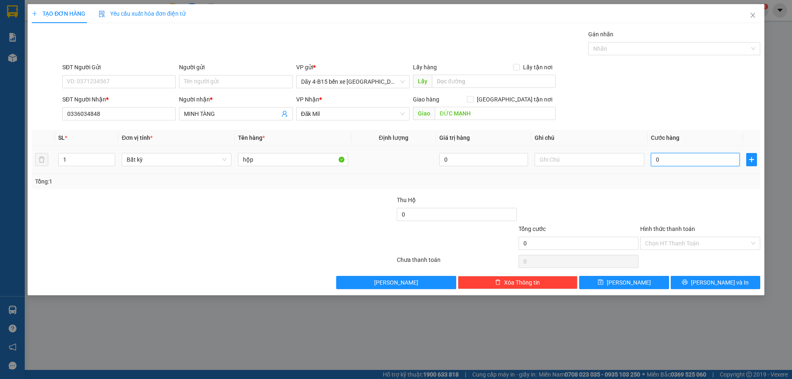
click at [675, 165] on input "0" at bounding box center [695, 159] width 89 height 13
click at [705, 285] on button "[PERSON_NAME] và In" at bounding box center [716, 282] width 90 height 13
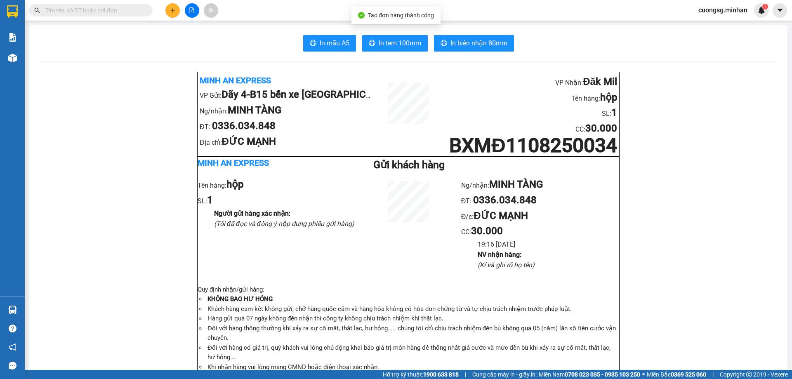
click at [467, 42] on span "In biên nhận 80mm" at bounding box center [478, 43] width 57 height 10
click at [400, 44] on span "In tem 100mm" at bounding box center [400, 43] width 42 height 10
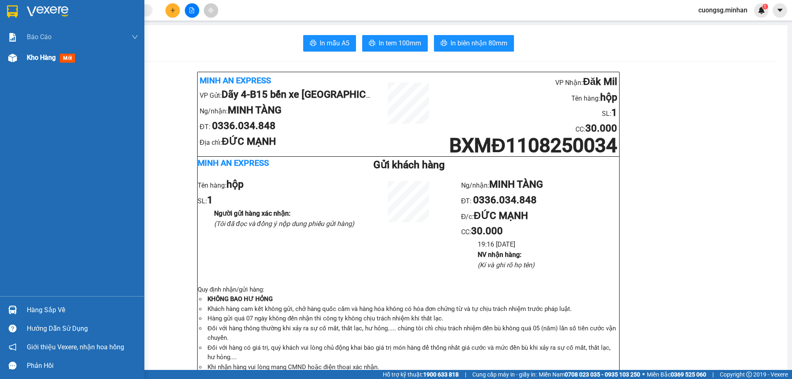
click at [14, 58] on img at bounding box center [12, 58] width 9 height 9
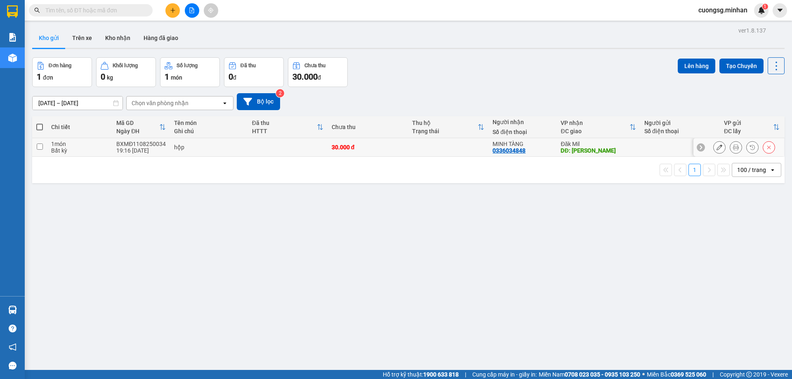
click at [40, 147] on input "checkbox" at bounding box center [40, 147] width 6 height 6
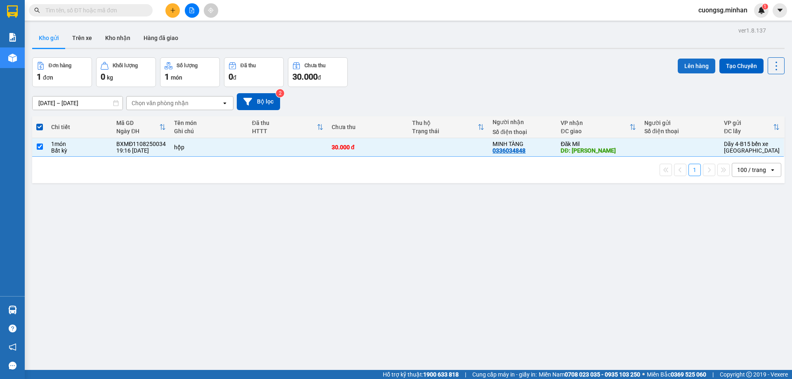
click at [696, 65] on button "Lên hàng" at bounding box center [697, 66] width 38 height 15
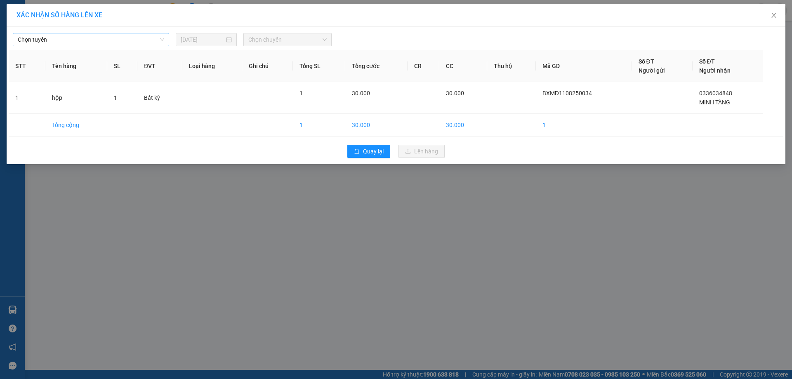
click at [121, 37] on span "Chọn tuyến" at bounding box center [91, 39] width 146 height 12
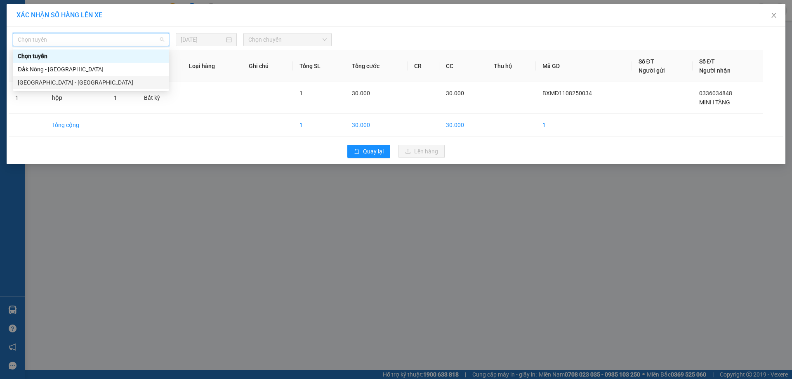
click at [68, 81] on div "[GEOGRAPHIC_DATA] - [GEOGRAPHIC_DATA]" at bounding box center [91, 82] width 146 height 9
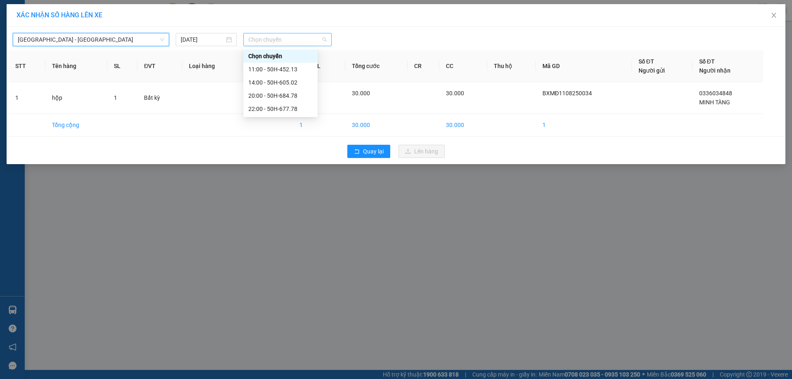
click at [278, 37] on span "Chọn chuyến" at bounding box center [287, 39] width 78 height 12
click at [290, 92] on div "20:00 - 50H-684.78" at bounding box center [280, 95] width 64 height 9
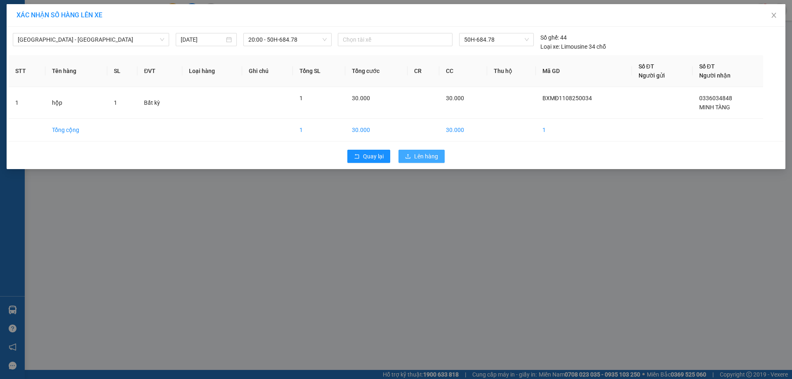
click at [420, 151] on button "Lên hàng" at bounding box center [422, 156] width 46 height 13
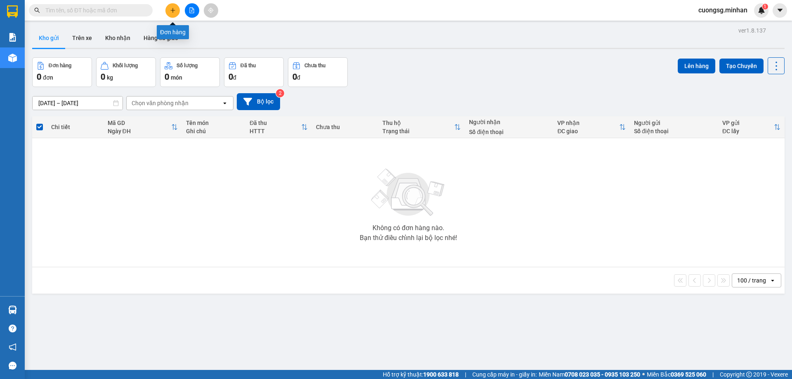
click at [169, 5] on button at bounding box center [172, 10] width 14 height 14
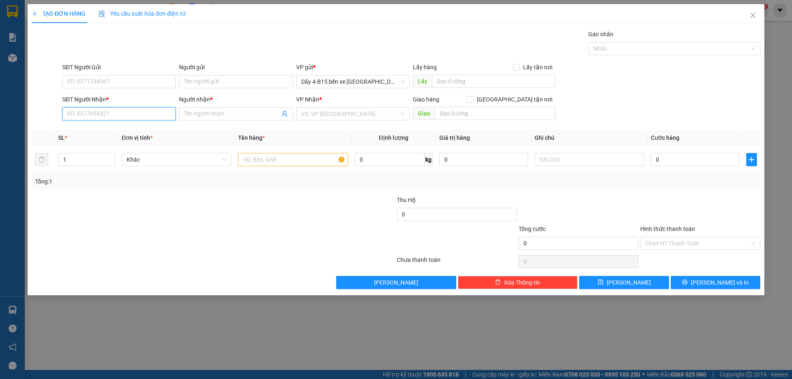
click at [144, 108] on input "SĐT Người Nhận *" at bounding box center [118, 113] width 113 height 13
click at [120, 130] on div "0819997775 - A TOÁN" at bounding box center [119, 130] width 104 height 9
click at [244, 162] on input "text" at bounding box center [293, 159] width 110 height 13
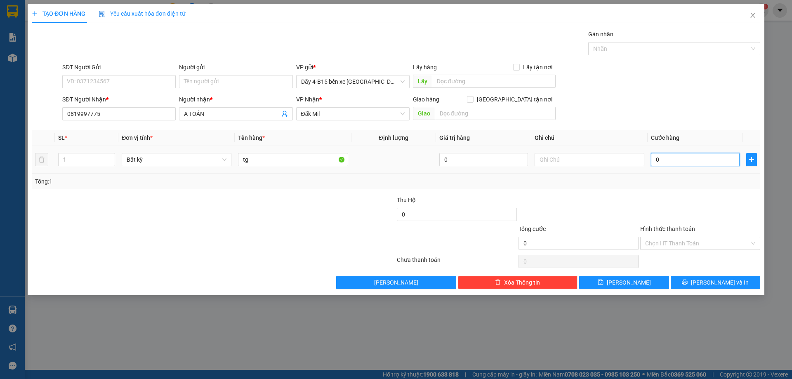
click at [708, 158] on input "0" at bounding box center [695, 159] width 89 height 13
click at [733, 280] on button "[PERSON_NAME] và In" at bounding box center [716, 282] width 90 height 13
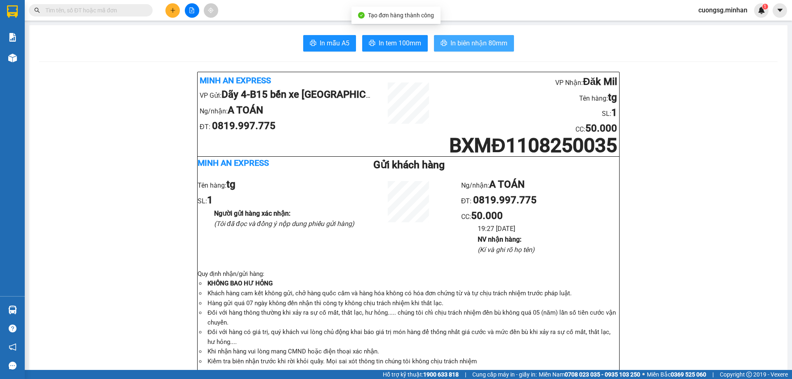
click at [495, 47] on span "In biên nhận 80mm" at bounding box center [478, 43] width 57 height 10
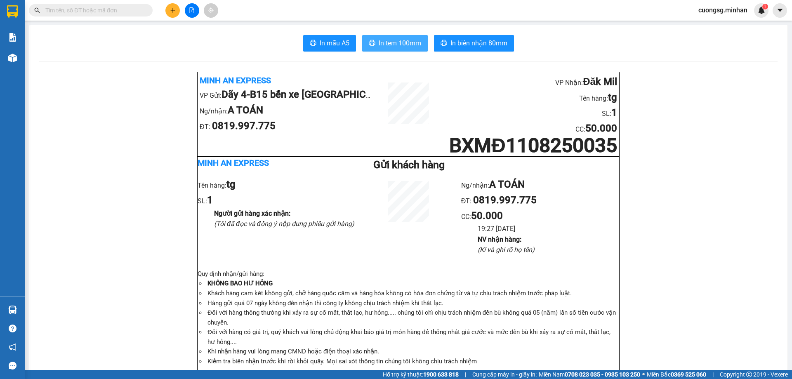
click at [415, 45] on span "In tem 100mm" at bounding box center [400, 43] width 42 height 10
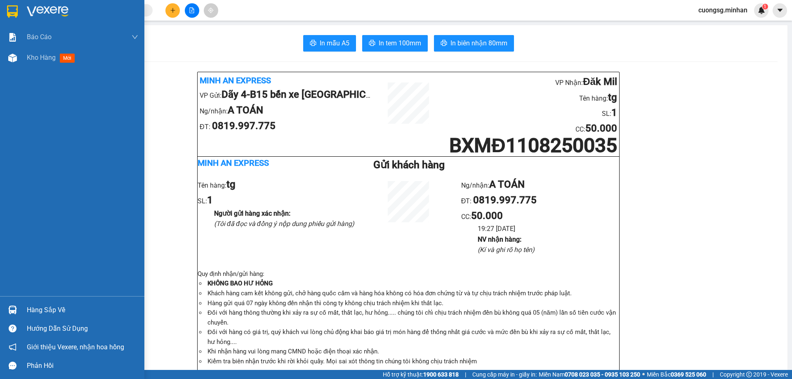
click at [35, 7] on img at bounding box center [48, 11] width 42 height 12
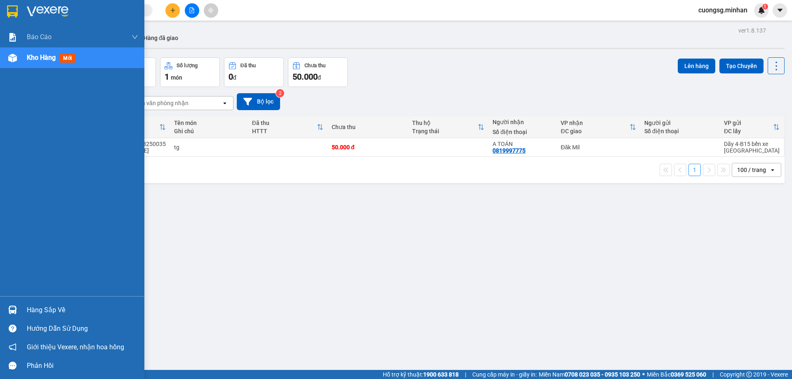
click at [40, 61] on button "Đơn hàng 1 đơn" at bounding box center [62, 72] width 60 height 30
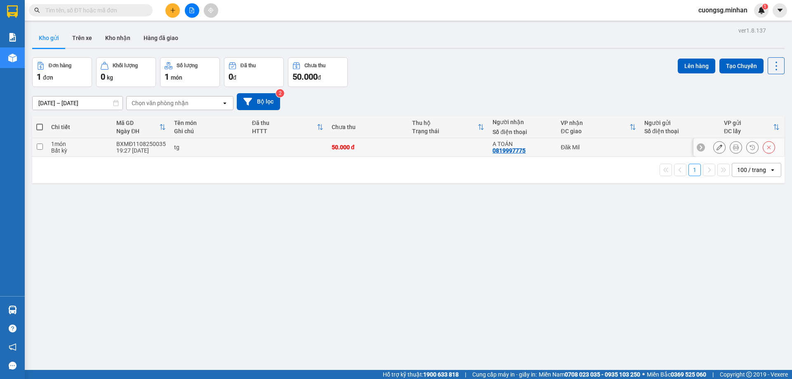
click at [40, 148] on input "checkbox" at bounding box center [40, 147] width 6 height 6
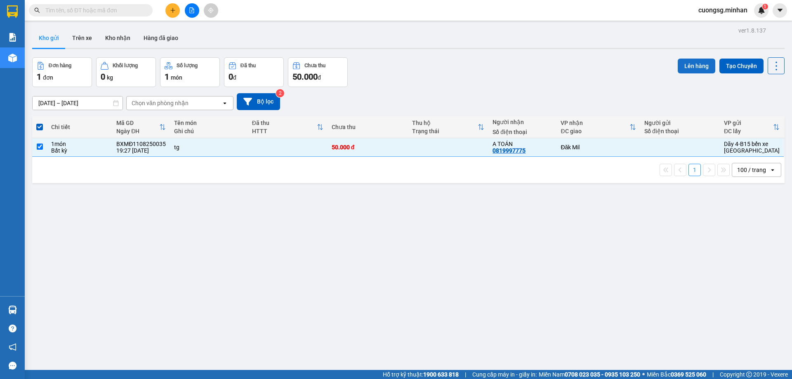
click at [686, 69] on button "Lên hàng" at bounding box center [697, 66] width 38 height 15
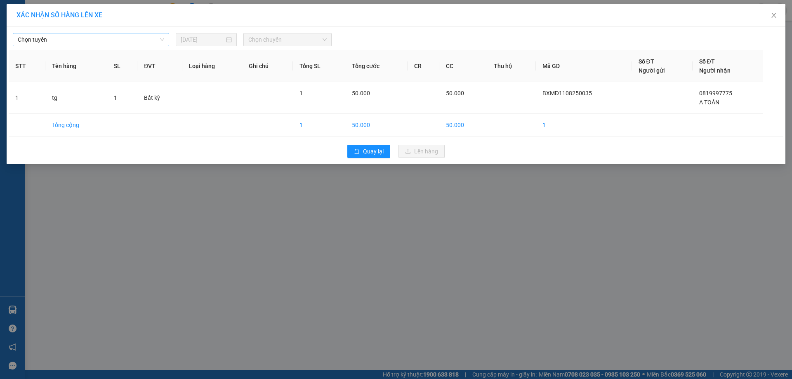
click at [156, 42] on span "Chọn tuyến" at bounding box center [91, 39] width 146 height 12
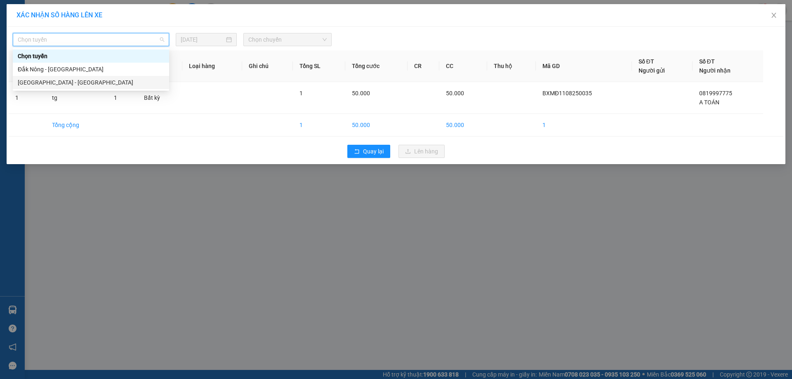
click at [76, 79] on div "[GEOGRAPHIC_DATA] - [GEOGRAPHIC_DATA]" at bounding box center [91, 82] width 146 height 9
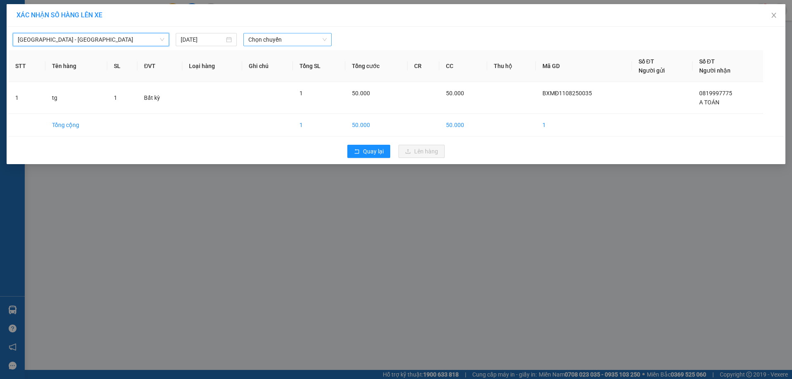
click at [288, 36] on span "Chọn chuyến" at bounding box center [287, 39] width 78 height 12
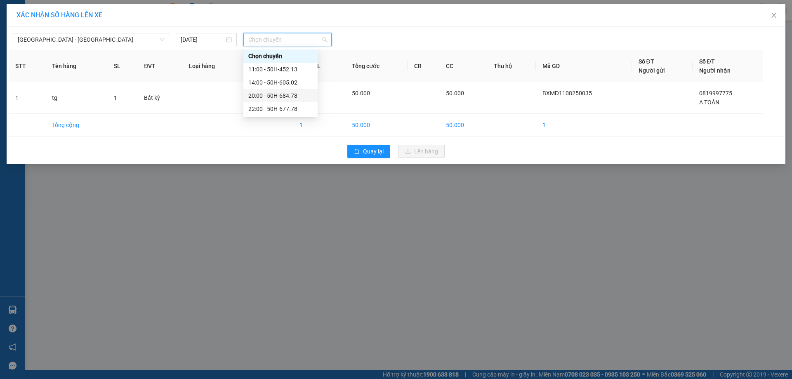
click at [274, 96] on div "20:00 - 50H-684.78" at bounding box center [280, 95] width 64 height 9
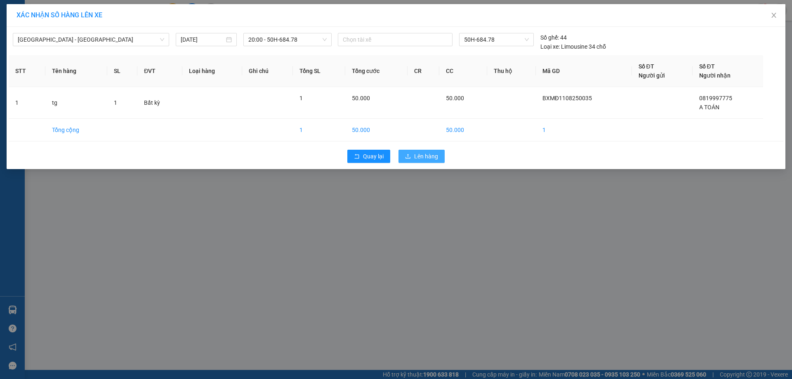
click at [414, 151] on button "Lên hàng" at bounding box center [422, 156] width 46 height 13
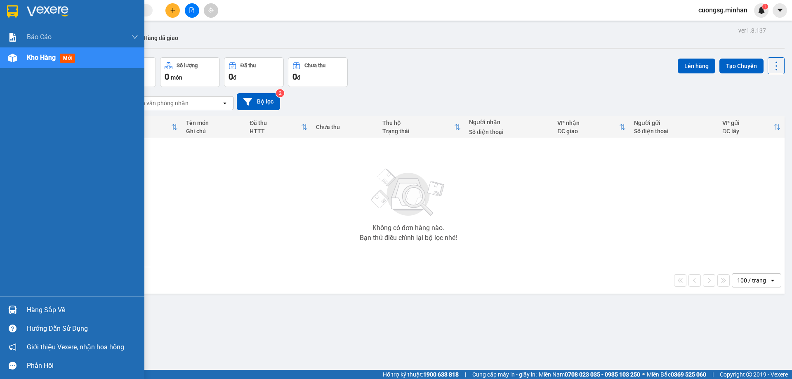
click at [10, 59] on img at bounding box center [12, 58] width 9 height 9
click at [10, 60] on img at bounding box center [12, 58] width 9 height 9
click at [9, 50] on div "Kho hàng mới" at bounding box center [72, 57] width 144 height 21
